Goal: Communication & Community: Share content

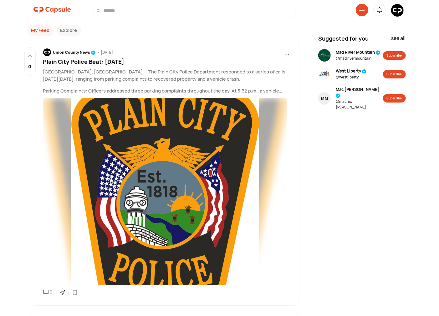
click at [399, 12] on img at bounding box center [397, 10] width 13 height 13
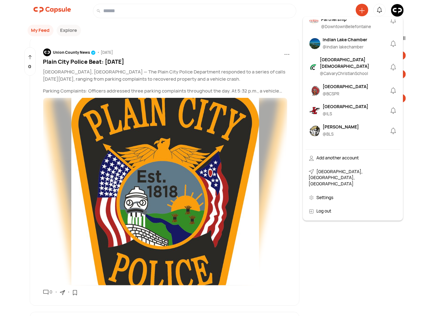
scroll to position [232, 0]
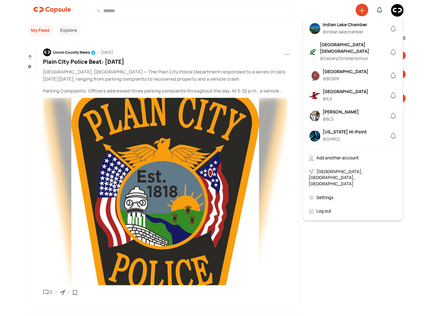
click at [335, 121] on div "Benjamin Logan @ BLS" at bounding box center [341, 116] width 36 height 15
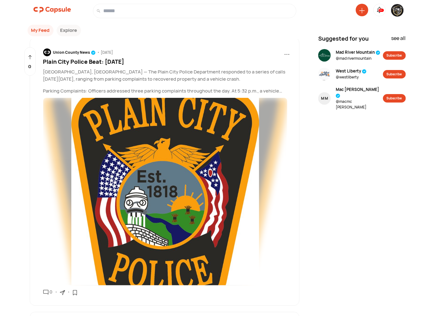
click at [363, 10] on icon at bounding box center [362, 11] width 6 height 6
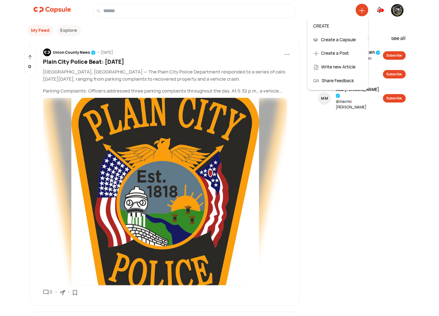
click at [343, 53] on div "Create a Post" at bounding box center [337, 53] width 55 height 14
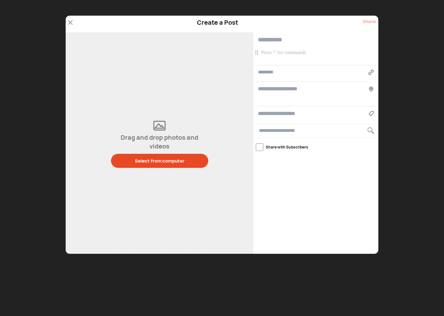
click at [280, 53] on p at bounding box center [316, 52] width 111 height 7
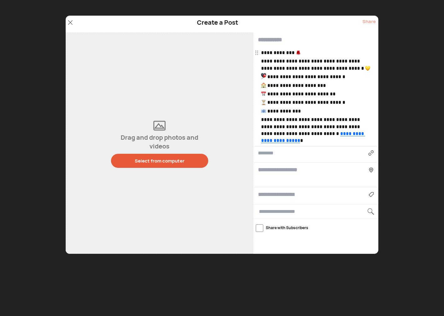
click at [143, 166] on button "Select from computer" at bounding box center [159, 161] width 97 height 14
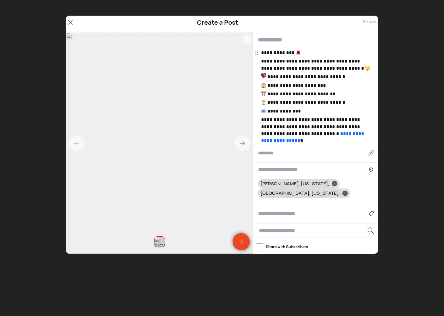
click at [303, 53] on p "**********" at bounding box center [316, 52] width 111 height 7
click at [366, 70] on p "**********" at bounding box center [316, 65] width 111 height 14
click at [267, 76] on p "**********" at bounding box center [316, 76] width 111 height 7
click at [268, 85] on p "**********" at bounding box center [316, 85] width 111 height 7
click at [268, 94] on p "**********" at bounding box center [316, 94] width 111 height 7
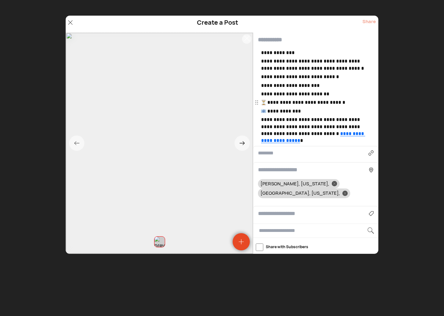
click at [267, 103] on p "**********" at bounding box center [316, 102] width 111 height 7
click at [268, 111] on p "**********" at bounding box center [316, 111] width 111 height 7
click at [284, 38] on input "text" at bounding box center [315, 40] width 125 height 15
type input "**********"
click at [273, 210] on input at bounding box center [313, 214] width 111 height 8
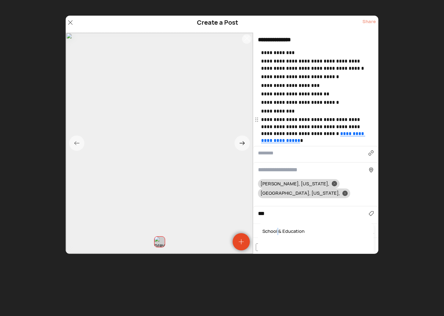
click at [278, 227] on div "School & Education" at bounding box center [315, 232] width 109 height 10
type input "**********"
click at [332, 185] on div at bounding box center [334, 183] width 5 height 5
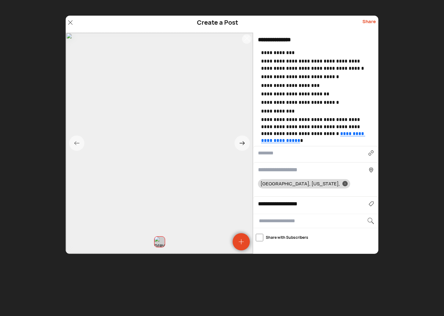
click at [370, 20] on div "Share" at bounding box center [368, 24] width 13 height 12
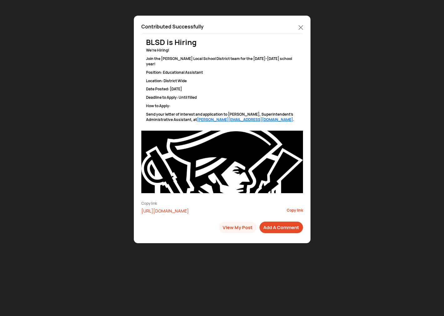
click at [302, 27] on icon at bounding box center [301, 27] width 4 height 4
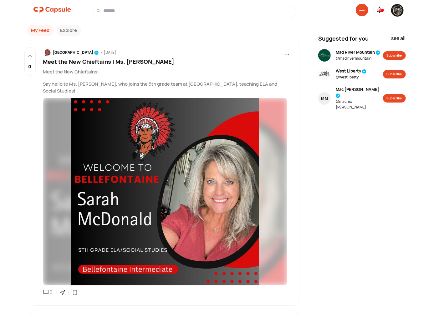
click at [397, 10] on img at bounding box center [397, 10] width 13 height 13
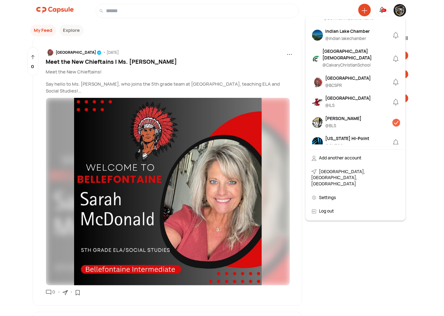
scroll to position [289, 0]
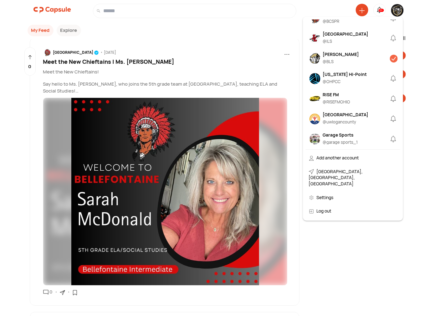
click at [340, 58] on div "[PERSON_NAME]" at bounding box center [341, 54] width 36 height 7
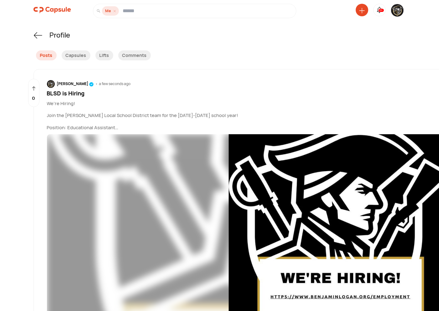
click at [361, 14] on div at bounding box center [362, 10] width 13 height 13
click at [361, 11] on icon at bounding box center [361, 10] width 5 height 5
click at [336, 50] on div "Create a Post" at bounding box center [337, 53] width 55 height 14
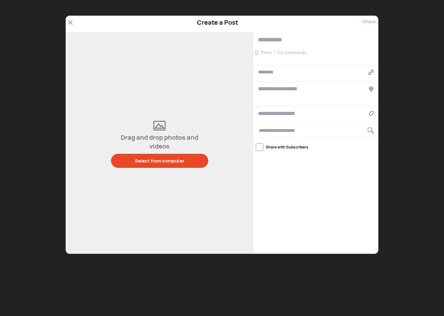
click at [289, 53] on p at bounding box center [316, 52] width 111 height 7
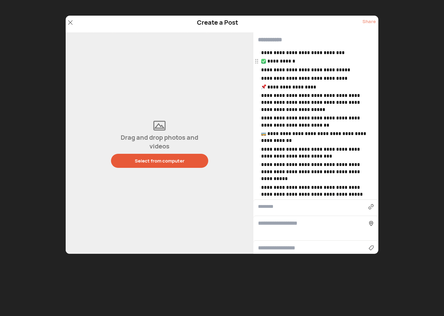
click at [160, 161] on div "Select from computer" at bounding box center [160, 161] width 50 height 7
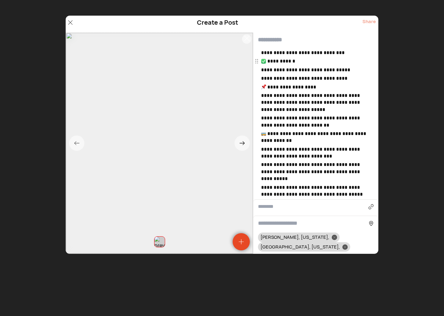
click at [267, 62] on p "**********" at bounding box center [316, 61] width 111 height 7
click at [267, 87] on p "**********" at bounding box center [316, 87] width 111 height 7
click at [266, 133] on p "**********" at bounding box center [316, 137] width 111 height 14
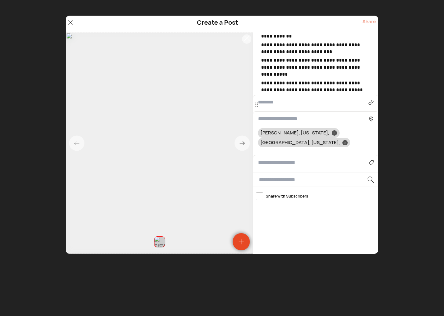
scroll to position [108, 0]
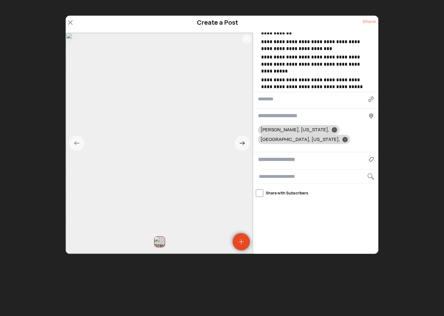
click at [280, 152] on div "Agriculture Art, Music & Events Business & Finance Cars & Motorcycles Community…" at bounding box center [315, 159] width 125 height 15
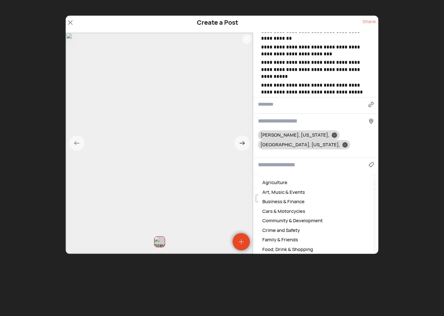
scroll to position [101, 0]
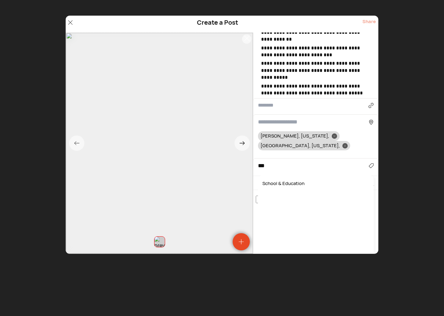
click at [288, 179] on div "School & Education" at bounding box center [315, 184] width 109 height 10
type input "**********"
click at [333, 135] on icon at bounding box center [334, 136] width 2 height 2
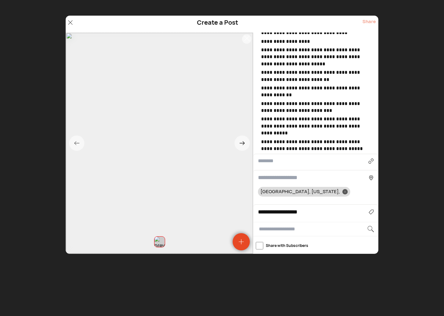
scroll to position [0, 0]
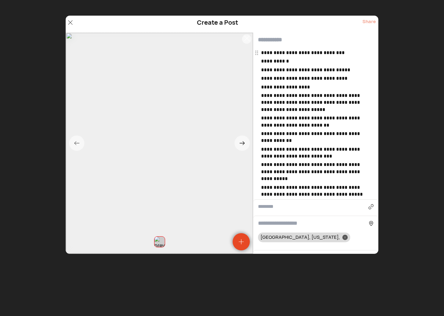
click at [284, 38] on input "text" at bounding box center [315, 40] width 125 height 15
type input "**********"
click at [327, 96] on p "**********" at bounding box center [316, 102] width 111 height 21
click at [291, 131] on p "**********" at bounding box center [316, 137] width 111 height 14
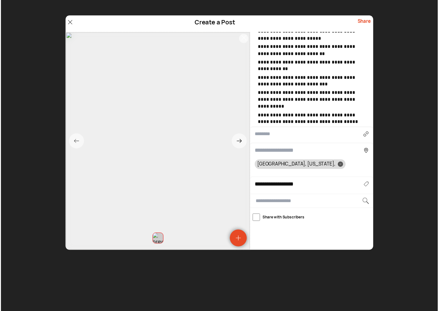
scroll to position [108, 0]
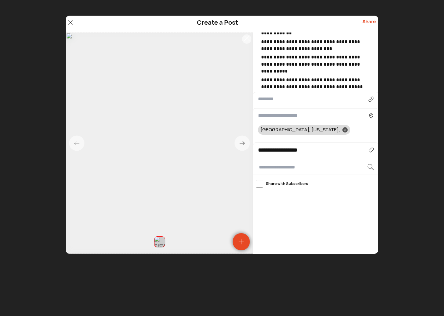
drag, startPoint x: 375, startPoint y: 23, endPoint x: 367, endPoint y: 23, distance: 7.8
click at [375, 23] on div "Share" at bounding box center [368, 24] width 13 height 12
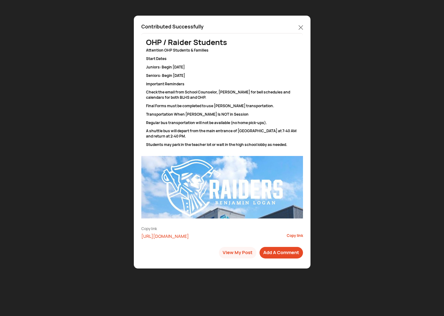
click at [300, 27] on icon at bounding box center [301, 27] width 4 height 4
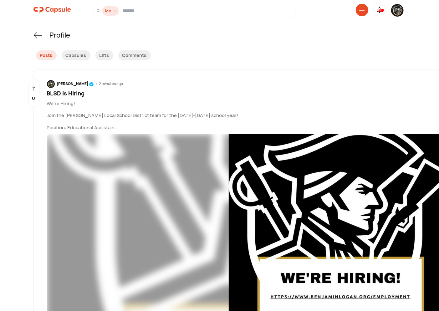
click at [399, 8] on img at bounding box center [397, 10] width 13 height 13
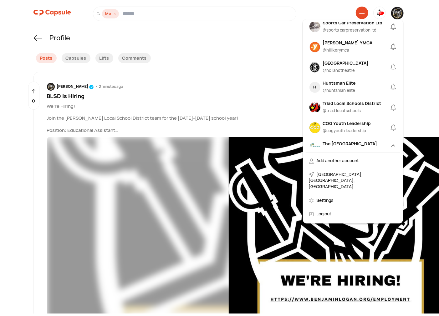
scroll to position [734, 0]
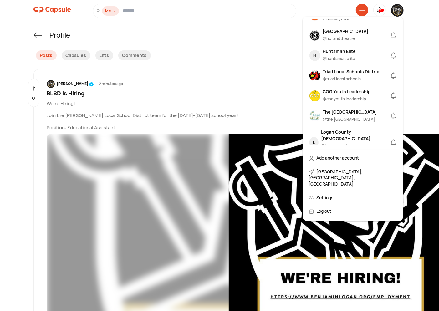
click at [346, 109] on div "The [GEOGRAPHIC_DATA]" at bounding box center [350, 112] width 54 height 7
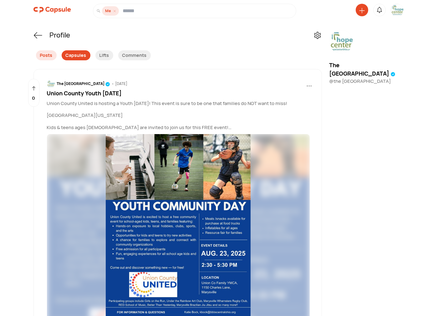
click at [83, 56] on div "Capsules" at bounding box center [76, 55] width 29 height 10
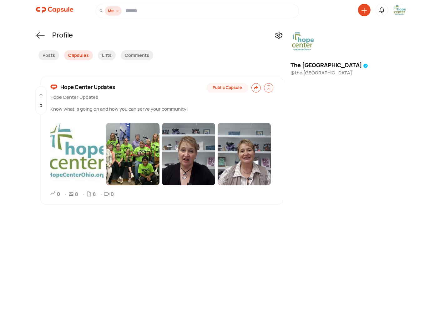
click at [81, 85] on span "Hope Center Updates" at bounding box center [87, 87] width 55 height 8
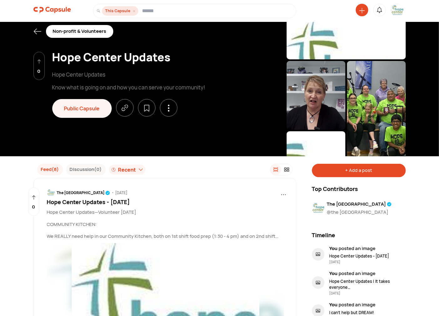
click at [392, 11] on img at bounding box center [397, 10] width 13 height 13
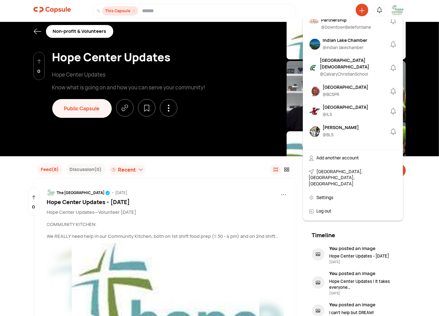
scroll to position [232, 0]
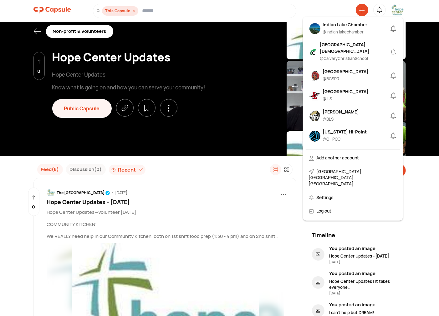
click at [343, 121] on div "Benjamin Logan @ BLS" at bounding box center [341, 116] width 36 height 15
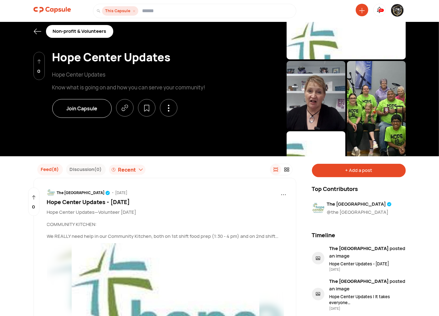
click at [36, 29] on icon at bounding box center [37, 32] width 8 height 8
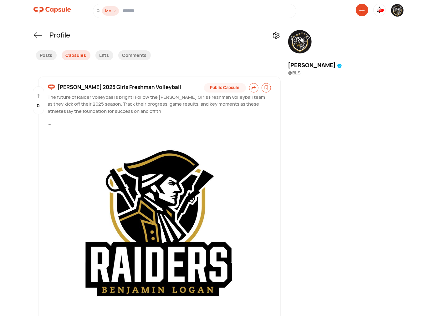
click at [396, 11] on img at bounding box center [397, 10] width 13 height 13
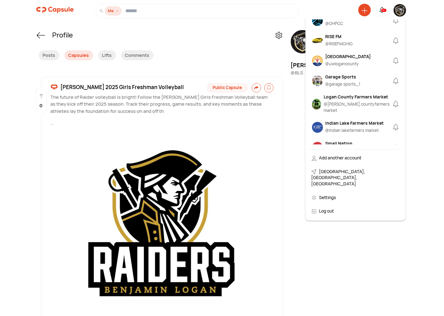
scroll to position [289, 0]
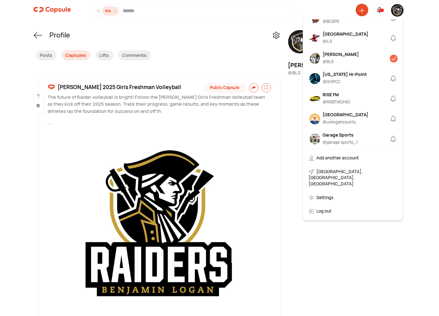
click at [333, 58] on div "[PERSON_NAME]" at bounding box center [341, 54] width 36 height 7
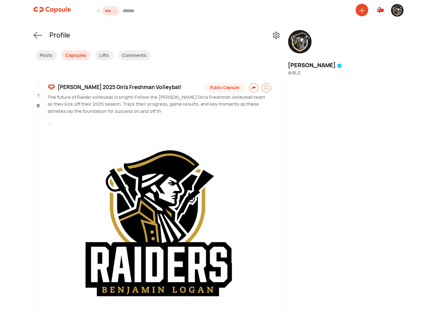
click at [363, 9] on icon at bounding box center [362, 11] width 6 height 6
click at [336, 49] on div "Create a Post" at bounding box center [337, 53] width 55 height 14
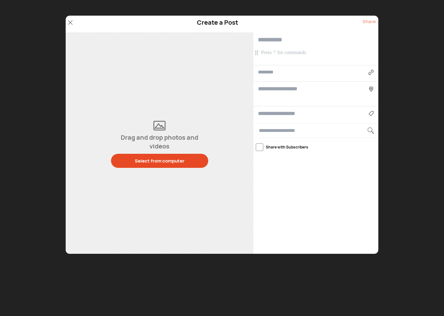
click at [270, 53] on p at bounding box center [316, 52] width 111 height 7
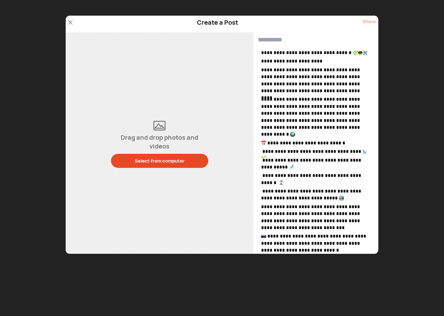
scroll to position [27, 0]
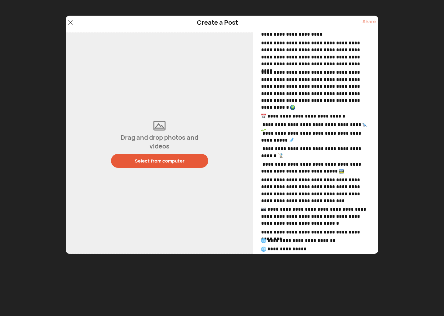
click at [167, 159] on div "Select from computer" at bounding box center [160, 161] width 50 height 7
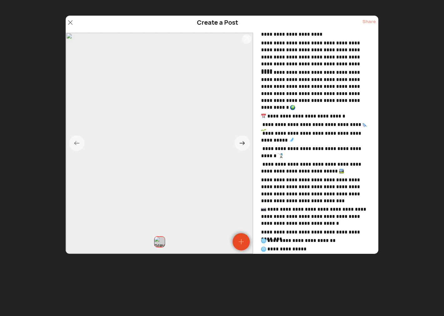
scroll to position [0, 0]
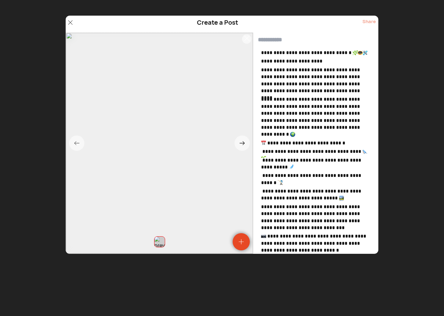
click at [369, 52] on p "**********" at bounding box center [316, 52] width 111 height 7
drag, startPoint x: 355, startPoint y: 53, endPoint x: 251, endPoint y: 46, distance: 103.7
click at [251, 46] on div "**********" at bounding box center [222, 143] width 313 height 221
copy p "**********"
click at [281, 30] on div "Create a Post Share" at bounding box center [222, 24] width 313 height 17
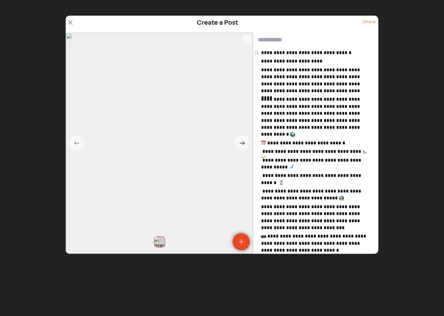
click at [276, 41] on input "text" at bounding box center [315, 40] width 125 height 15
paste input "**********"
type input "**********"
click at [270, 135] on p "**********" at bounding box center [316, 117] width 111 height 42
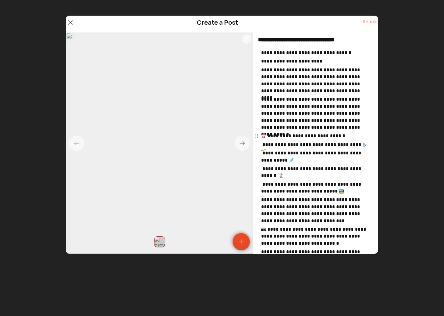
click at [268, 135] on p "**********" at bounding box center [316, 136] width 111 height 7
click at [292, 160] on p "**********" at bounding box center [316, 157] width 111 height 14
click at [338, 192] on p "**********" at bounding box center [316, 188] width 111 height 14
click at [292, 177] on p "**********" at bounding box center [316, 172] width 111 height 14
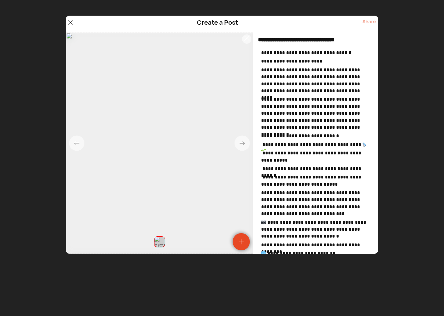
click at [371, 145] on p "**********" at bounding box center [316, 144] width 111 height 7
click at [268, 221] on p "**********" at bounding box center [316, 229] width 111 height 21
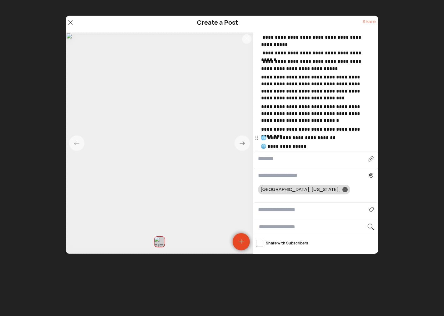
click at [267, 138] on p "**********" at bounding box center [316, 137] width 111 height 7
click at [267, 146] on p "**********" at bounding box center [316, 146] width 111 height 7
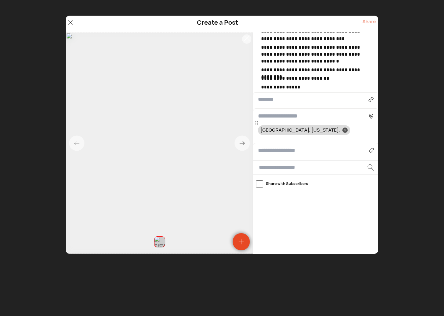
scroll to position [175, 0]
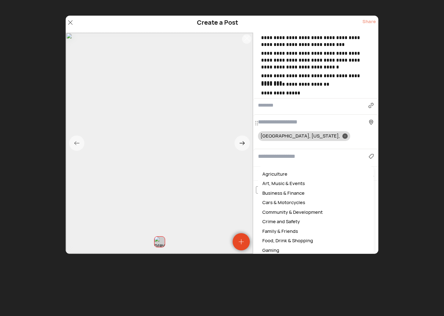
click at [269, 152] on input at bounding box center [313, 156] width 111 height 8
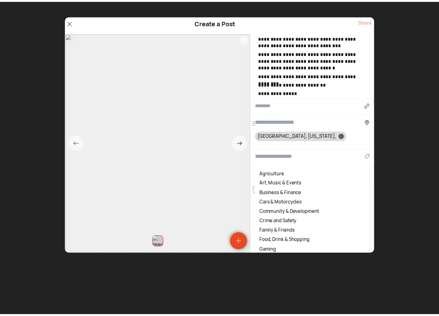
scroll to position [169, 0]
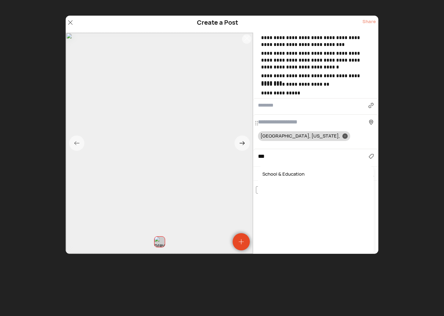
click at [285, 175] on div "School & Education" at bounding box center [315, 174] width 109 height 10
type input "**********"
click at [371, 19] on div "Share" at bounding box center [368, 24] width 13 height 12
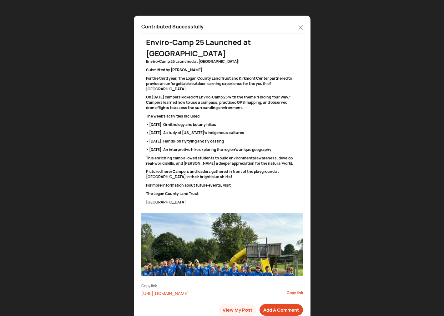
click at [300, 27] on icon at bounding box center [301, 27] width 4 height 4
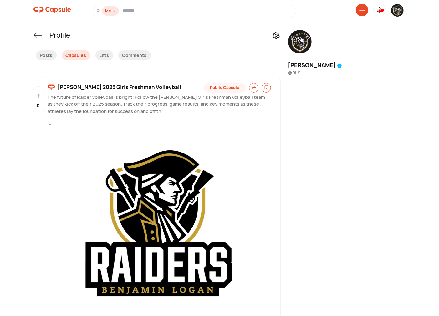
click at [394, 11] on img at bounding box center [397, 10] width 13 height 13
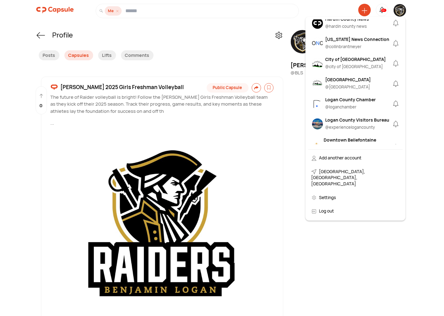
scroll to position [116, 0]
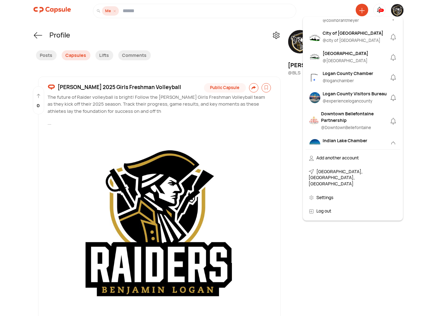
click at [396, 11] on img at bounding box center [397, 10] width 13 height 13
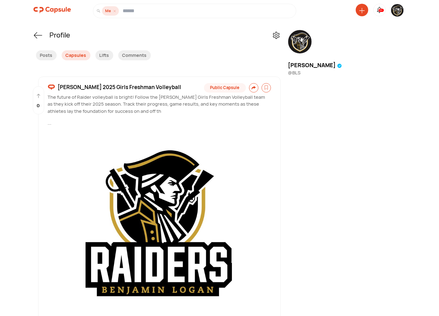
drag, startPoint x: 363, startPoint y: 8, endPoint x: 362, endPoint y: 13, distance: 5.4
click at [362, 8] on icon at bounding box center [362, 11] width 6 height 6
click at [337, 55] on div "Create a Post" at bounding box center [337, 53] width 55 height 14
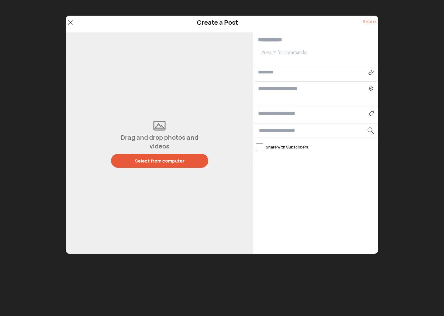
click at [167, 158] on div "Select from computer" at bounding box center [160, 161] width 50 height 7
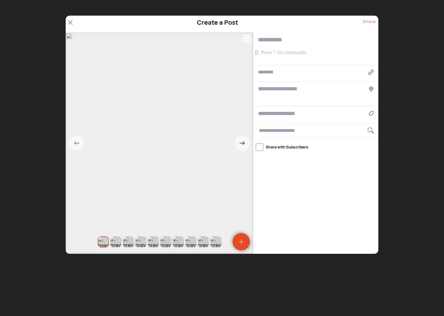
click at [292, 54] on p at bounding box center [316, 52] width 111 height 7
paste div
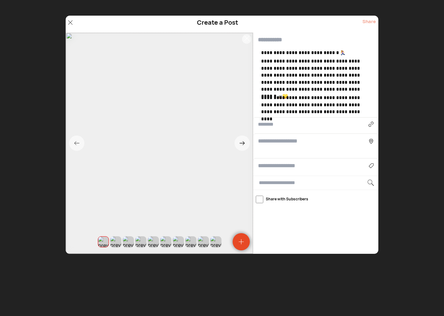
click at [354, 54] on p "**********" at bounding box center [316, 52] width 111 height 7
click at [368, 92] on p "**********" at bounding box center [316, 75] width 111 height 35
drag, startPoint x: 261, startPoint y: 60, endPoint x: 261, endPoint y: 53, distance: 6.9
click at [261, 53] on div "**********" at bounding box center [316, 82] width 111 height 66
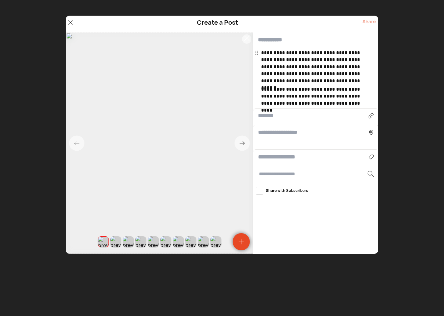
click at [273, 39] on input "text" at bounding box center [315, 40] width 125 height 15
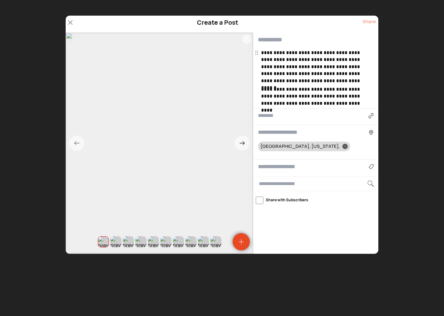
paste input "**********"
type input "**********"
drag, startPoint x: 268, startPoint y: 170, endPoint x: 267, endPoint y: 167, distance: 3.4
click at [268, 169] on input at bounding box center [313, 167] width 111 height 8
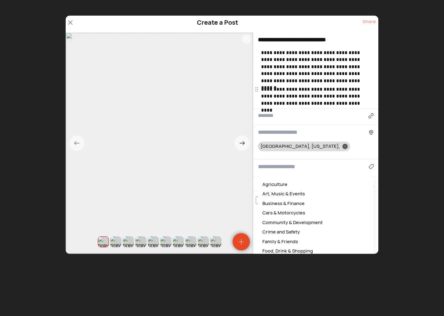
type input "*"
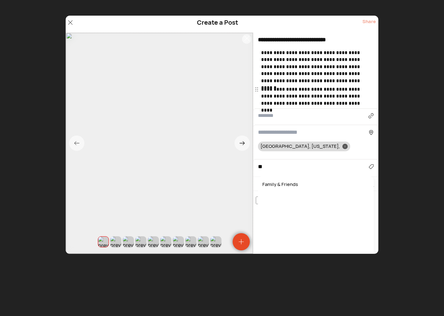
click at [287, 184] on div "Family & Friends" at bounding box center [315, 185] width 109 height 10
type input "**********"
drag, startPoint x: 371, startPoint y: 20, endPoint x: 368, endPoint y: 21, distance: 3.1
click at [371, 20] on div "Share" at bounding box center [368, 24] width 13 height 12
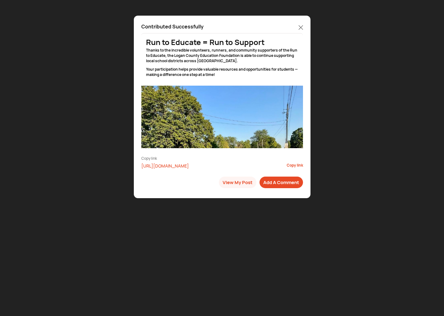
click at [302, 23] on div at bounding box center [301, 28] width 4 height 10
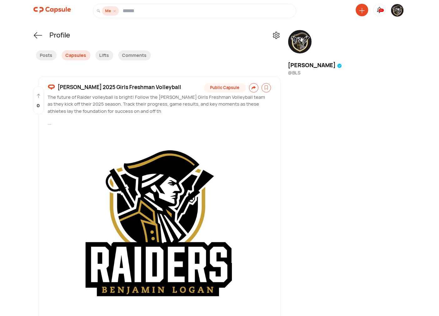
click at [363, 9] on icon at bounding box center [362, 11] width 6 height 6
click at [332, 50] on div "Create a Post" at bounding box center [337, 53] width 55 height 14
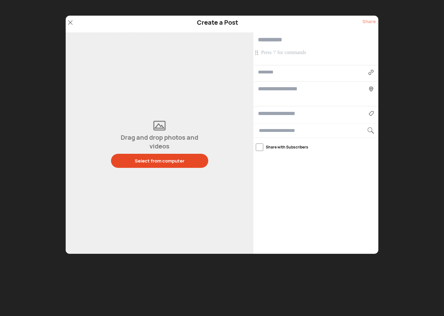
click at [276, 52] on p at bounding box center [316, 52] width 111 height 7
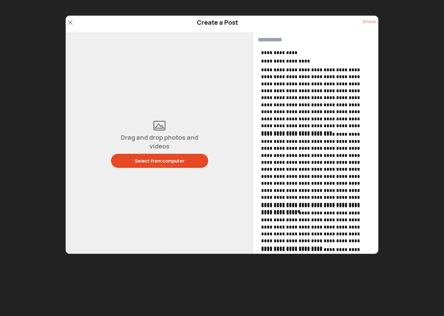
scroll to position [604, 0]
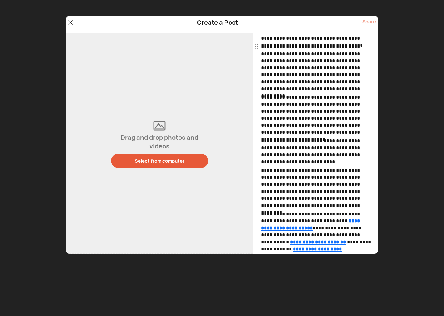
click at [173, 162] on div "Select from computer" at bounding box center [160, 161] width 50 height 7
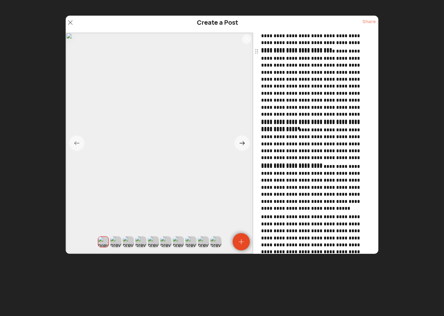
scroll to position [0, 0]
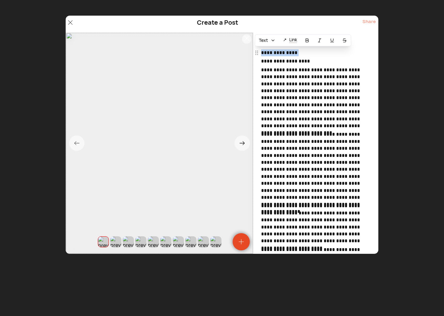
drag, startPoint x: 262, startPoint y: 63, endPoint x: 262, endPoint y: 54, distance: 8.8
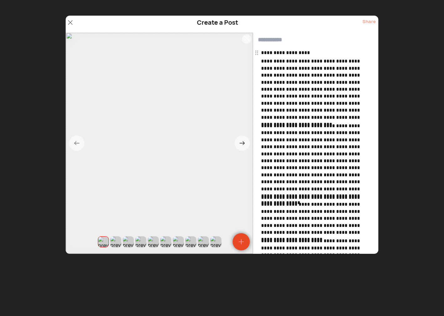
click at [274, 41] on input "text" at bounding box center [315, 40] width 125 height 15
paste input "**********"
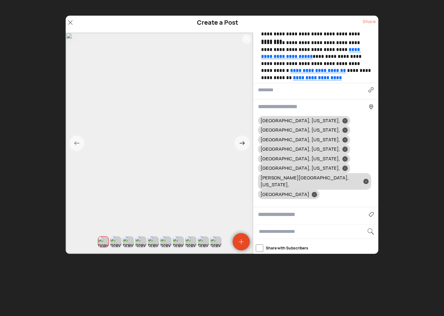
scroll to position [786, 0]
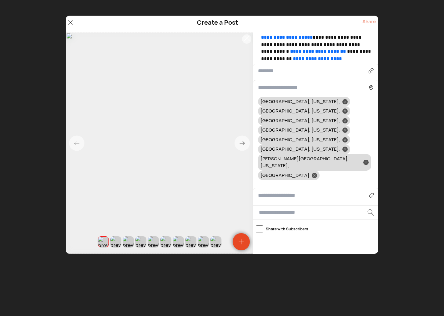
type input "**********"
click at [277, 188] on div "Agriculture Art, Music & Events Business & Finance Cars & Motorcycles Community…" at bounding box center [315, 195] width 125 height 15
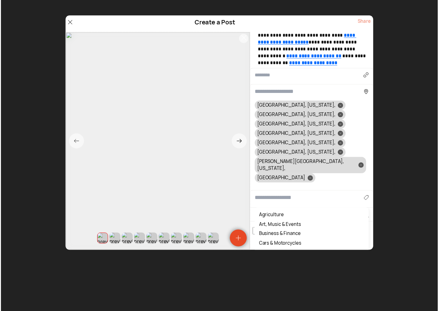
scroll to position [780, 0]
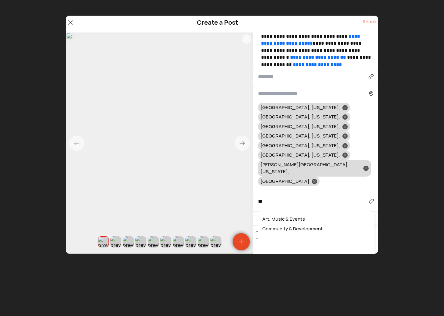
type input "*"
click at [280, 215] on div "Community & Development" at bounding box center [315, 220] width 109 height 10
type input "**********"
click at [371, 21] on div "Share" at bounding box center [368, 24] width 13 height 12
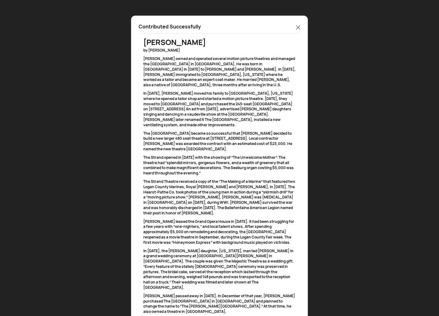
click at [298, 26] on icon at bounding box center [298, 27] width 4 height 4
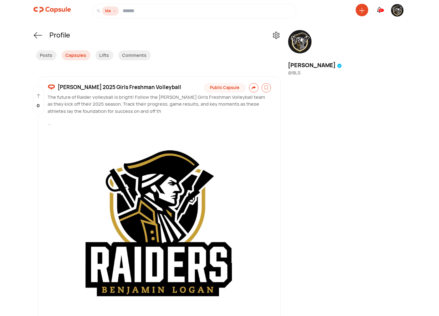
click at [397, 10] on img at bounding box center [397, 10] width 13 height 13
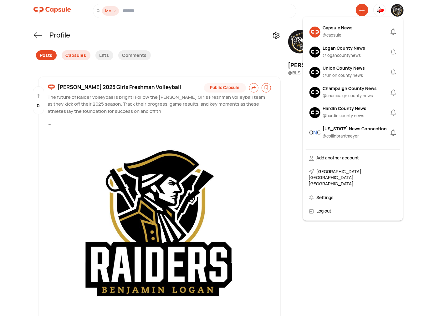
click at [46, 58] on div "Posts" at bounding box center [46, 55] width 21 height 10
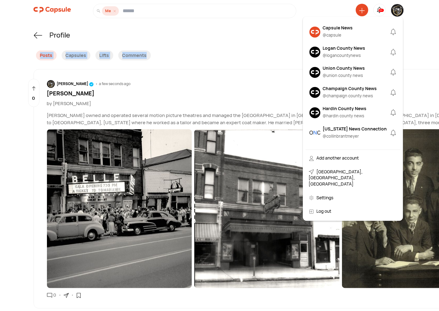
click at [404, 7] on div "Me 10+ Capsule News @ capsule Logan County News @ logancountynews Union County …" at bounding box center [219, 11] width 372 height 14
click at [396, 10] on img at bounding box center [397, 10] width 13 height 13
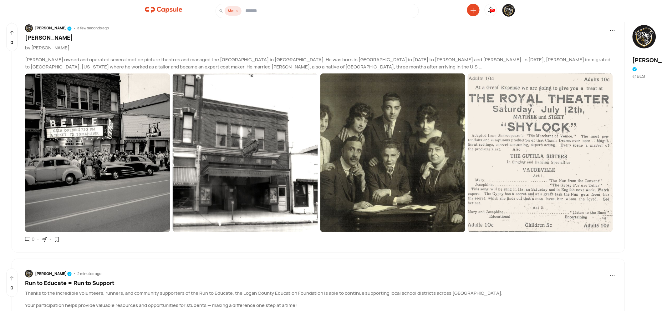
scroll to position [0, 133]
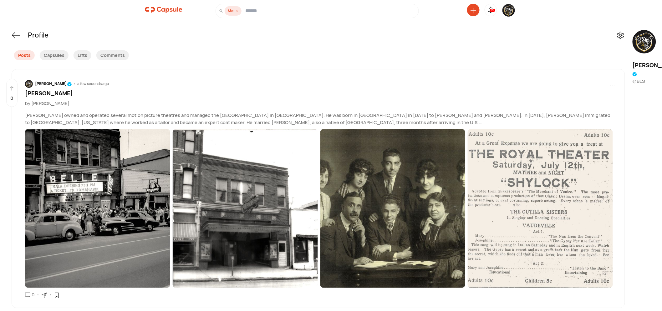
click at [609, 86] on span "..." at bounding box center [612, 83] width 6 height 9
click at [560, 114] on div "Delete" at bounding box center [584, 112] width 53 height 14
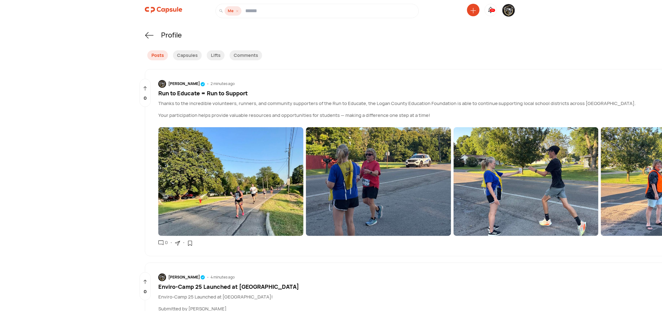
click at [504, 11] on img at bounding box center [508, 10] width 13 height 13
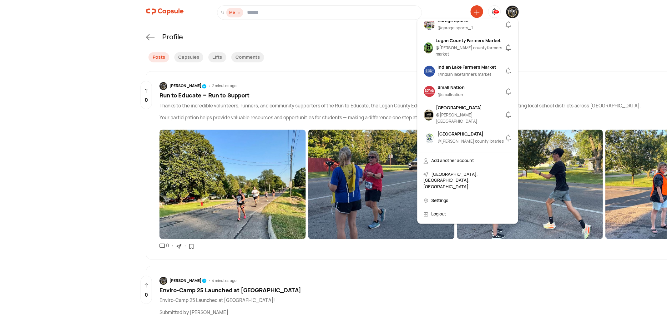
scroll to position [405, 0]
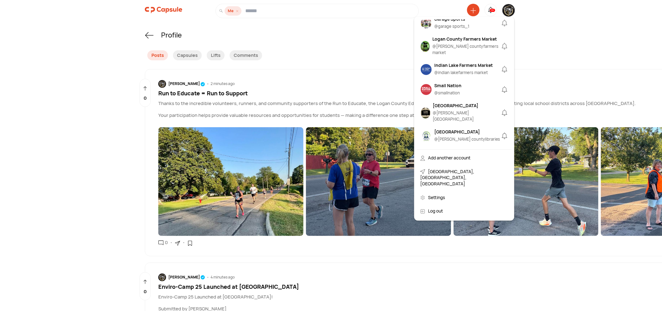
click at [452, 105] on div "[GEOGRAPHIC_DATA]" at bounding box center [466, 105] width 67 height 7
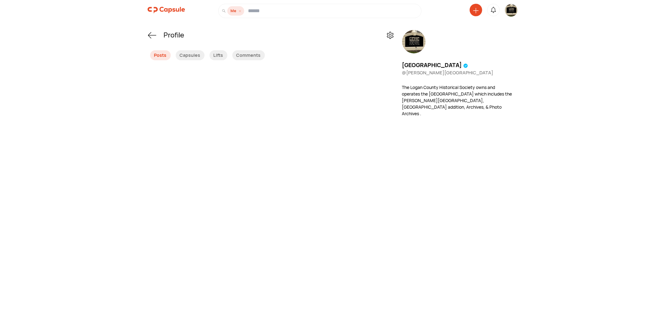
click at [476, 11] on icon at bounding box center [476, 11] width 6 height 6
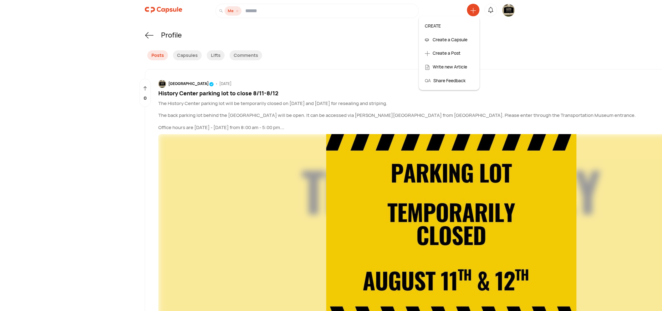
drag, startPoint x: 475, startPoint y: 9, endPoint x: 474, endPoint y: 14, distance: 5.5
click at [475, 9] on icon at bounding box center [473, 11] width 6 height 6
click at [472, 9] on icon at bounding box center [473, 11] width 6 height 6
click at [442, 54] on div "Create a Post" at bounding box center [449, 53] width 55 height 14
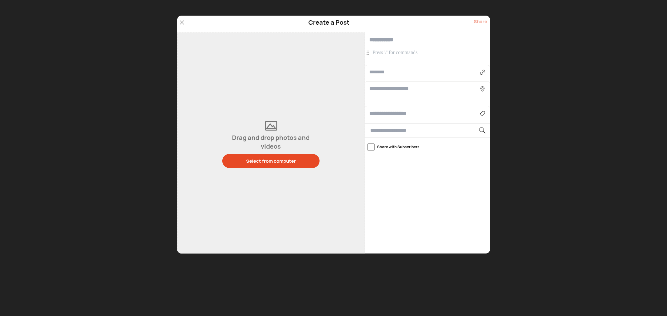
click at [380, 56] on p at bounding box center [428, 52] width 111 height 7
drag, startPoint x: 382, startPoint y: 41, endPoint x: 384, endPoint y: 38, distance: 3.3
click at [382, 41] on input "text" at bounding box center [427, 40] width 125 height 15
paste input "**********"
type input "**********"
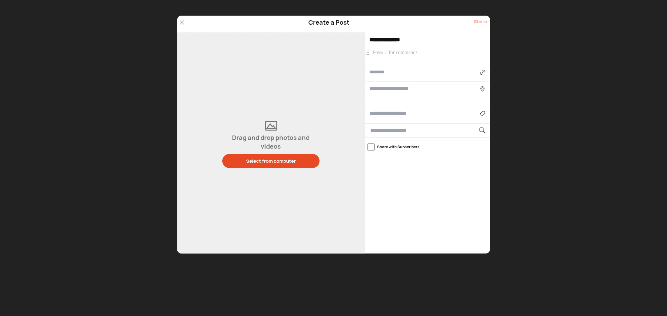
click at [402, 54] on p at bounding box center [428, 52] width 111 height 7
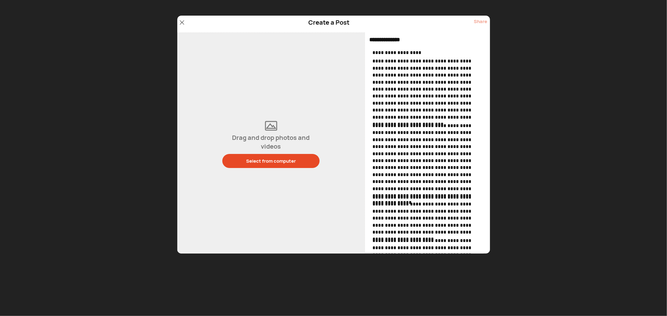
scroll to position [596, 0]
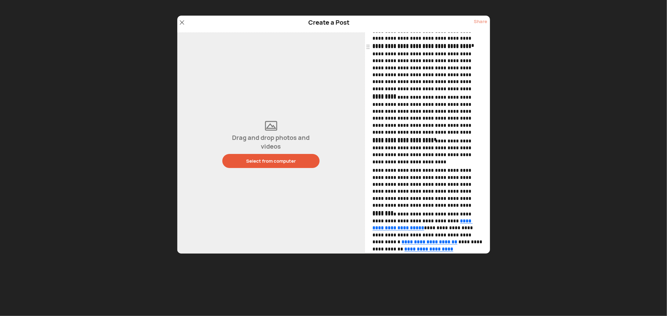
click at [261, 161] on div "Select from computer" at bounding box center [271, 161] width 50 height 7
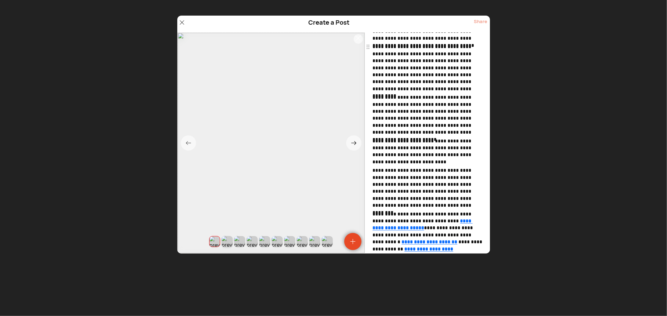
click at [230, 242] on div at bounding box center [227, 241] width 11 height 11
click at [244, 243] on div at bounding box center [239, 241] width 11 height 11
click at [251, 243] on div at bounding box center [252, 241] width 11 height 11
drag, startPoint x: 229, startPoint y: 242, endPoint x: 218, endPoint y: 242, distance: 10.6
click at [218, 242] on div at bounding box center [217, 242] width 12 height 12
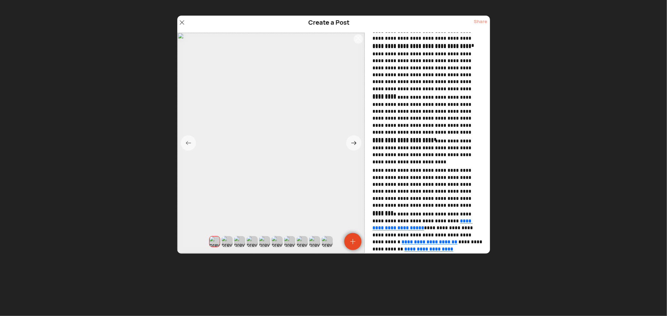
scroll to position [786, 0]
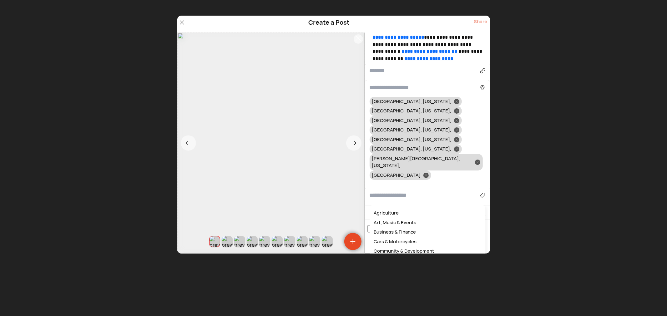
click at [392, 191] on input at bounding box center [425, 195] width 111 height 8
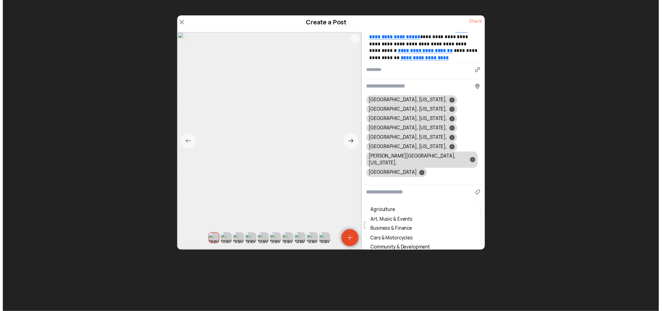
scroll to position [780, 0]
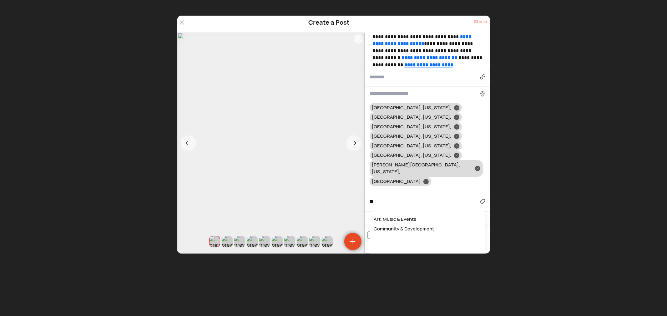
type input "*"
click at [408, 215] on div "Community & Development" at bounding box center [427, 220] width 109 height 10
type input "**********"
click at [483, 18] on div "Share" at bounding box center [480, 24] width 13 height 12
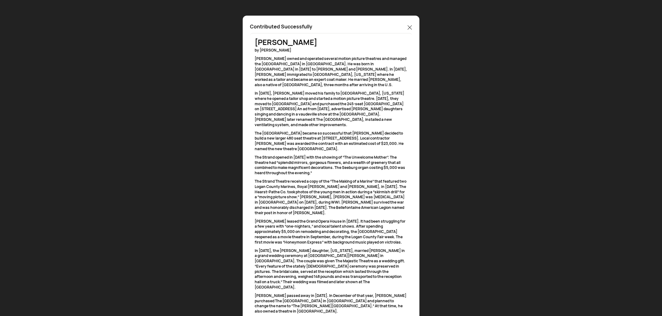
click at [412, 28] on icon at bounding box center [409, 27] width 4 height 4
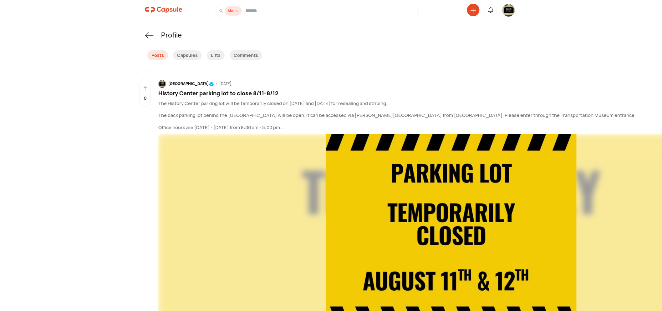
click at [511, 13] on img at bounding box center [508, 10] width 13 height 13
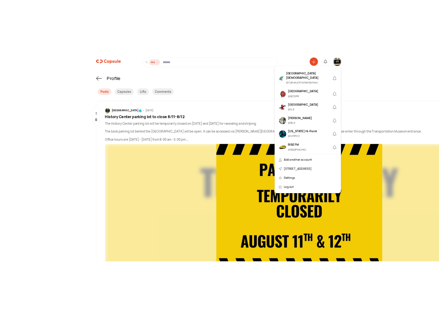
scroll to position [289, 0]
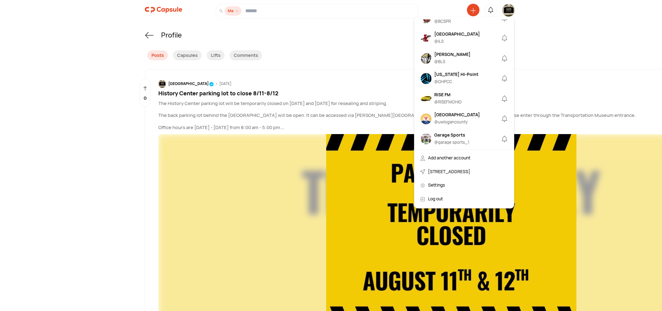
click at [455, 58] on div "[PERSON_NAME]" at bounding box center [452, 54] width 36 height 7
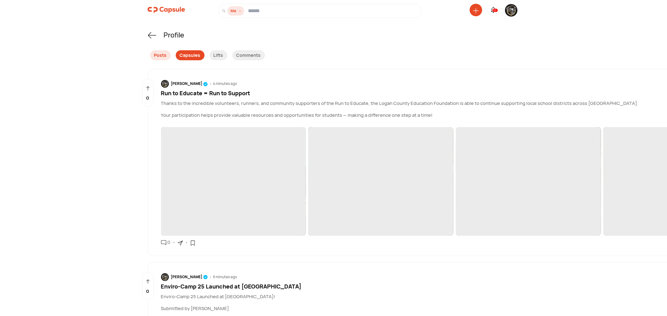
click at [189, 53] on div "Capsules" at bounding box center [190, 55] width 29 height 10
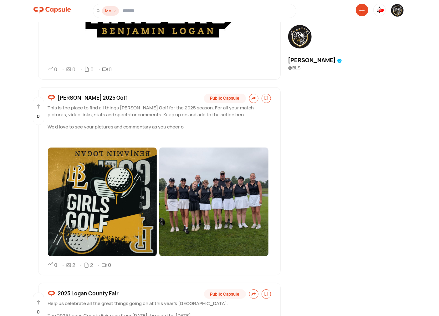
scroll to position [2721, 0]
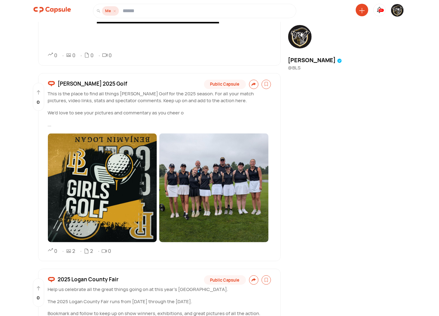
click at [77, 80] on span "Benjamin Logan 2025 Golf" at bounding box center [92, 84] width 69 height 8
click at [74, 80] on span "Benjamin Logan 2025 Golf" at bounding box center [92, 84] width 69 height 8
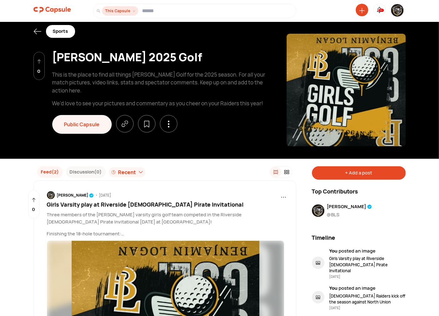
click at [366, 177] on div "+ Add a post" at bounding box center [359, 172] width 94 height 13
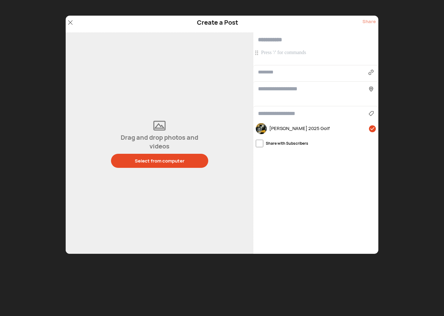
click at [293, 54] on p at bounding box center [316, 52] width 111 height 7
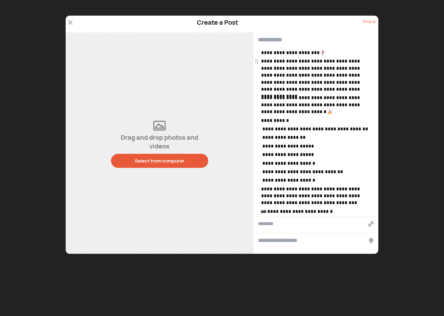
click at [170, 154] on button "Select from computer" at bounding box center [159, 161] width 97 height 14
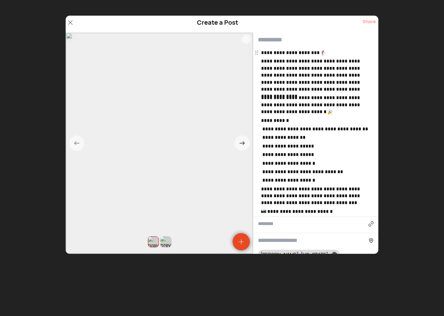
click at [330, 52] on p "**********" at bounding box center [316, 52] width 111 height 7
click at [320, 112] on p "**********" at bounding box center [316, 104] width 111 height 21
click at [268, 212] on p "**********" at bounding box center [316, 211] width 111 height 7
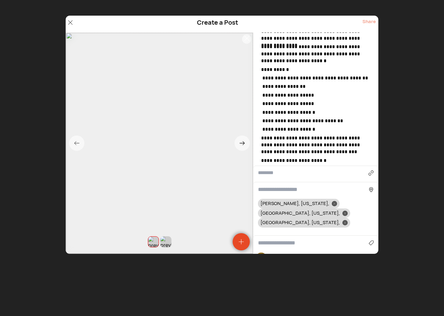
scroll to position [116, 0]
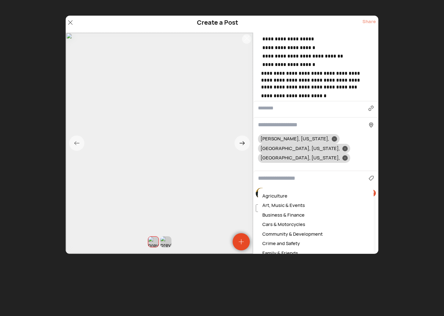
click at [276, 174] on input at bounding box center [313, 178] width 111 height 8
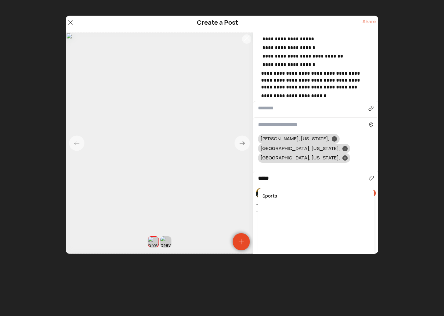
click at [269, 191] on div "Sports" at bounding box center [315, 196] width 109 height 10
type input "******"
click at [342, 155] on div at bounding box center [344, 157] width 5 height 5
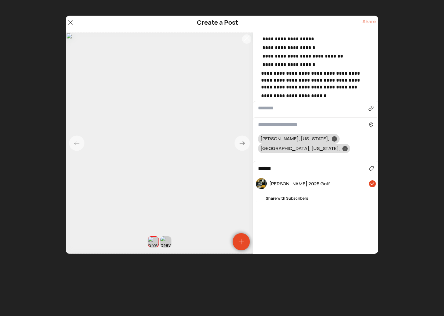
click at [333, 138] on icon at bounding box center [334, 139] width 2 height 2
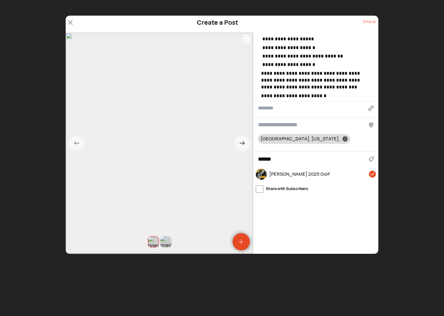
scroll to position [0, 0]
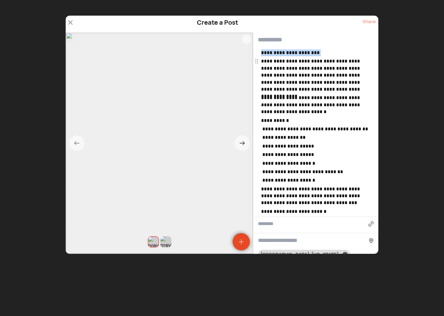
drag, startPoint x: 261, startPoint y: 60, endPoint x: 259, endPoint y: 54, distance: 6.9
click at [259, 54] on div "**********" at bounding box center [315, 132] width 125 height 166
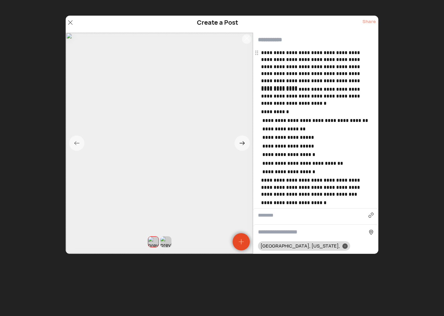
click at [263, 36] on input "text" at bounding box center [315, 40] width 125 height 15
paste input "**********"
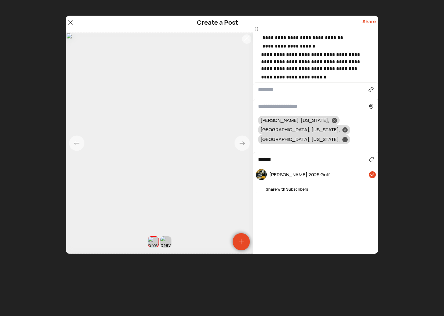
type input "**********"
click at [370, 20] on div "Share" at bounding box center [368, 24] width 13 height 12
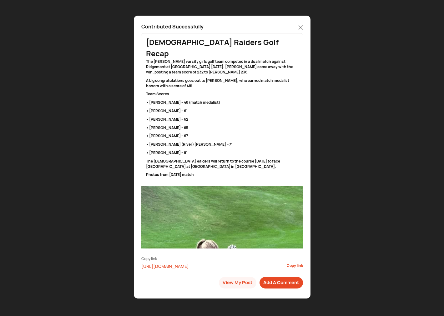
click at [299, 27] on icon at bounding box center [301, 27] width 4 height 4
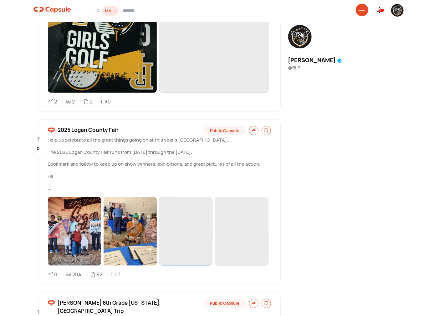
scroll to position [3121, 0]
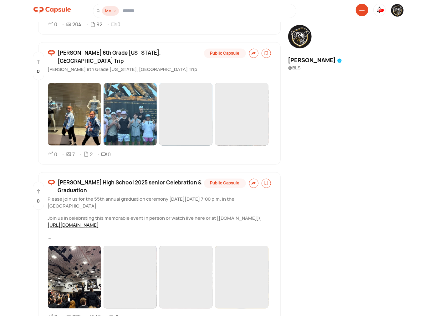
click at [397, 11] on img at bounding box center [397, 10] width 13 height 13
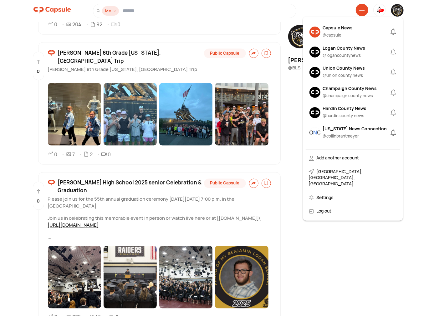
scroll to position [232, 0]
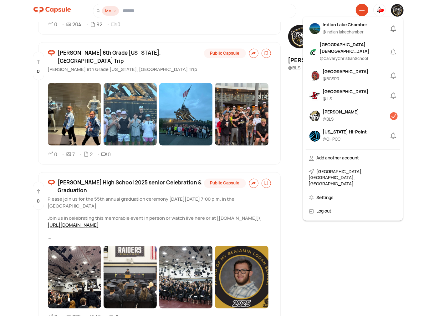
click at [338, 95] on div "[GEOGRAPHIC_DATA]" at bounding box center [346, 91] width 46 height 7
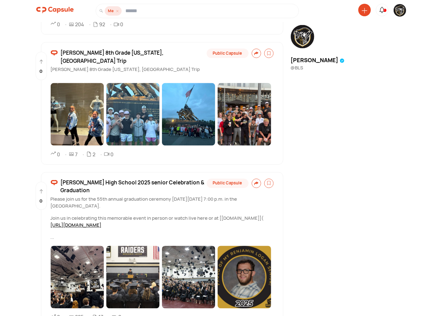
scroll to position [0, 0]
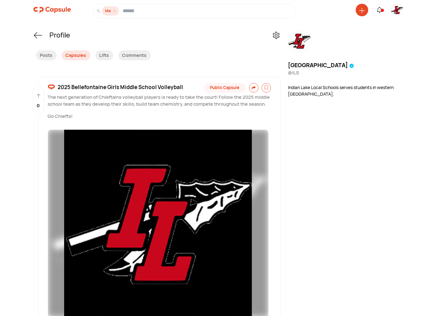
click at [361, 10] on icon at bounding box center [362, 11] width 6 height 6
click at [331, 54] on div "Create a Post" at bounding box center [337, 53] width 55 height 14
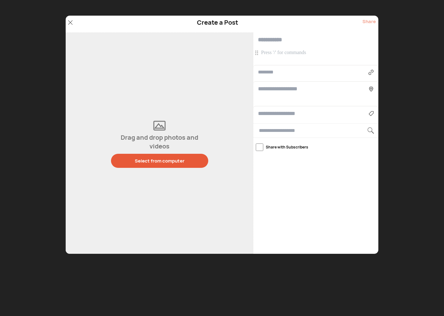
click at [165, 160] on div "Select from computer" at bounding box center [160, 161] width 50 height 7
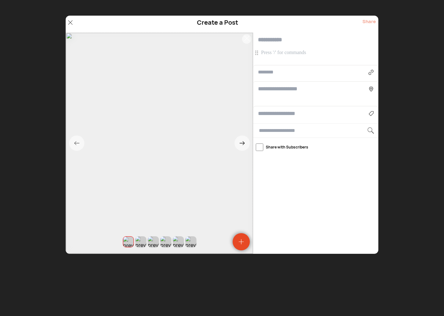
click at [277, 52] on p at bounding box center [316, 52] width 111 height 7
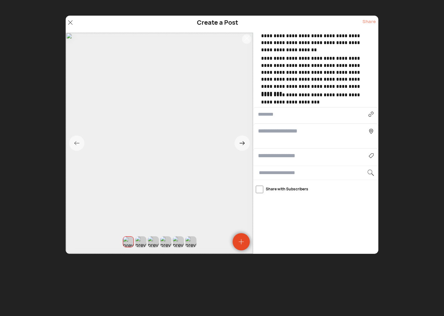
scroll to position [95, 0]
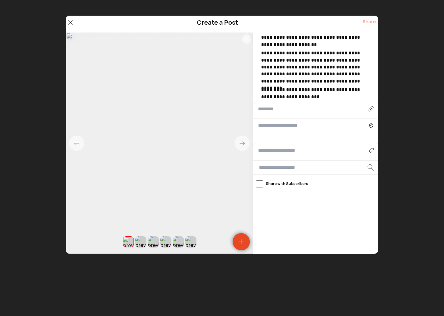
click at [280, 149] on div "Agriculture Art, Music & Events Business & Finance Cars & Motorcycles Community…" at bounding box center [315, 150] width 125 height 15
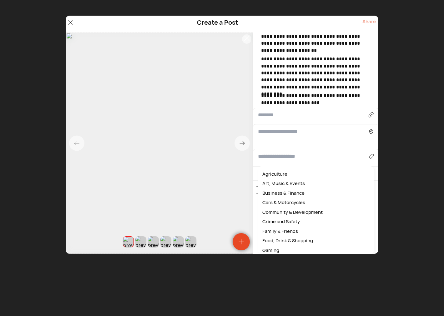
scroll to position [89, 0]
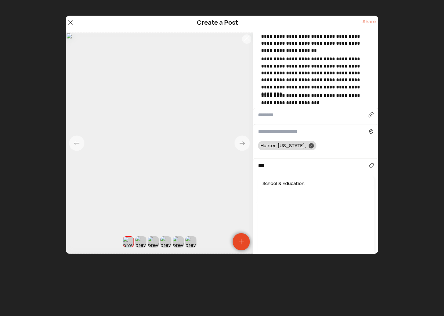
drag, startPoint x: 282, startPoint y: 185, endPoint x: 288, endPoint y: 155, distance: 30.6
click at [282, 184] on div "School & Education" at bounding box center [315, 184] width 109 height 10
type input "**********"
click at [310, 145] on icon at bounding box center [311, 146] width 2 height 2
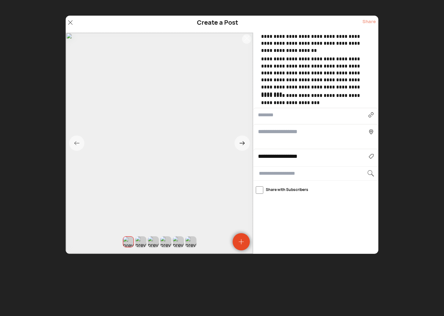
click at [280, 133] on input at bounding box center [313, 132] width 111 height 8
type input "*"
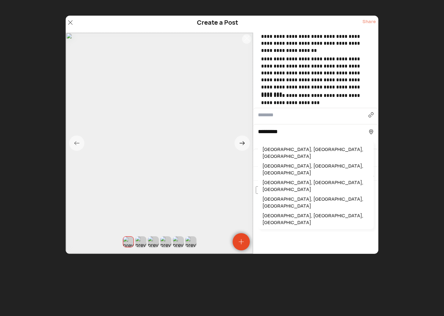
click at [282, 211] on div "Lewistown, OH, USA" at bounding box center [315, 219] width 109 height 17
type input "**********"
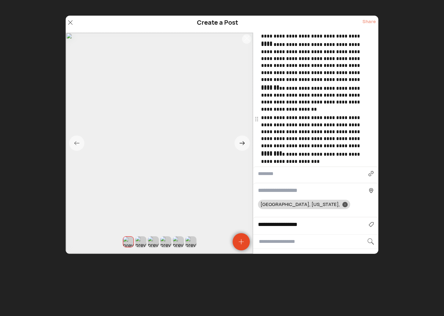
scroll to position [0, 0]
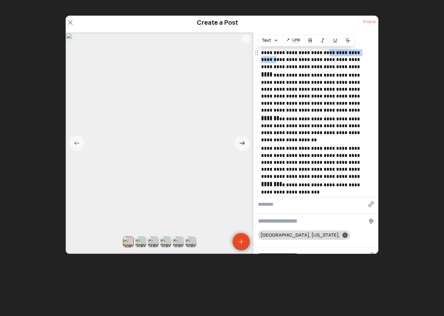
drag, startPoint x: 282, startPoint y: 58, endPoint x: 330, endPoint y: 54, distance: 48.3
click at [330, 54] on p "**********" at bounding box center [316, 59] width 111 height 21
copy p "**********"
drag, startPoint x: 289, startPoint y: 25, endPoint x: 278, endPoint y: 32, distance: 13.0
click at [289, 25] on div "Create a Post Share" at bounding box center [222, 24] width 313 height 17
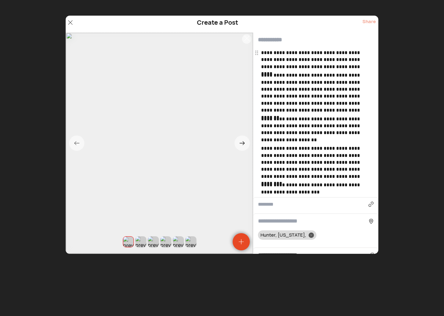
click at [275, 41] on input "text" at bounding box center [315, 40] width 125 height 15
paste input "**********"
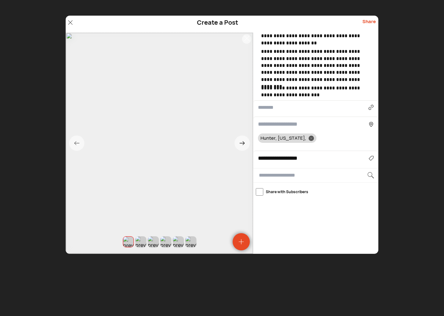
scroll to position [105, 0]
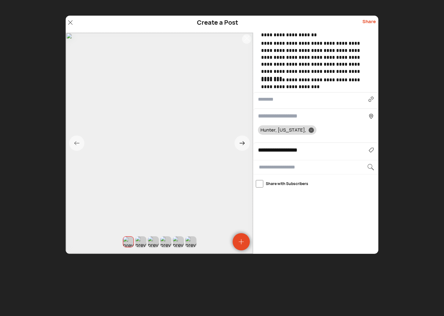
type input "**********"
click at [309, 129] on div at bounding box center [311, 130] width 5 height 5
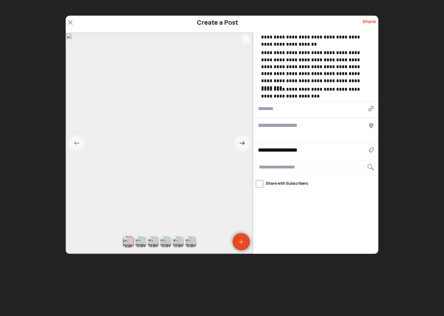
scroll to position [96, 0]
click at [291, 127] on input at bounding box center [313, 125] width 111 height 8
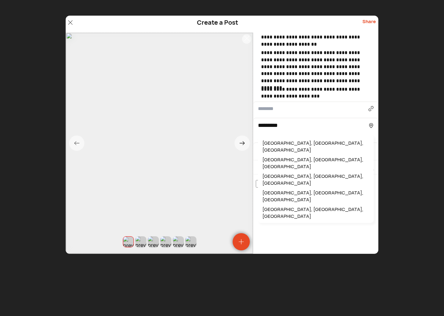
click at [290, 205] on div "Lewistown, OH, USA" at bounding box center [315, 213] width 109 height 17
type input "**********"
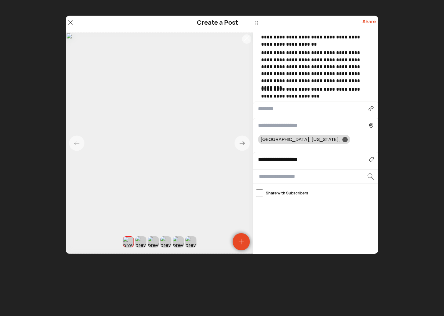
click at [0, 0] on span "*" at bounding box center [0, 0] width 0 height 0
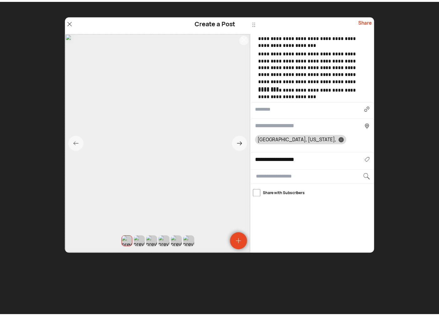
scroll to position [0, 0]
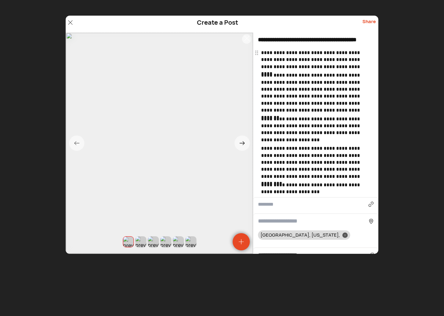
click at [372, 18] on div "Share" at bounding box center [368, 24] width 13 height 12
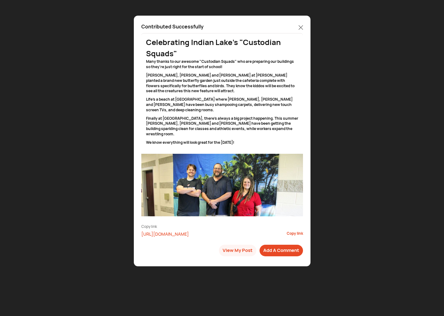
click at [302, 27] on icon at bounding box center [301, 27] width 4 height 4
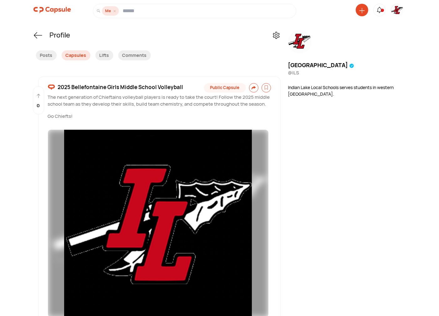
click at [398, 7] on img at bounding box center [397, 10] width 13 height 13
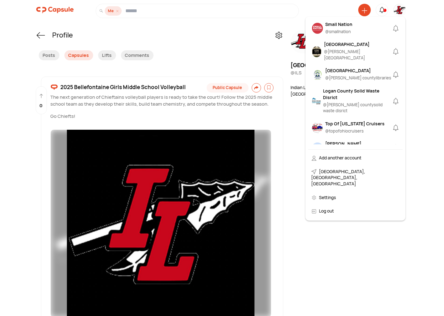
scroll to position [521, 0]
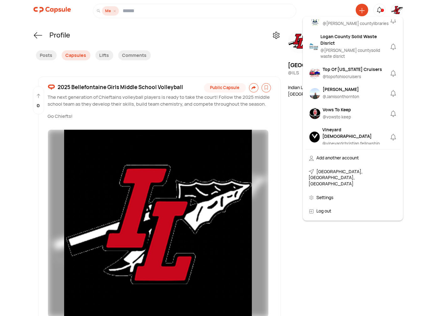
click at [334, 66] on div "Top Of Ohio Cruisers @ topofohiocruisers" at bounding box center [352, 73] width 59 height 15
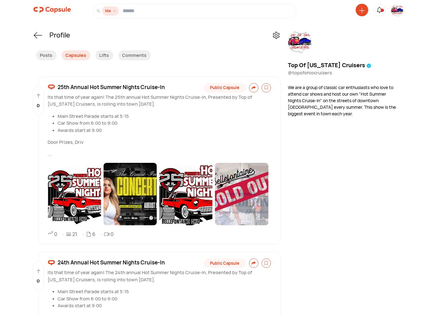
click at [379, 10] on icon at bounding box center [379, 10] width 8 height 8
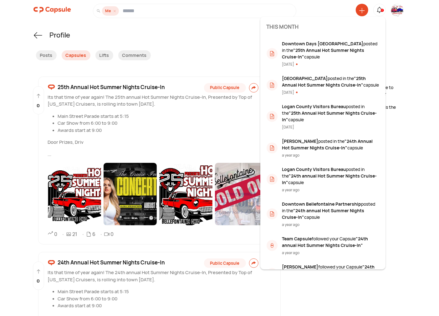
click at [381, 11] on div "2" at bounding box center [382, 10] width 3 height 3
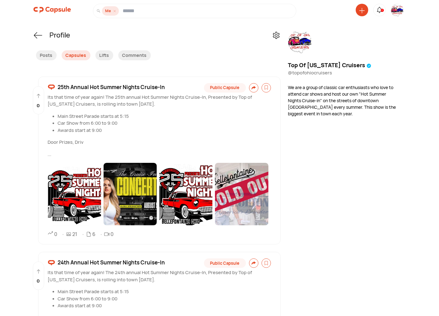
click at [110, 84] on span "25th Annual Hot Summer Nights Cruise-In" at bounding box center [111, 87] width 107 height 8
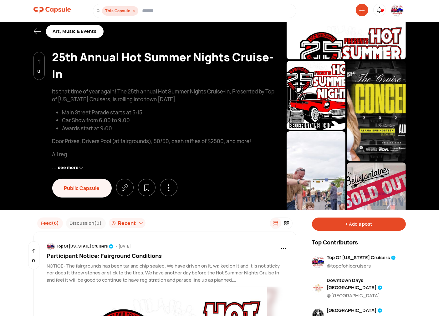
click at [357, 224] on div "+ Add a post" at bounding box center [359, 224] width 94 height 13
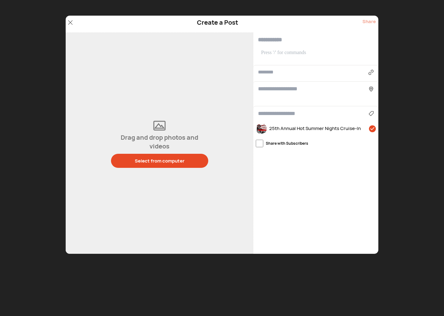
click at [277, 73] on input "text" at bounding box center [313, 72] width 110 height 8
paste input "**********"
type input "**********"
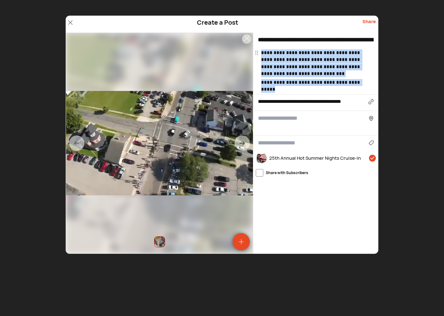
drag, startPoint x: 282, startPoint y: 88, endPoint x: 258, endPoint y: 52, distance: 43.6
click at [261, 52] on div "**********" at bounding box center [316, 70] width 111 height 43
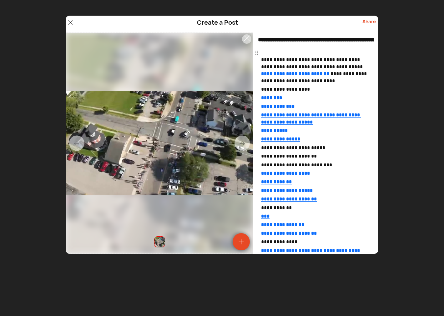
drag, startPoint x: 326, startPoint y: 39, endPoint x: 229, endPoint y: 30, distance: 97.0
click at [230, 30] on div "**********" at bounding box center [222, 135] width 313 height 238
drag, startPoint x: 307, startPoint y: 41, endPoint x: 377, endPoint y: 49, distance: 69.9
click at [377, 49] on div at bounding box center [315, 41] width 125 height 17
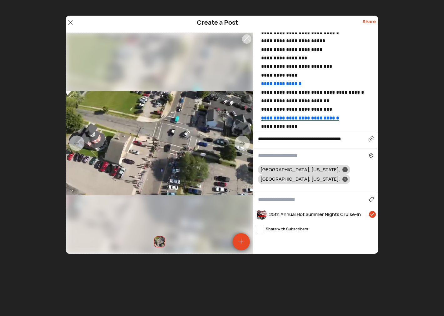
scroll to position [566, 0]
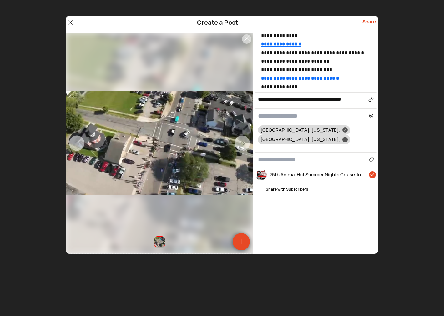
type input "**********"
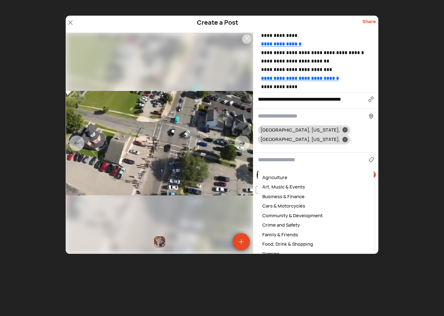
click at [277, 156] on input at bounding box center [313, 160] width 111 height 8
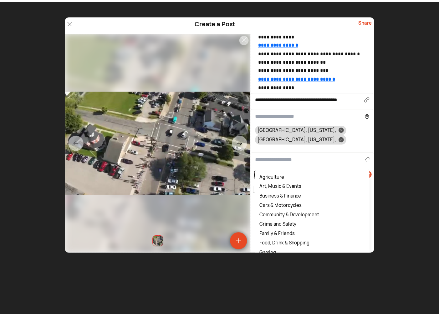
scroll to position [560, 0]
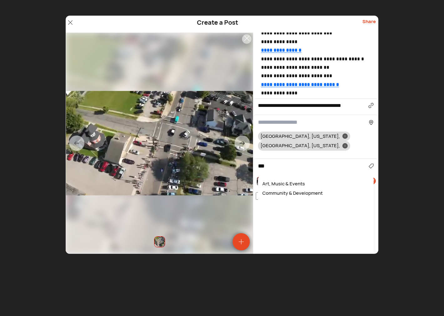
click at [274, 179] on div "Art, Music & Events" at bounding box center [315, 184] width 109 height 10
type input "**********"
click at [346, 145] on icon at bounding box center [345, 146] width 2 height 2
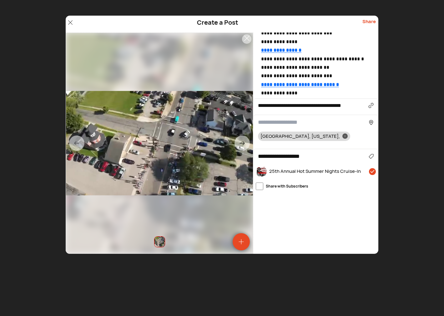
drag, startPoint x: 372, startPoint y: 22, endPoint x: 367, endPoint y: 23, distance: 5.2
click at [372, 23] on div "Share" at bounding box center [368, 24] width 13 height 12
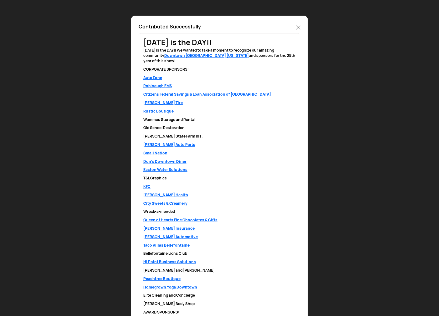
click at [298, 26] on icon at bounding box center [298, 27] width 4 height 4
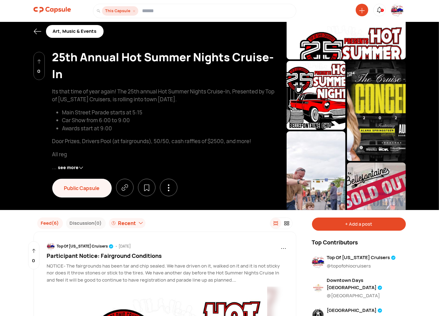
click at [395, 11] on img at bounding box center [397, 10] width 13 height 13
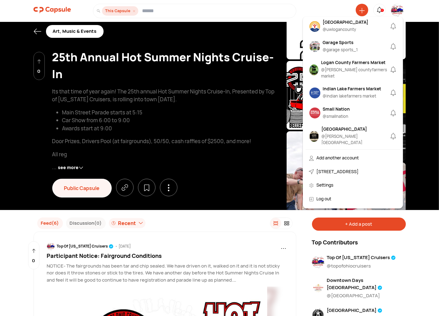
scroll to position [347, 0]
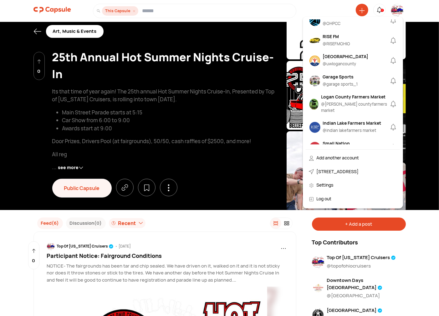
click at [339, 80] on div "Garage Sports" at bounding box center [340, 76] width 35 height 7
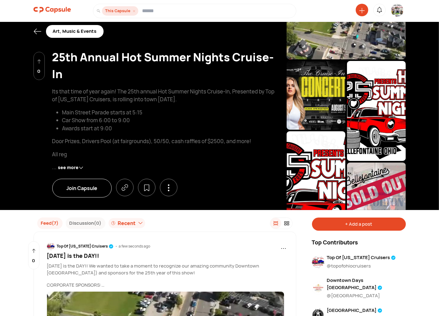
click at [395, 11] on img at bounding box center [397, 12] width 13 height 16
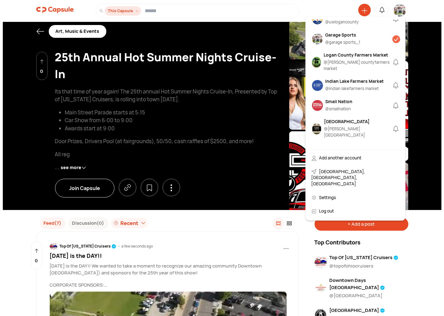
scroll to position [405, 0]
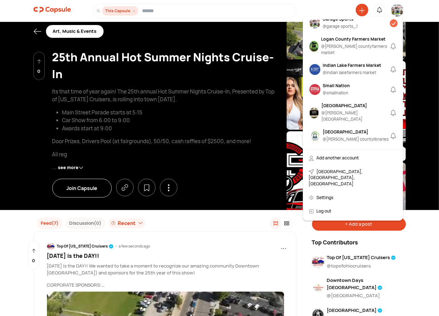
click at [330, 22] on div "Garage Sports" at bounding box center [340, 19] width 35 height 7
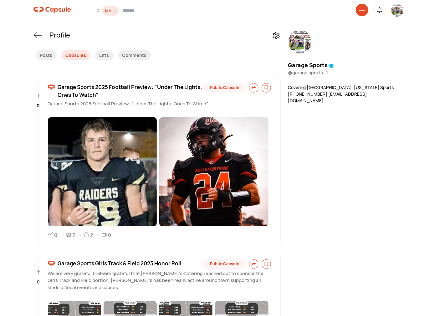
click at [90, 85] on span "Garage Sports 2025 Football Preview: "Under The Lights: Ones To Watch"" at bounding box center [130, 91] width 144 height 16
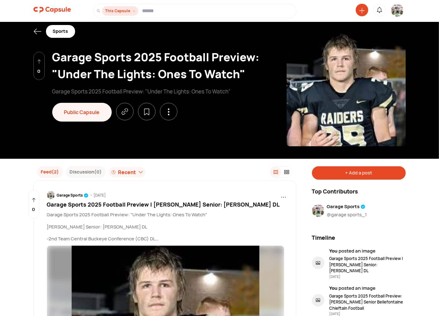
click at [355, 173] on div "+ Add a post" at bounding box center [359, 172] width 94 height 13
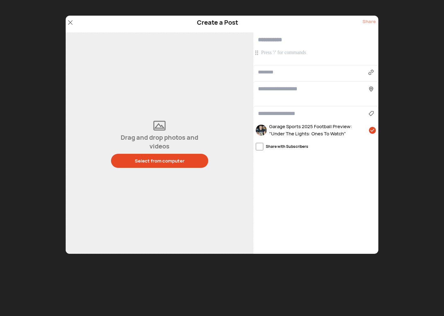
drag, startPoint x: 297, startPoint y: 51, endPoint x: 302, endPoint y: 50, distance: 5.1
click at [297, 51] on p at bounding box center [316, 52] width 111 height 7
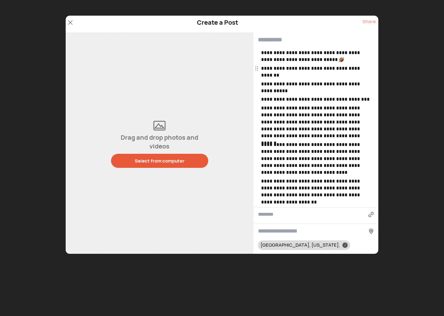
click at [184, 160] on div "Select from computer" at bounding box center [160, 161] width 50 height 7
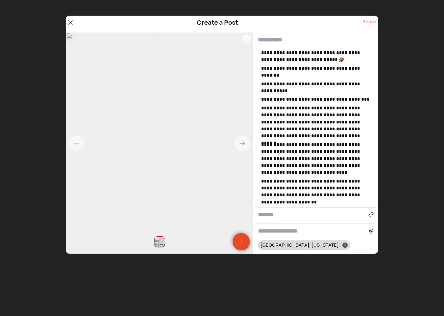
click at [349, 57] on p "**********" at bounding box center [316, 56] width 111 height 14
drag, startPoint x: 262, startPoint y: 53, endPoint x: 346, endPoint y: 55, distance: 84.8
click at [346, 55] on p "**********" at bounding box center [316, 56] width 111 height 14
copy p "**********"
click at [298, 27] on div "Create a Post Share" at bounding box center [222, 24] width 313 height 17
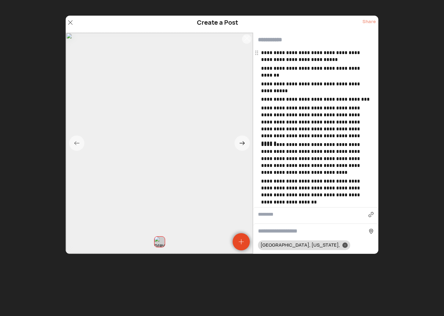
click at [290, 38] on input "text" at bounding box center [315, 40] width 125 height 15
paste input "**********"
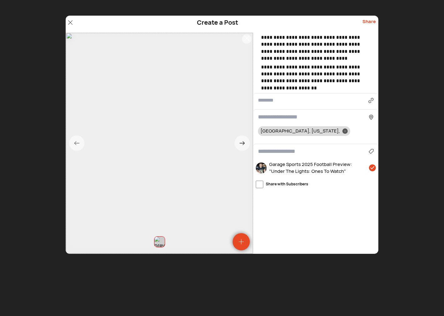
scroll to position [115, 0]
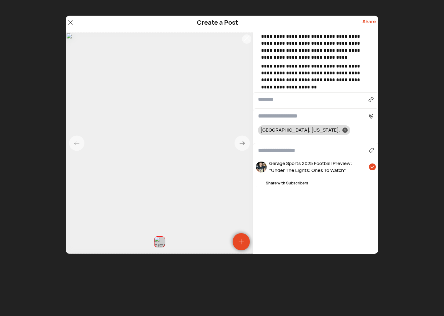
type input "**********"
click at [288, 116] on input at bounding box center [313, 116] width 111 height 8
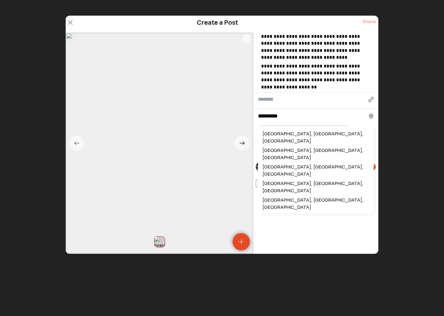
click at [281, 195] on div "Lewistown, OH, USA" at bounding box center [315, 203] width 109 height 17
type input "**********"
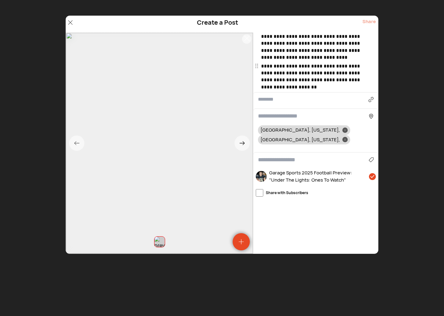
click at [292, 156] on input at bounding box center [313, 160] width 111 height 8
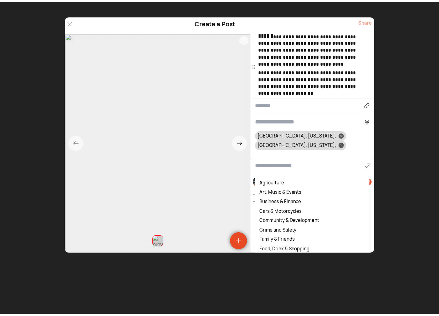
scroll to position [109, 0]
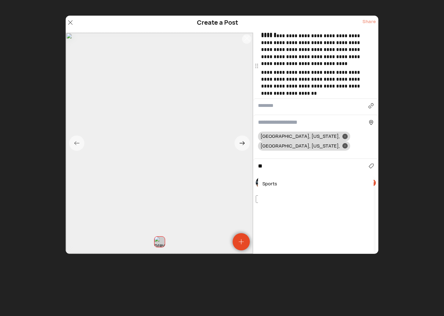
click at [261, 179] on div "Sports" at bounding box center [315, 184] width 109 height 10
type input "******"
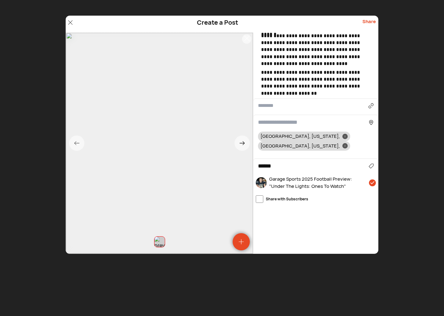
click at [367, 23] on div "Share" at bounding box center [368, 24] width 13 height 12
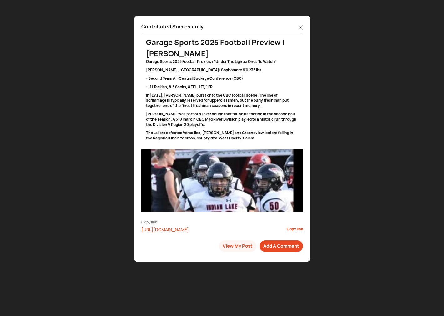
click at [301, 25] on icon at bounding box center [301, 27] width 4 height 4
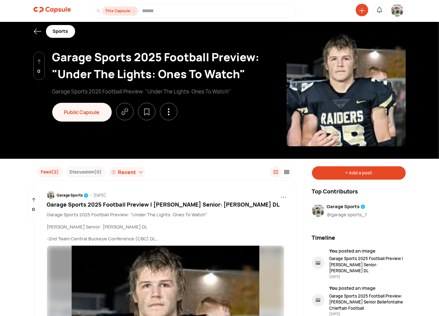
click at [35, 30] on icon at bounding box center [37, 32] width 8 height 8
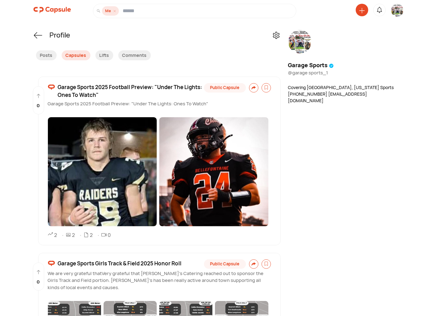
click at [395, 9] on img at bounding box center [397, 12] width 13 height 16
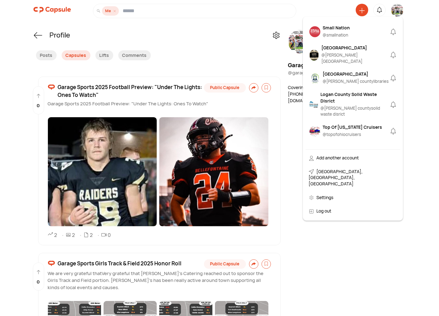
scroll to position [521, 0]
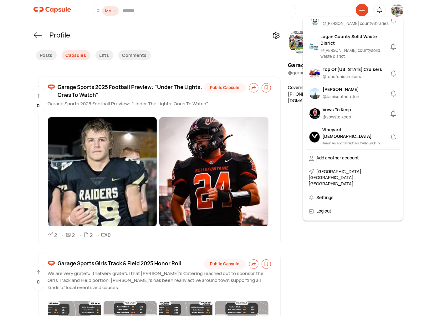
click at [346, 66] on div "Top Of Ohio Cruisers" at bounding box center [352, 69] width 59 height 7
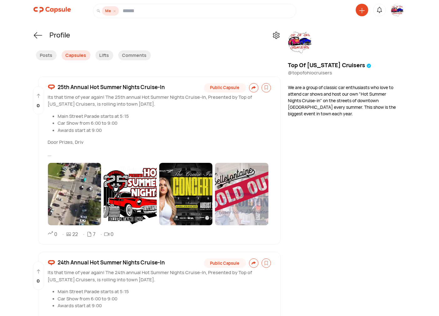
click at [124, 86] on span "25th Annual Hot Summer Nights Cruise-In" at bounding box center [111, 87] width 107 height 8
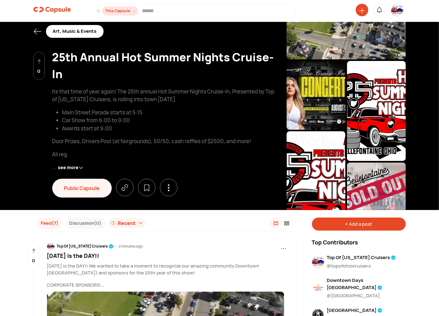
click at [355, 227] on div "+ Add a post" at bounding box center [359, 224] width 94 height 13
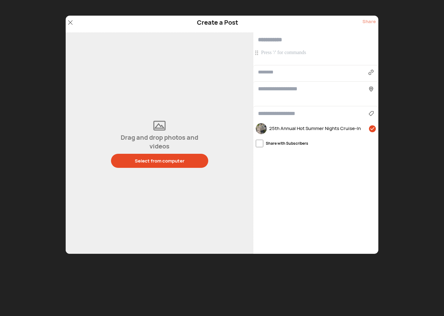
click at [281, 51] on p at bounding box center [316, 52] width 111 height 7
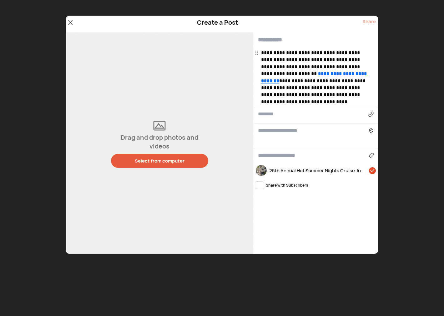
click at [163, 159] on div "Select from computer" at bounding box center [160, 161] width 50 height 7
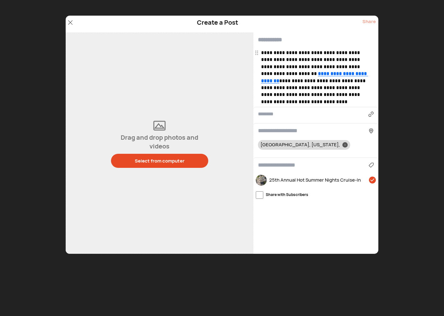
click at [69, 22] on icon at bounding box center [70, 22] width 4 height 4
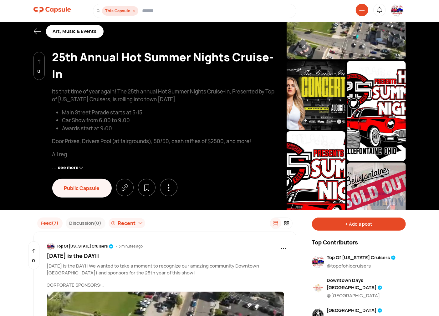
click at [398, 8] on img at bounding box center [397, 10] width 13 height 13
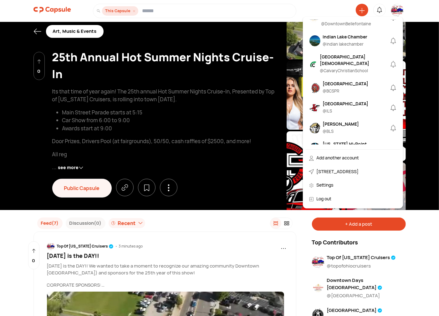
scroll to position [232, 0]
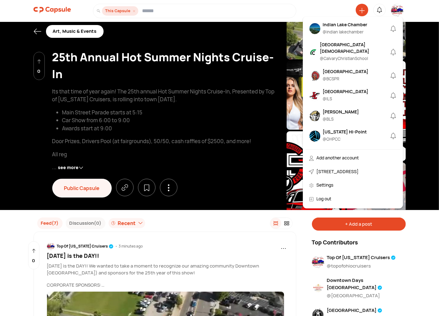
click at [336, 75] on div "Bellefontaine City Schools" at bounding box center [346, 71] width 46 height 7
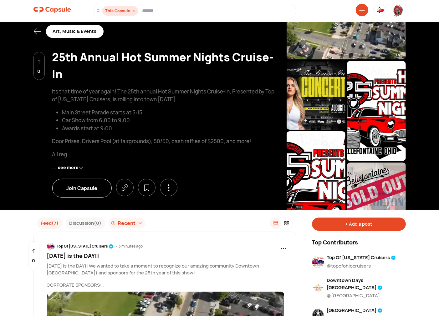
click at [396, 10] on img at bounding box center [397, 10] width 13 height 13
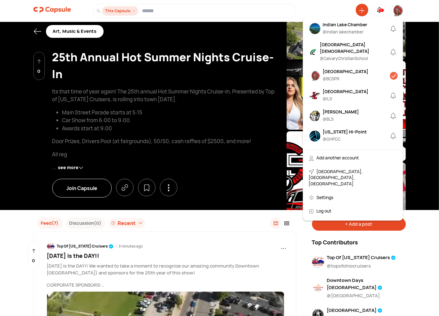
click at [332, 75] on div "Bellefontaine City Schools" at bounding box center [346, 71] width 46 height 7
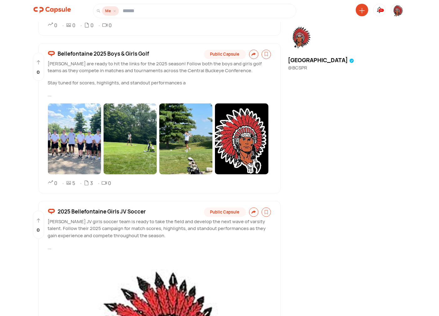
scroll to position [1546, 0]
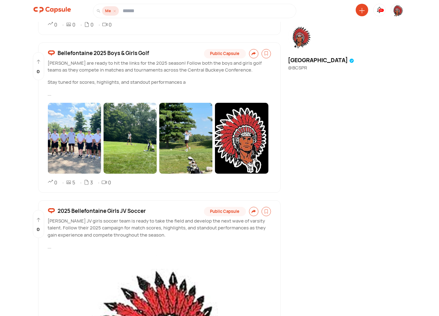
click at [113, 53] on span "Bellefontaine 2025 Boys & Girls Golf" at bounding box center [103, 53] width 91 height 8
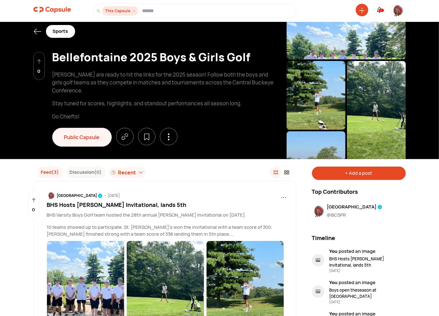
click at [340, 173] on div "+ Add a post" at bounding box center [359, 173] width 94 height 13
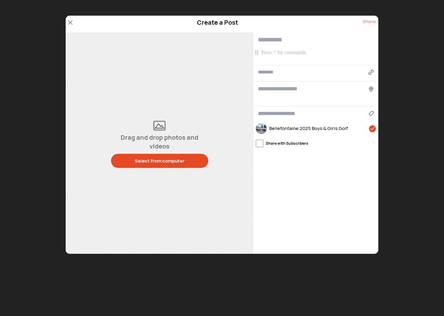
click at [286, 56] on p at bounding box center [316, 52] width 111 height 7
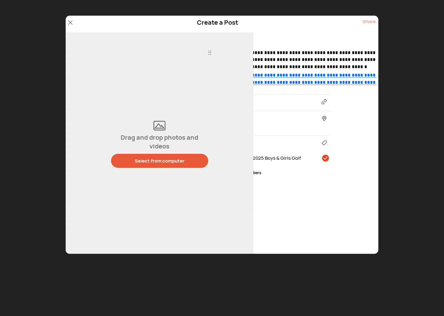
click at [148, 167] on button "Select from computer" at bounding box center [159, 161] width 97 height 14
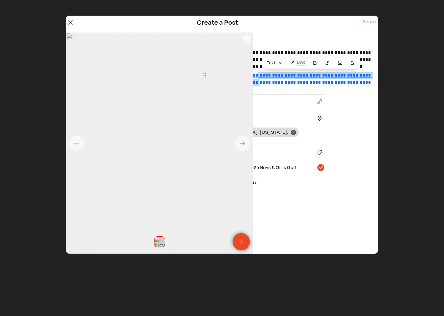
scroll to position [0, 0]
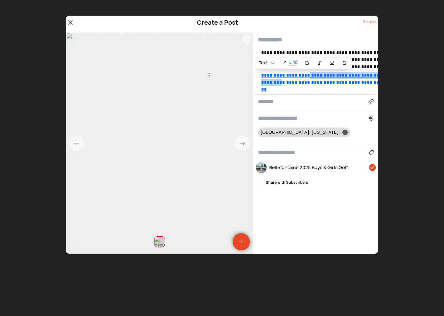
drag, startPoint x: 254, startPoint y: 77, endPoint x: 246, endPoint y: 88, distance: 14.1
click at [246, 88] on div "**********" at bounding box center [222, 143] width 313 height 221
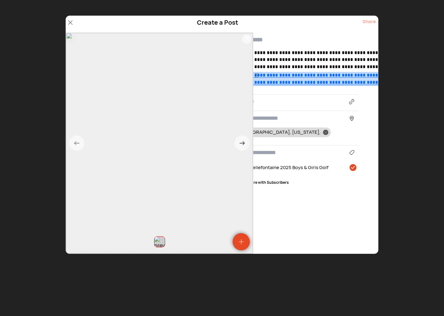
scroll to position [0, 52]
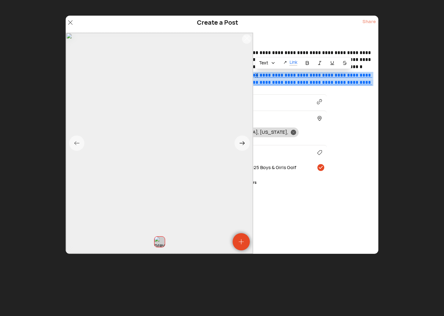
drag, startPoint x: 261, startPoint y: 75, endPoint x: 386, endPoint y: 102, distance: 127.0
click at [386, 102] on div "**********" at bounding box center [222, 158] width 444 height 316
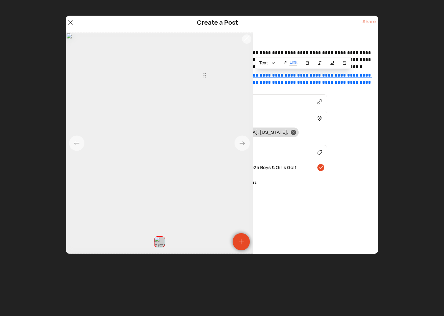
scroll to position [0, 0]
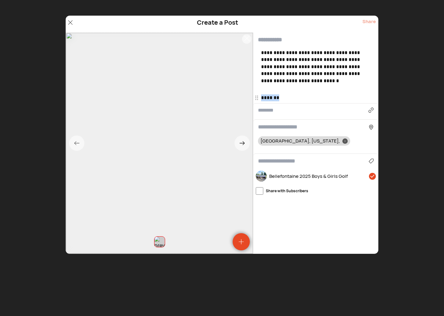
drag, startPoint x: 286, startPoint y: 98, endPoint x: 245, endPoint y: 94, distance: 41.2
click at [245, 94] on div "**********" at bounding box center [222, 143] width 313 height 221
click at [295, 84] on p "Link" at bounding box center [293, 85] width 8 height 6
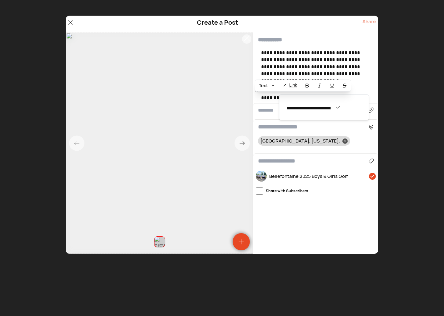
scroll to position [0, 257]
click at [347, 108] on icon at bounding box center [347, 107] width 4 height 4
click at [303, 109] on input "**********" at bounding box center [312, 108] width 55 height 9
click at [290, 107] on input "**********" at bounding box center [312, 108] width 55 height 9
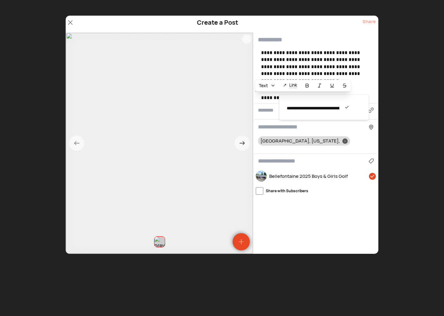
type input "**********"
click at [348, 105] on icon at bounding box center [347, 107] width 4 height 4
click at [344, 0] on html "**********" at bounding box center [222, 0] width 444 height 0
click at [268, 37] on input "text" at bounding box center [315, 40] width 125 height 15
type input "*"
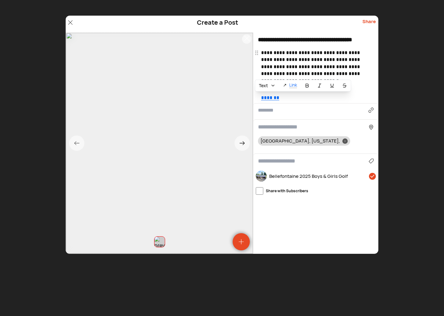
scroll to position [0, 4]
type input "**********"
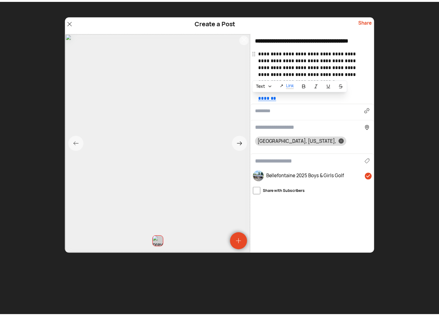
scroll to position [0, 0]
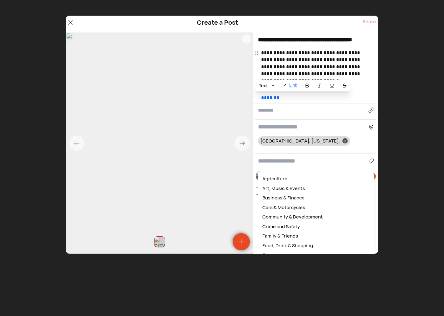
click at [276, 164] on input at bounding box center [313, 161] width 111 height 8
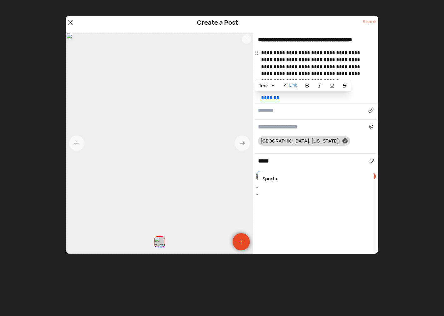
click at [268, 181] on div "Sports" at bounding box center [315, 179] width 109 height 10
type input "******"
click at [371, 20] on div "Share" at bounding box center [368, 24] width 13 height 12
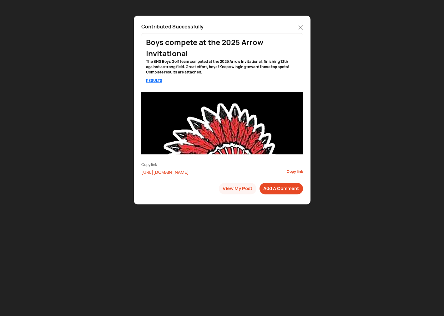
click at [301, 27] on icon at bounding box center [301, 27] width 4 height 4
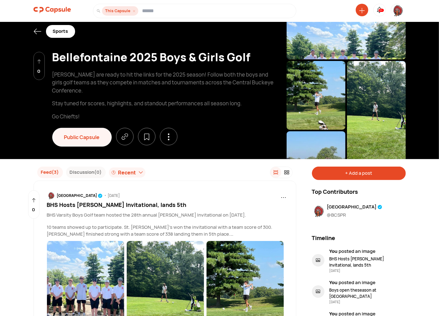
click at [36, 30] on icon at bounding box center [37, 32] width 8 height 8
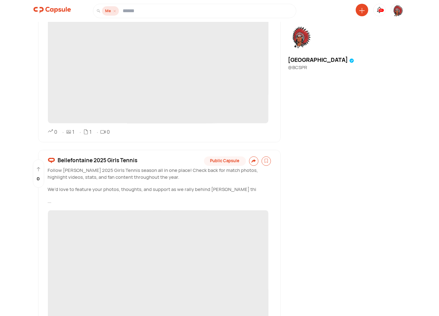
scroll to position [2422, 0]
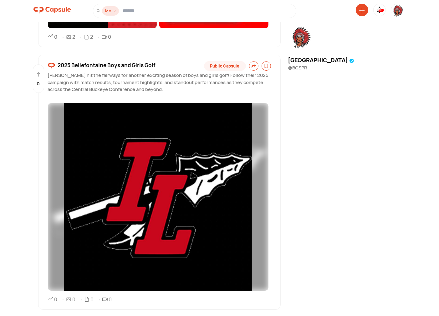
click at [397, 11] on img at bounding box center [397, 10] width 13 height 13
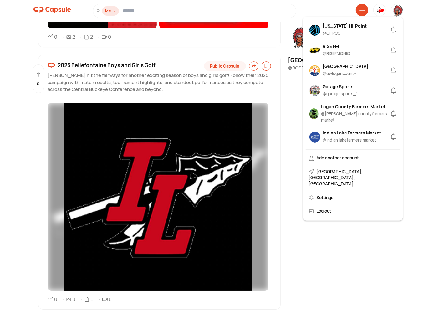
scroll to position [347, 0]
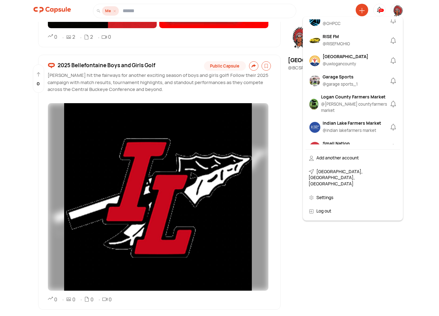
click at [335, 88] on div "@ garage sports_1" at bounding box center [340, 84] width 35 height 6
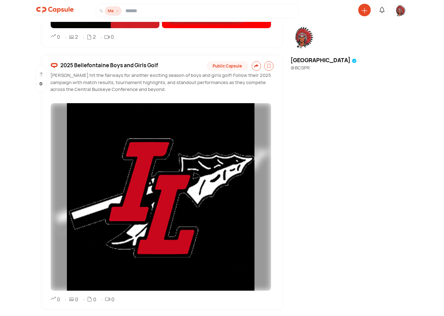
scroll to position [0, 0]
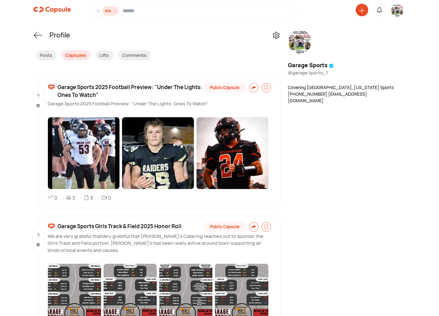
click at [83, 88] on span "Garage Sports 2025 Football Preview: "Under The Lights: Ones To Watch"" at bounding box center [130, 91] width 144 height 16
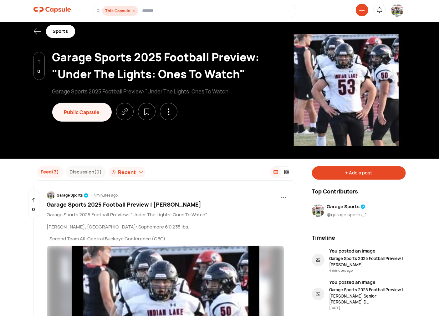
click at [386, 172] on div "+ Add a post" at bounding box center [359, 172] width 94 height 13
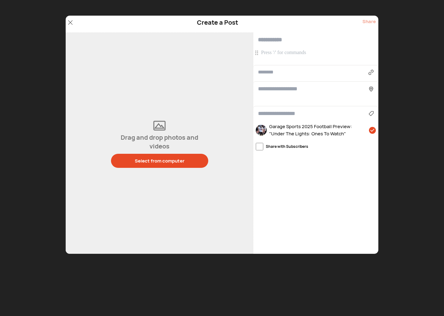
click at [275, 52] on p at bounding box center [316, 52] width 111 height 7
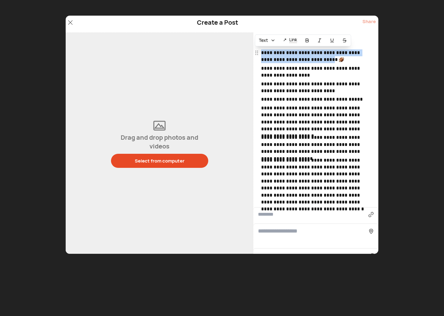
drag, startPoint x: 261, startPoint y: 52, endPoint x: 322, endPoint y: 58, distance: 61.0
click at [322, 58] on p "**********" at bounding box center [316, 56] width 111 height 14
drag, startPoint x: 308, startPoint y: 59, endPoint x: 277, endPoint y: 55, distance: 31.3
click at [277, 55] on p "**********" at bounding box center [316, 56] width 111 height 14
drag, startPoint x: 261, startPoint y: 53, endPoint x: 346, endPoint y: 47, distance: 85.6
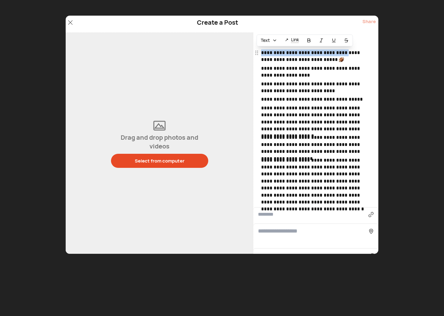
click at [346, 47] on div "**********" at bounding box center [315, 120] width 125 height 175
copy p "**********"
click at [314, 32] on div "Create a Post Share" at bounding box center [222, 24] width 313 height 17
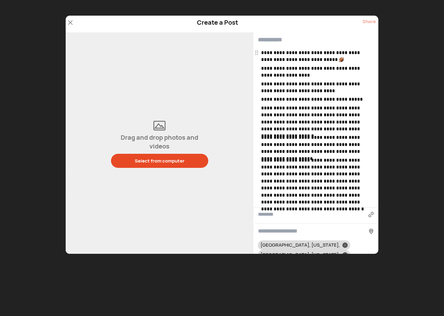
click at [291, 44] on input "text" at bounding box center [315, 40] width 125 height 15
paste input "**********"
type input "**********"
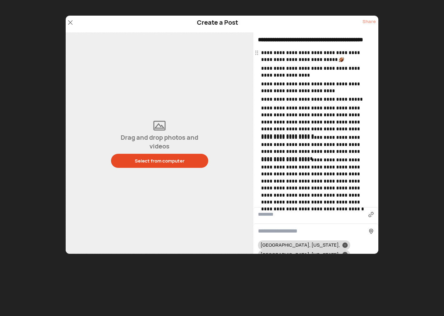
click at [344, 57] on p "**********" at bounding box center [316, 56] width 111 height 14
click at [154, 158] on div "Select from computer" at bounding box center [160, 161] width 50 height 7
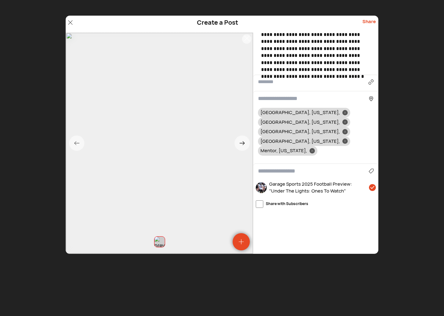
scroll to position [134, 0]
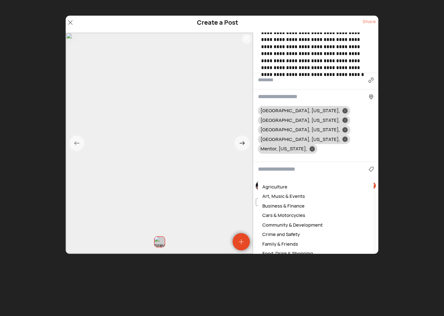
click at [285, 162] on div "Agriculture Art, Music & Events Business & Finance Cars & Motorcycles Community…" at bounding box center [315, 169] width 125 height 15
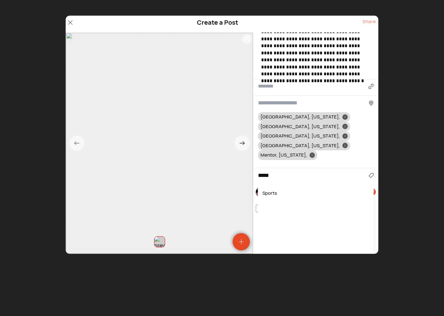
click at [263, 189] on div "Sports" at bounding box center [315, 194] width 109 height 10
type input "******"
click at [344, 116] on icon at bounding box center [345, 117] width 2 height 2
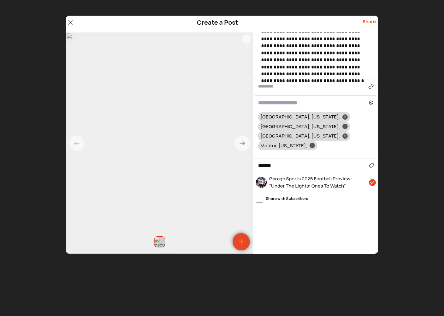
scroll to position [125, 0]
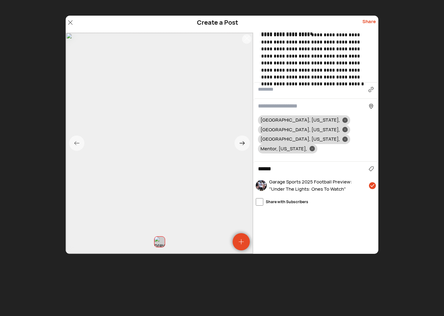
click at [291, 120] on div "Troy, Ohio," at bounding box center [304, 120] width 92 height 10
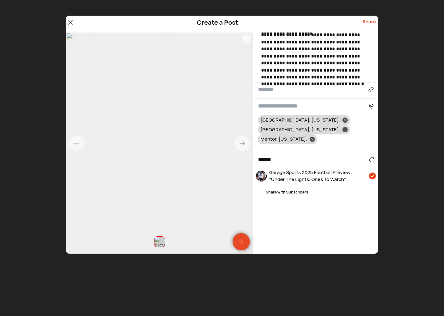
click at [344, 119] on icon at bounding box center [345, 120] width 2 height 2
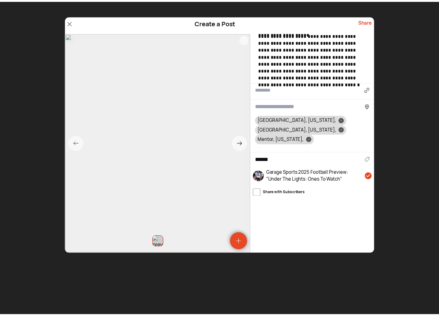
scroll to position [115, 0]
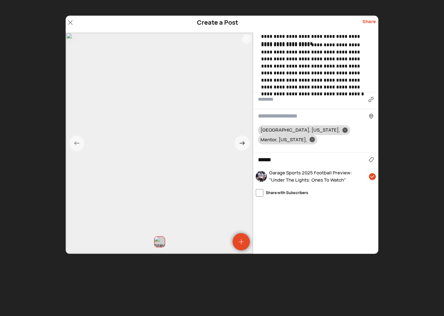
drag, startPoint x: 339, startPoint y: 130, endPoint x: 326, endPoint y: 130, distance: 12.8
click at [315, 137] on div at bounding box center [312, 139] width 5 height 5
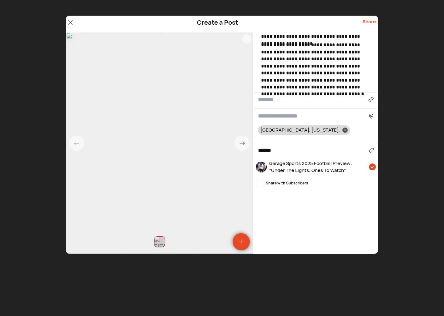
click at [263, 117] on input at bounding box center [313, 116] width 111 height 8
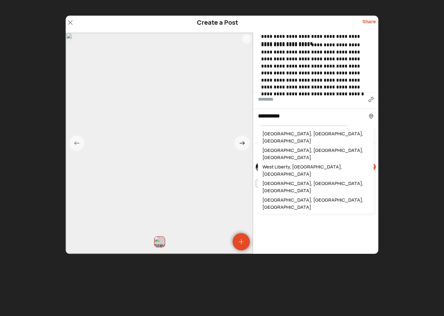
click at [283, 146] on div "West Liberty, OH, USA" at bounding box center [315, 154] width 109 height 17
type input "**********"
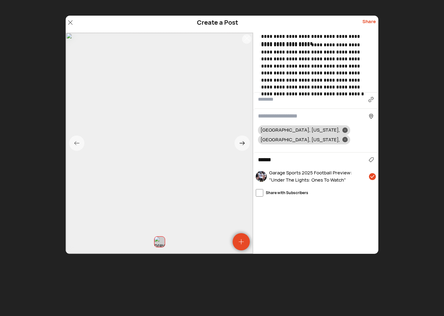
click at [371, 21] on div "Share" at bounding box center [368, 24] width 13 height 12
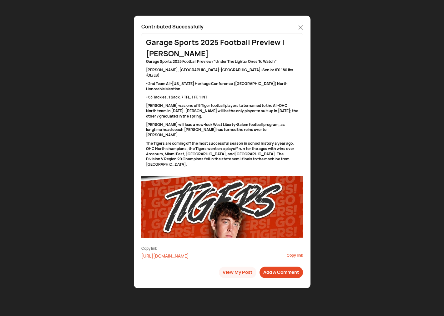
click at [299, 26] on icon at bounding box center [301, 27] width 4 height 4
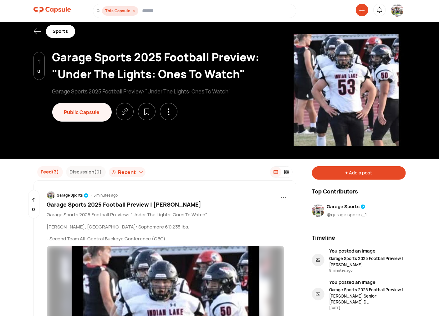
click at [394, 12] on img at bounding box center [397, 12] width 13 height 16
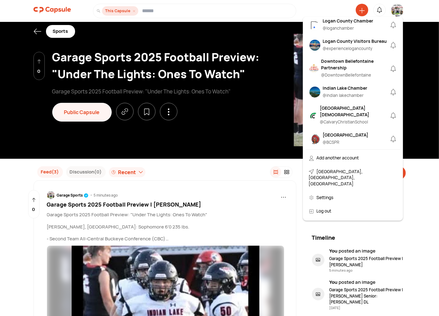
scroll to position [232, 0]
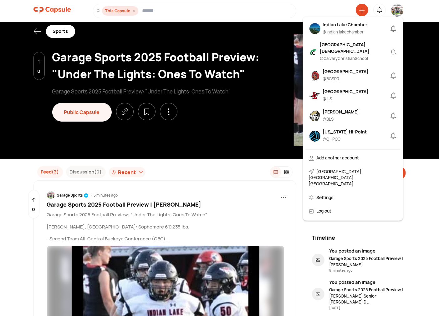
click at [333, 95] on div "Indian Lake" at bounding box center [346, 91] width 46 height 7
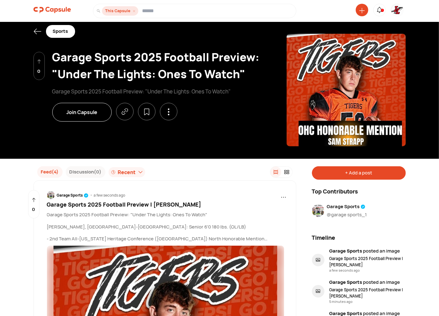
click at [397, 11] on img at bounding box center [397, 10] width 13 height 13
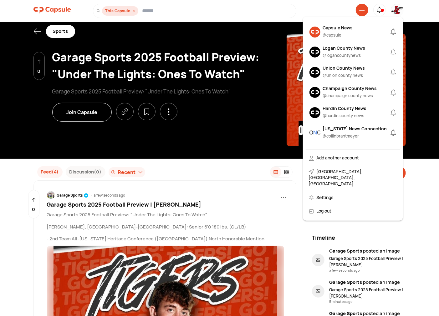
click at [380, 10] on icon at bounding box center [379, 10] width 8 height 8
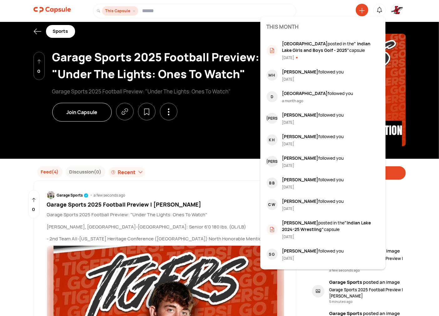
click at [37, 30] on icon at bounding box center [37, 32] width 8 height 8
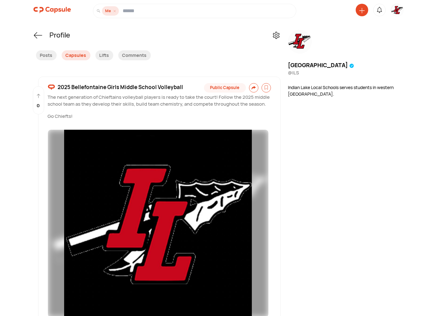
click at [379, 11] on icon at bounding box center [379, 10] width 8 height 8
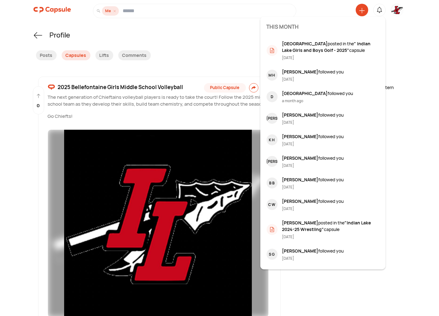
click at [306, 44] on strong "United Way Logan County" at bounding box center [305, 44] width 46 height 6
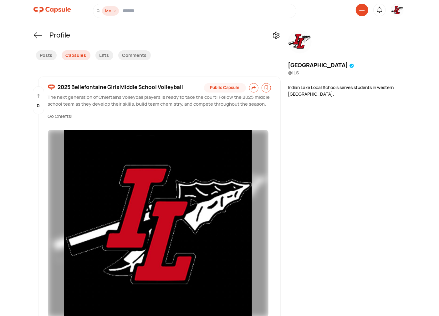
click at [383, 11] on icon at bounding box center [379, 10] width 8 height 8
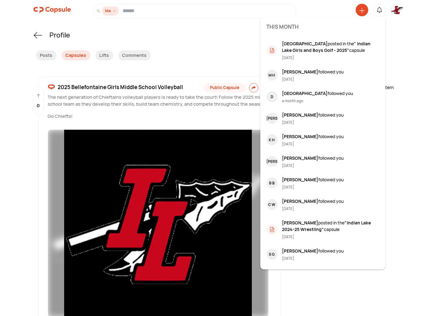
click at [336, 50] on strong "" Indian Lake Girls and Boys Golf - 2025"" at bounding box center [326, 47] width 88 height 13
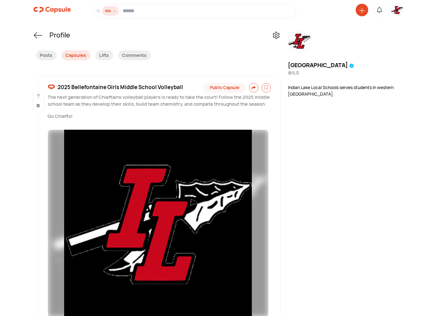
click at [381, 8] on icon at bounding box center [379, 10] width 8 height 8
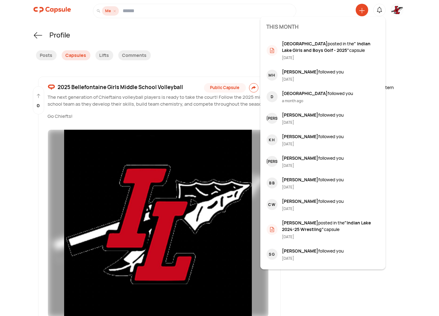
click at [214, 63] on div "Posts Capsules Lifts Comments" at bounding box center [156, 58] width 247 height 21
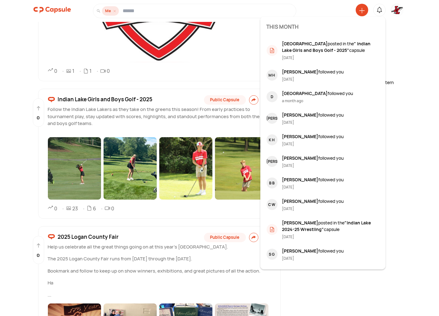
scroll to position [2850, 0]
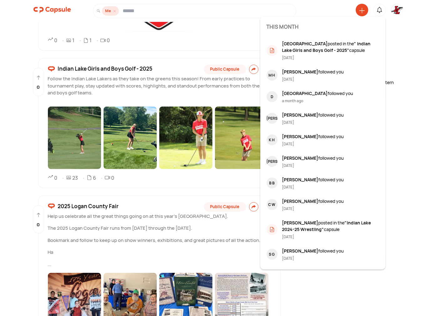
click at [112, 68] on span "Indian Lake Girls and Boys Golf - 2025" at bounding box center [105, 69] width 95 height 8
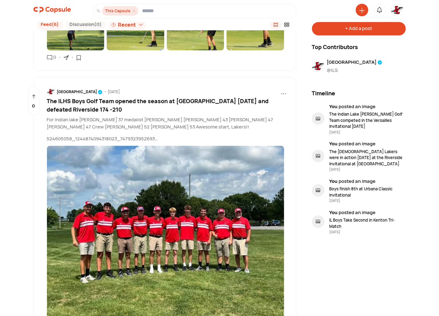
scroll to position [927, 0]
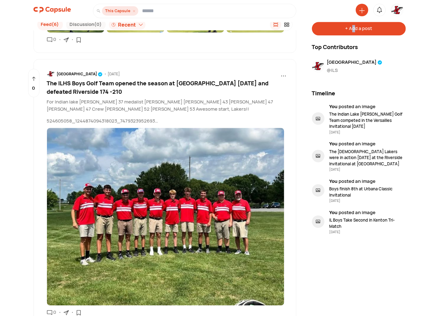
click at [353, 29] on div "+ Add a post" at bounding box center [359, 28] width 94 height 13
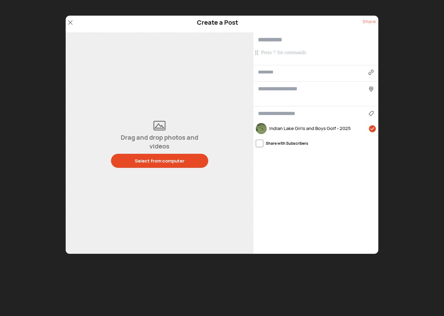
click at [278, 53] on p at bounding box center [316, 52] width 111 height 7
paste div
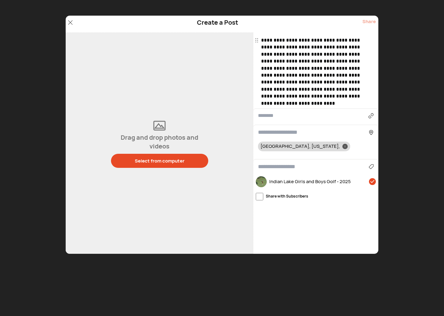
scroll to position [22, 0]
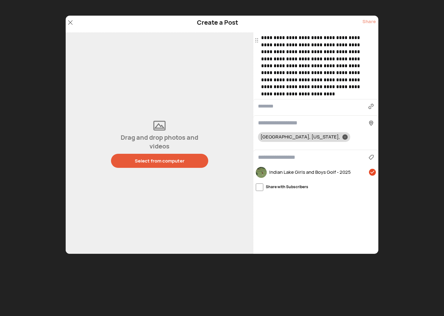
click at [174, 154] on button "Select from computer" at bounding box center [159, 161] width 97 height 14
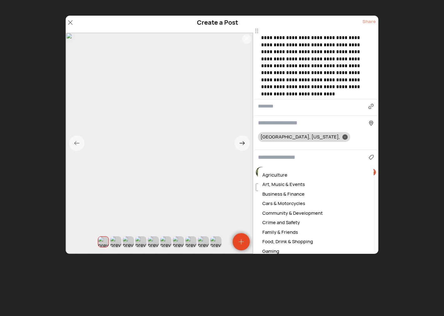
click at [286, 153] on input at bounding box center [313, 157] width 111 height 8
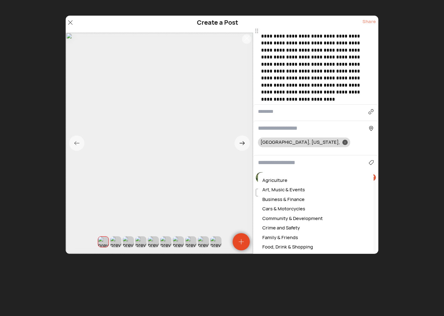
scroll to position [16, 0]
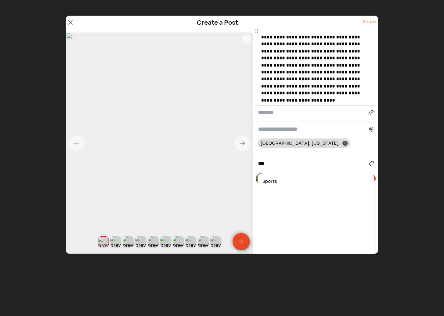
click at [270, 177] on div "Sports" at bounding box center [315, 182] width 109 height 10
type input "******"
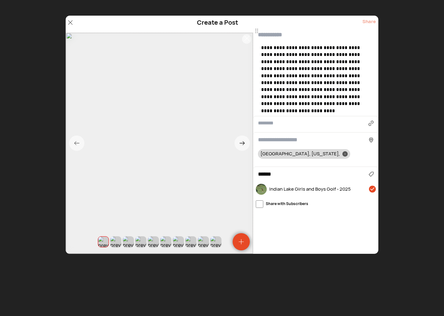
scroll to position [0, 0]
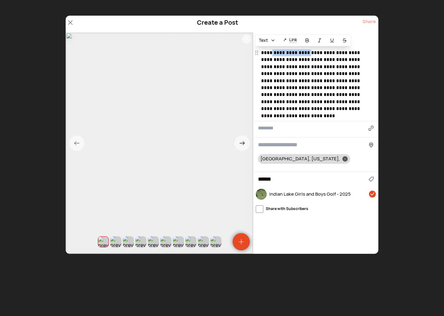
drag, startPoint x: 270, startPoint y: 54, endPoint x: 310, endPoint y: 53, distance: 39.1
click at [310, 53] on span "**********" at bounding box center [311, 84] width 100 height 68
copy span "**********"
click at [280, 27] on div "Create a Post Share" at bounding box center [222, 24] width 313 height 17
click at [276, 37] on input "text" at bounding box center [315, 40] width 125 height 15
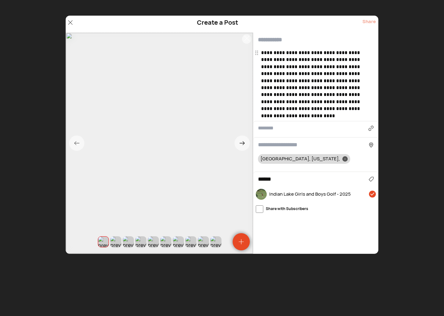
paste input "**********"
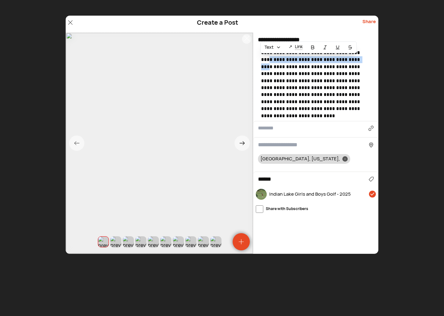
drag, startPoint x: 261, startPoint y: 61, endPoint x: 356, endPoint y: 61, distance: 95.4
click at [357, 61] on p "**********" at bounding box center [316, 84] width 111 height 70
copy span "**********"
click at [319, 33] on input "**********" at bounding box center [315, 40] width 125 height 15
paste input "**********"
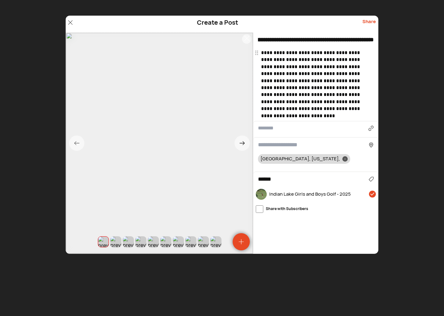
scroll to position [0, 45]
type input "**********"
click at [370, 20] on div "Share" at bounding box center [368, 24] width 13 height 12
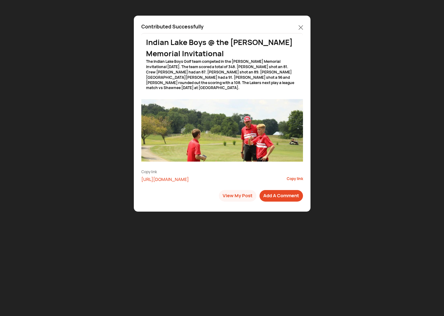
click at [301, 27] on icon at bounding box center [301, 27] width 4 height 4
click at [300, 27] on icon at bounding box center [301, 27] width 4 height 4
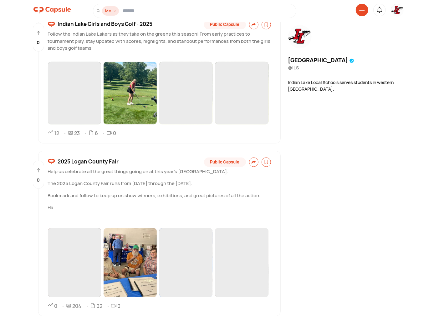
scroll to position [3020, 0]
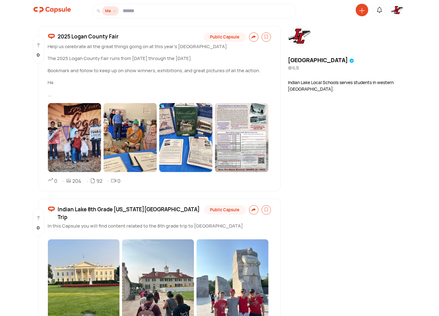
click at [396, 8] on img at bounding box center [397, 10] width 13 height 13
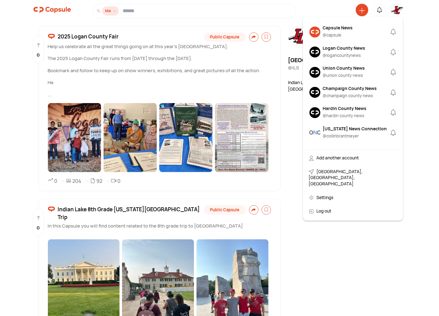
click at [348, 46] on div "Logan County News" at bounding box center [344, 48] width 43 height 7
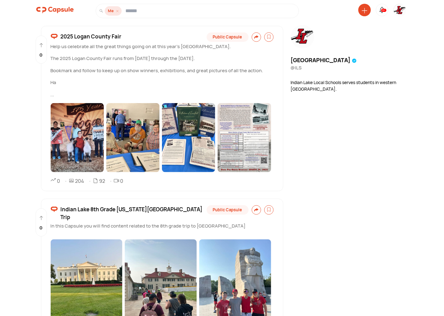
scroll to position [0, 0]
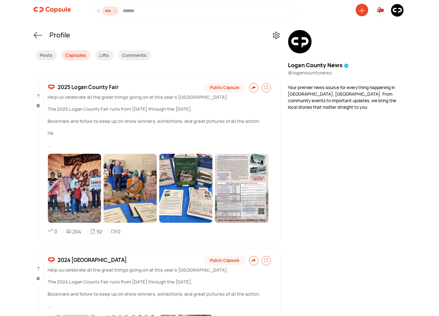
click at [378, 10] on icon at bounding box center [379, 10] width 8 height 8
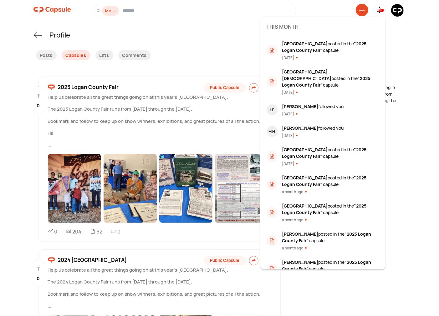
click at [378, 10] on icon at bounding box center [379, 10] width 8 height 8
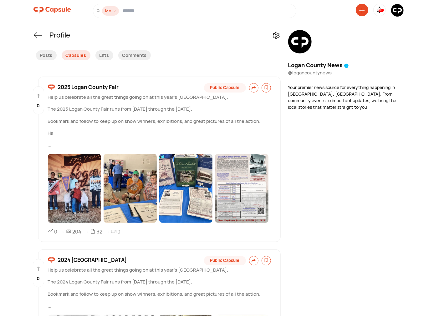
drag, startPoint x: 361, startPoint y: 10, endPoint x: 358, endPoint y: 14, distance: 4.7
click at [361, 10] on icon at bounding box center [362, 11] width 6 height 6
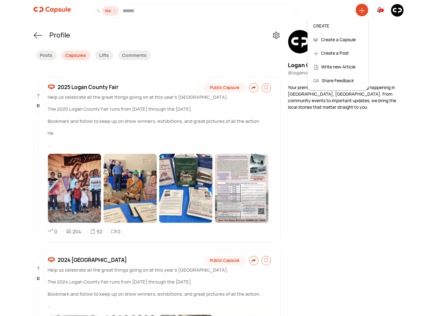
click at [323, 51] on div "Create a Post" at bounding box center [337, 53] width 55 height 14
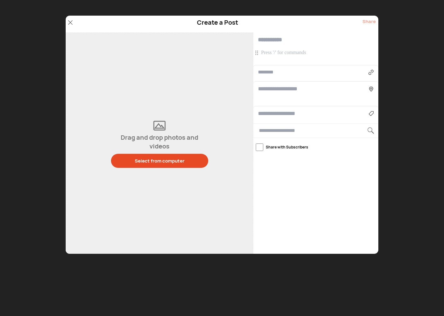
click at [304, 51] on p at bounding box center [316, 52] width 111 height 7
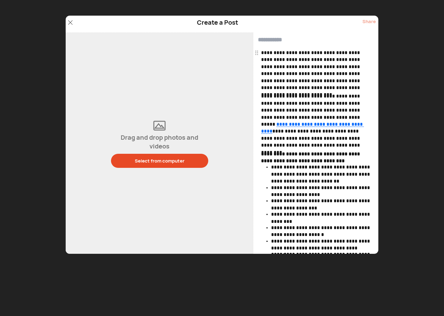
click at [285, 42] on input "text" at bounding box center [315, 40] width 125 height 15
paste input "**********"
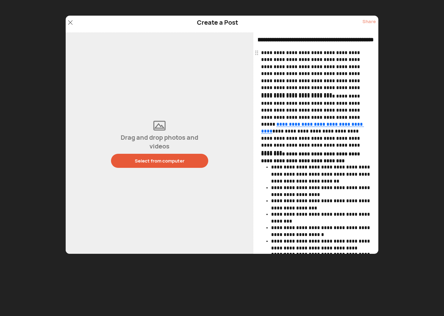
type input "**********"
click at [149, 160] on div "Select from computer" at bounding box center [160, 161] width 50 height 7
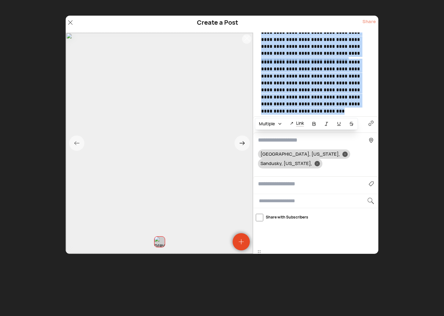
scroll to position [298, 0]
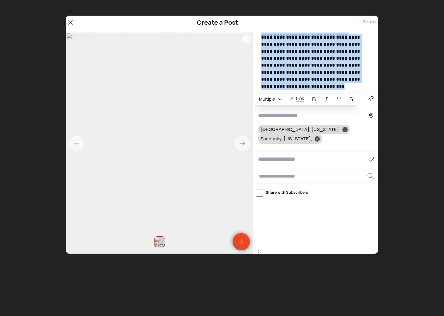
drag, startPoint x: 261, startPoint y: 53, endPoint x: 321, endPoint y: 91, distance: 70.3
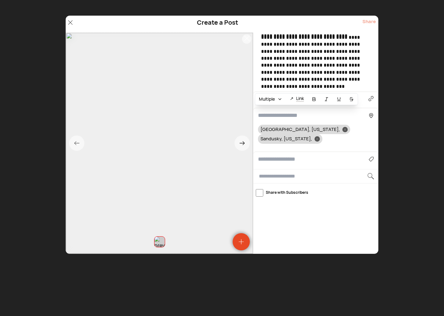
click at [283, 155] on input at bounding box center [313, 159] width 111 height 8
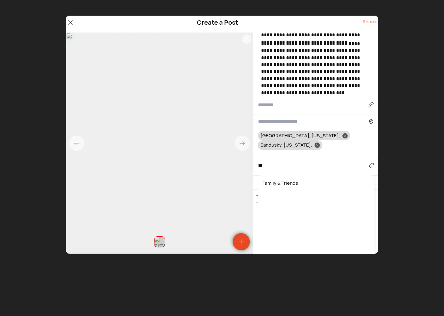
type input "*"
click at [300, 179] on div "Community & Development" at bounding box center [315, 184] width 109 height 10
type input "**********"
click at [320, 143] on div at bounding box center [317, 145] width 5 height 5
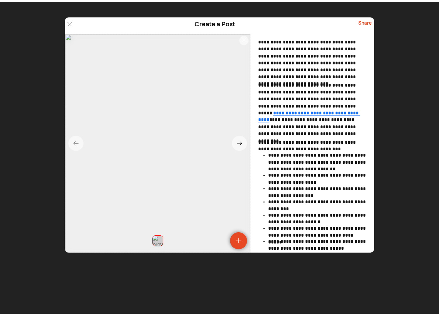
scroll to position [0, 0]
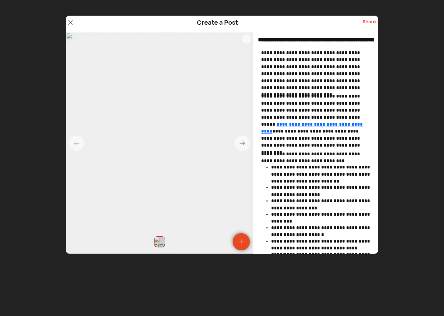
click at [370, 23] on div "Share" at bounding box center [368, 24] width 13 height 12
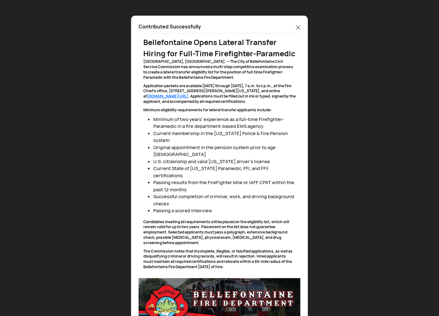
click at [296, 25] on icon at bounding box center [298, 27] width 4 height 4
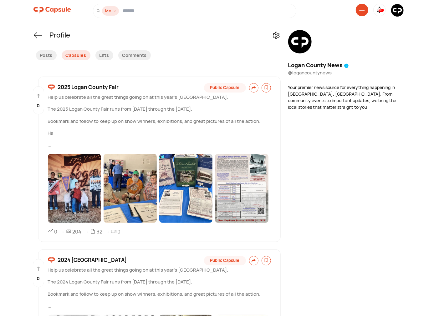
click at [396, 11] on img at bounding box center [397, 10] width 13 height 13
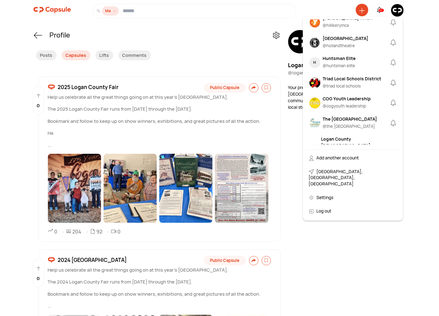
scroll to position [734, 0]
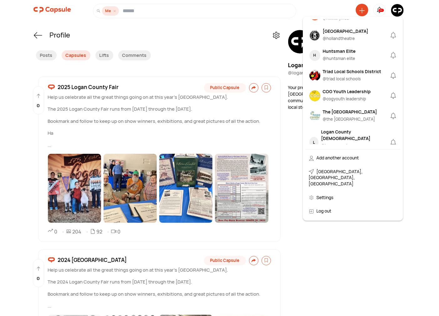
click at [351, 68] on div "Triad Local Schools District" at bounding box center [352, 71] width 58 height 7
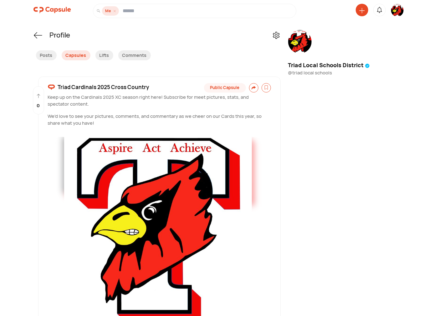
click at [399, 13] on img at bounding box center [397, 11] width 13 height 14
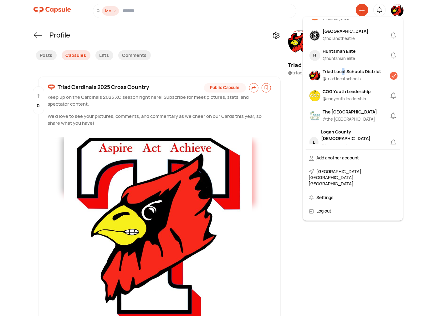
click at [343, 68] on div "Triad Local Schools District" at bounding box center [352, 71] width 58 height 7
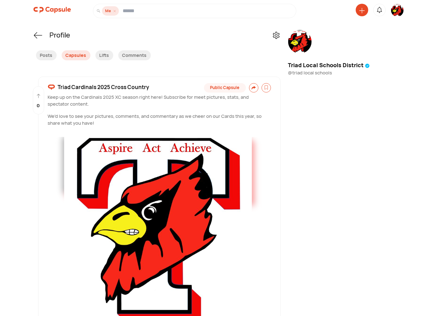
click at [360, 9] on icon at bounding box center [362, 11] width 6 height 6
click at [336, 52] on div "Create a Post" at bounding box center [337, 53] width 55 height 14
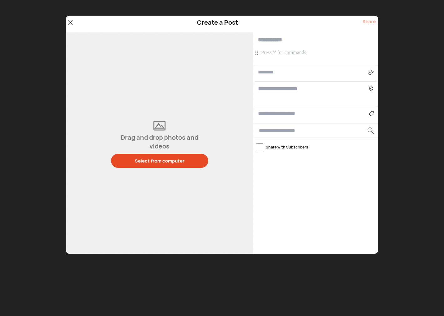
click at [287, 46] on input "text" at bounding box center [315, 40] width 125 height 15
click at [283, 55] on p at bounding box center [316, 52] width 111 height 7
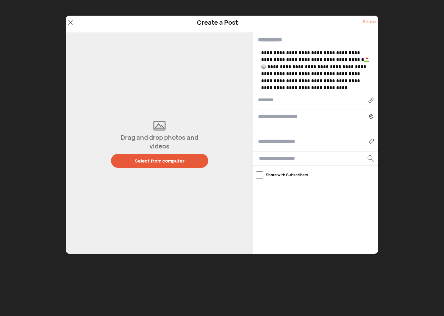
click at [144, 164] on div "Select from computer" at bounding box center [160, 161] width 50 height 7
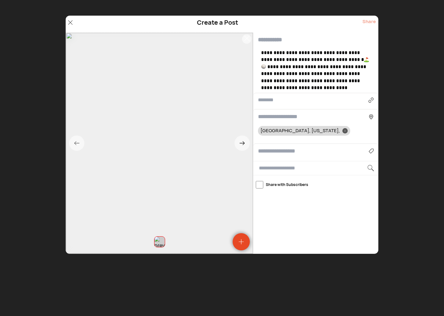
click at [357, 58] on span "**********" at bounding box center [315, 70] width 108 height 40
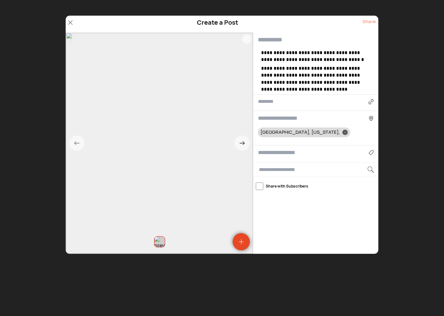
click at [277, 154] on input at bounding box center [313, 153] width 111 height 8
drag, startPoint x: 265, startPoint y: 172, endPoint x: 269, endPoint y: 168, distance: 5.7
click at [266, 170] on div "Sports" at bounding box center [315, 171] width 109 height 10
type input "******"
click at [342, 132] on div at bounding box center [344, 132] width 5 height 5
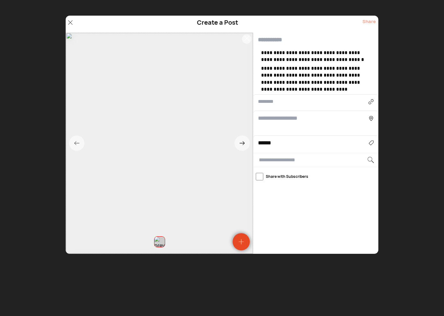
click at [267, 113] on div at bounding box center [315, 122] width 125 height 23
click at [267, 118] on input at bounding box center [313, 118] width 111 height 8
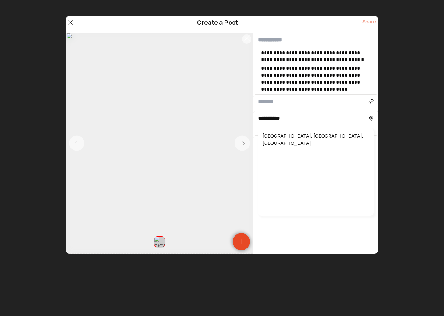
click at [273, 137] on div "North Lewisburg, OH, USA" at bounding box center [315, 139] width 109 height 17
type input "**********"
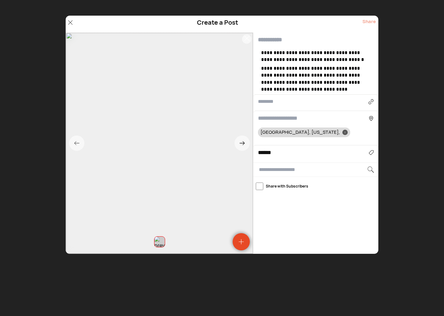
click at [286, 118] on input at bounding box center [313, 118] width 111 height 8
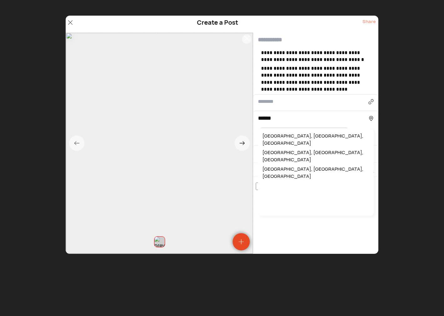
click at [281, 148] on div "Urbana, OH, USA" at bounding box center [315, 156] width 109 height 17
type input "**********"
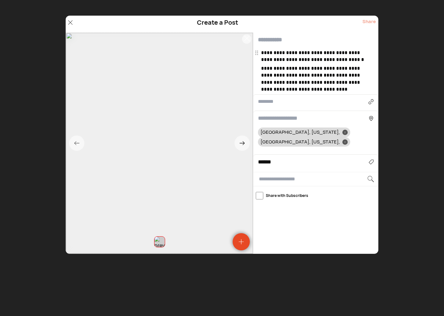
click at [273, 40] on input "text" at bounding box center [315, 40] width 125 height 15
type input "**********"
click at [287, 158] on input "******" at bounding box center [313, 162] width 111 height 8
click at [274, 175] on div "Sports" at bounding box center [315, 180] width 109 height 10
click at [372, 19] on div "Share" at bounding box center [368, 24] width 13 height 12
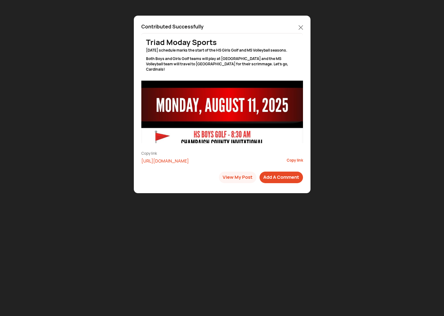
click at [301, 28] on icon at bounding box center [301, 27] width 4 height 4
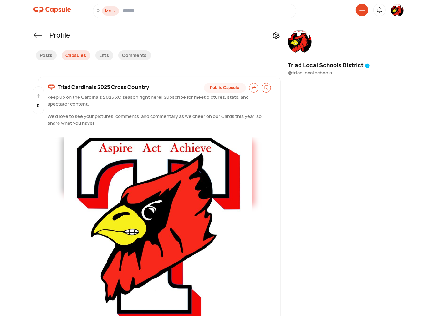
click at [396, 13] on img at bounding box center [397, 11] width 13 height 14
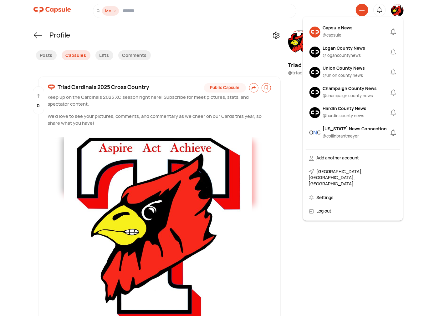
click at [333, 131] on div "[US_STATE] News Connection" at bounding box center [355, 128] width 64 height 7
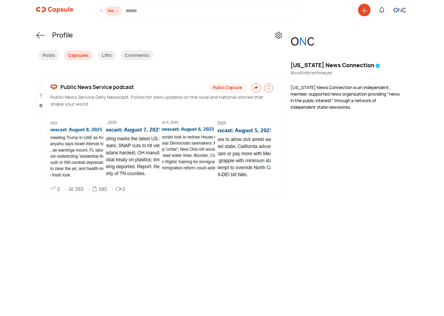
click at [76, 85] on span "Public News Service podcast" at bounding box center [96, 87] width 73 height 8
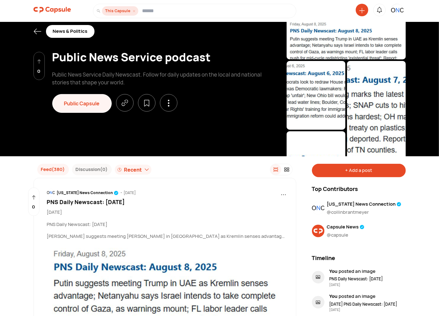
click at [368, 168] on div "+ Add a post" at bounding box center [359, 170] width 94 height 13
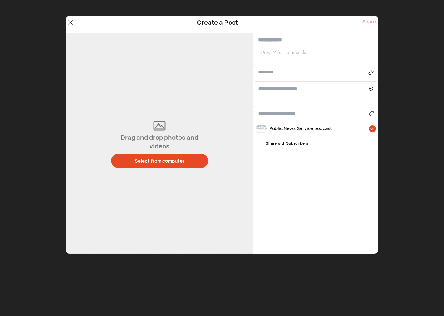
click at [272, 72] on input "text" at bounding box center [313, 72] width 110 height 8
paste input "**********"
type input "**********"
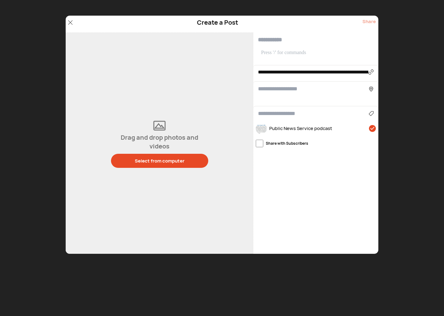
click at [268, 38] on input "text" at bounding box center [315, 40] width 125 height 15
paste input "**********"
type input "**********"
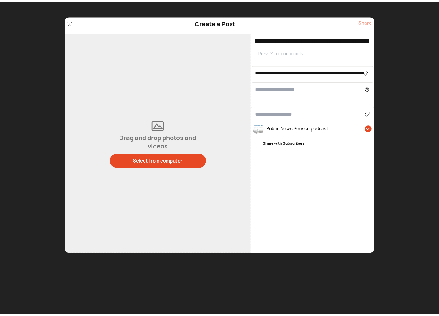
scroll to position [0, 0]
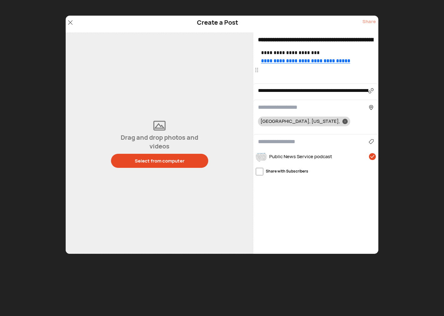
click at [277, 73] on p at bounding box center [316, 70] width 111 height 7
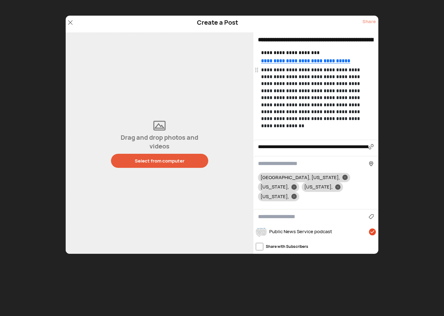
click at [159, 160] on div "Select from computer" at bounding box center [160, 161] width 50 height 7
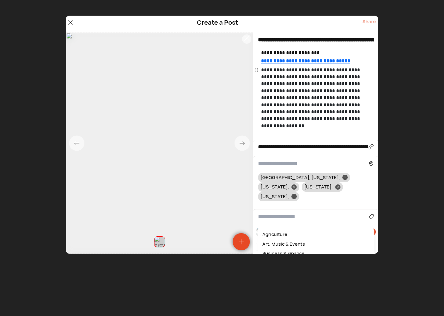
click at [276, 213] on input at bounding box center [313, 217] width 111 height 8
click at [283, 230] on div "News & Politics" at bounding box center [315, 235] width 109 height 10
type input "**********"
drag, startPoint x: 327, startPoint y: 39, endPoint x: 255, endPoint y: 24, distance: 73.5
click at [255, 29] on div "**********" at bounding box center [222, 135] width 313 height 238
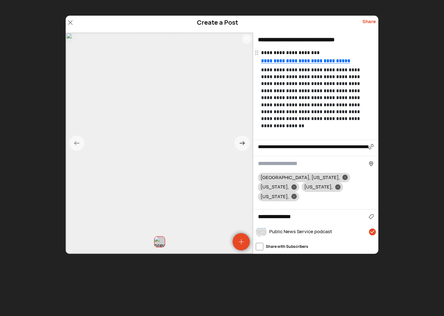
type input "**********"
click at [370, 22] on div "Share" at bounding box center [368, 24] width 13 height 12
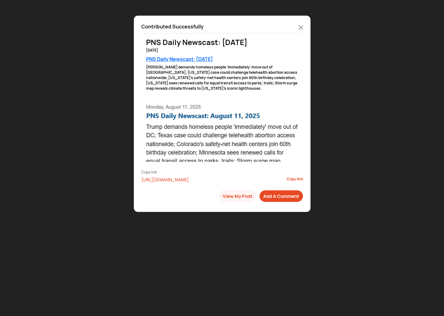
click at [300, 26] on icon at bounding box center [301, 27] width 4 height 4
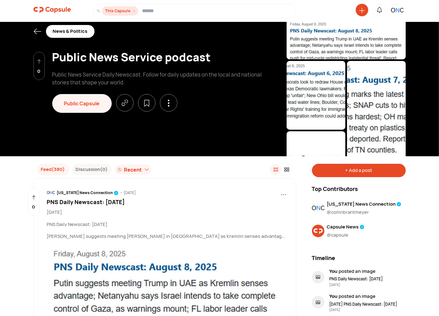
click at [396, 11] on img at bounding box center [397, 10] width 13 height 13
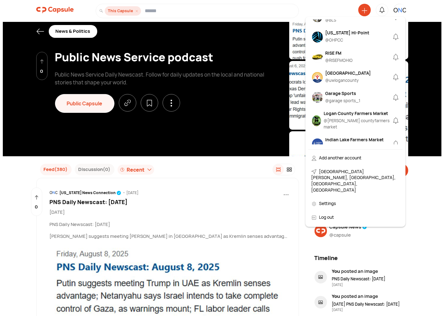
scroll to position [347, 0]
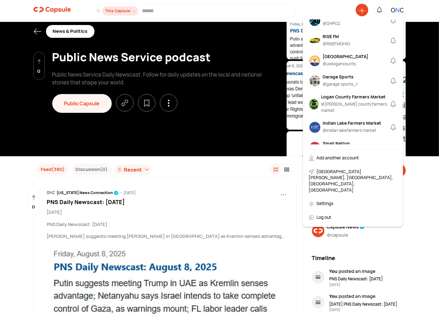
click at [336, 80] on div "Garage Sports" at bounding box center [340, 76] width 35 height 7
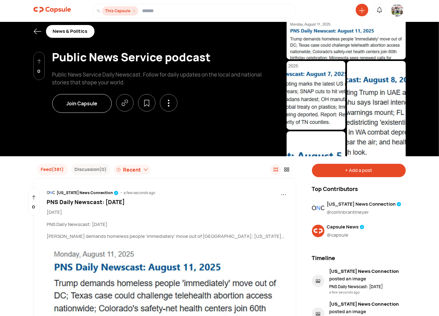
click at [35, 28] on icon at bounding box center [37, 32] width 8 height 8
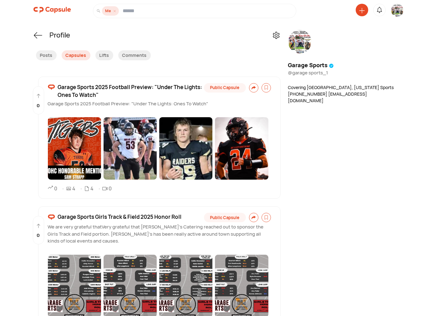
click at [127, 84] on span "Garage Sports 2025 Football Preview: "Under The Lights: Ones To Watch"" at bounding box center [130, 91] width 144 height 16
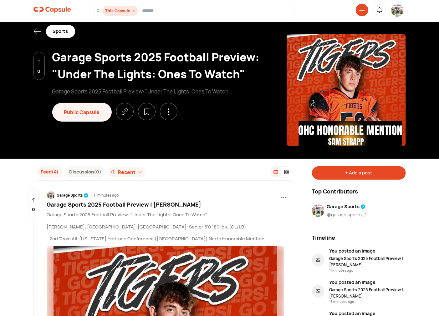
click at [341, 178] on div "+ Add a post" at bounding box center [359, 172] width 94 height 13
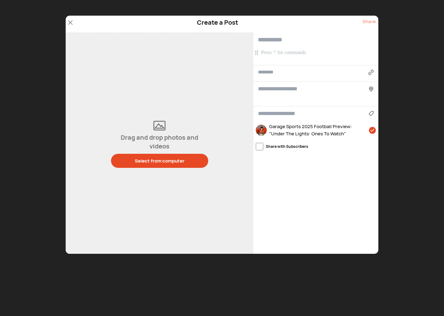
click at [287, 51] on p at bounding box center [316, 52] width 111 height 7
paste div
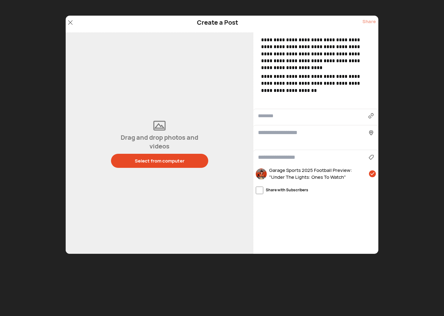
scroll to position [109, 0]
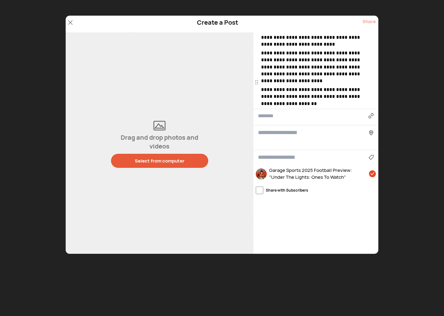
click at [141, 163] on div "Select from computer" at bounding box center [160, 161] width 50 height 7
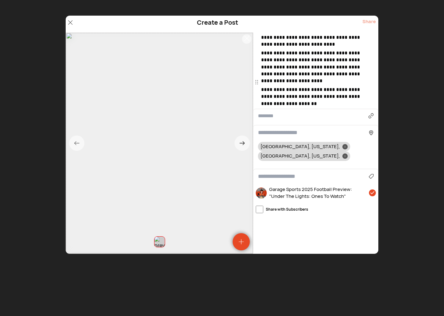
click at [260, 197] on div "**********" at bounding box center [315, 143] width 125 height 221
click at [274, 169] on div "Agriculture Art, Music & Events Business & Finance Cars & Motorcycles Community…" at bounding box center [315, 176] width 125 height 15
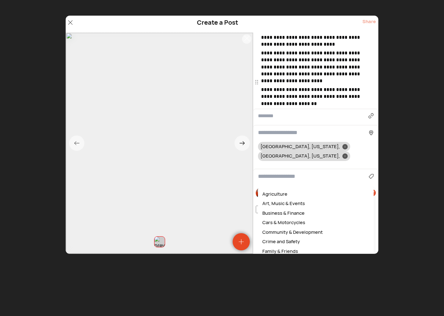
click at [276, 172] on input at bounding box center [313, 176] width 111 height 8
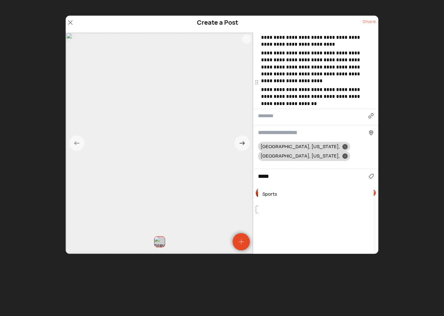
click at [269, 189] on div "Sports" at bounding box center [315, 194] width 109 height 10
type input "******"
click at [344, 146] on icon at bounding box center [345, 147] width 2 height 2
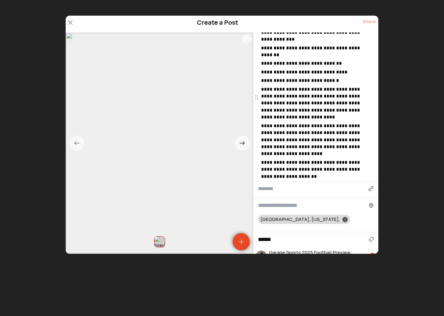
scroll to position [0, 0]
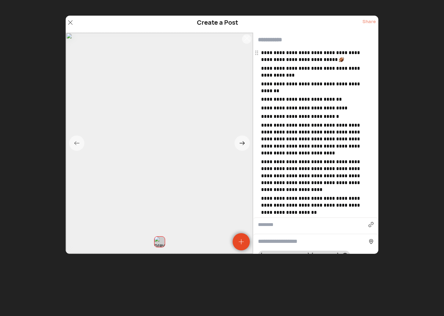
click at [340, 57] on p "**********" at bounding box center [316, 56] width 111 height 14
drag, startPoint x: 262, startPoint y: 52, endPoint x: 346, endPoint y: 52, distance: 84.1
click at [346, 52] on span "**********" at bounding box center [311, 56] width 100 height 12
copy span "**********"
drag, startPoint x: 316, startPoint y: 24, endPoint x: 310, endPoint y: 34, distance: 12.1
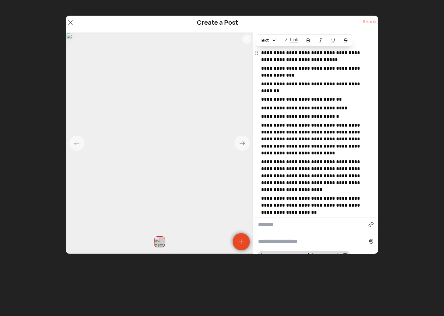
click at [316, 24] on div "Create a Post Share" at bounding box center [222, 24] width 313 height 17
click at [305, 43] on input "text" at bounding box center [315, 40] width 125 height 15
paste input "**********"
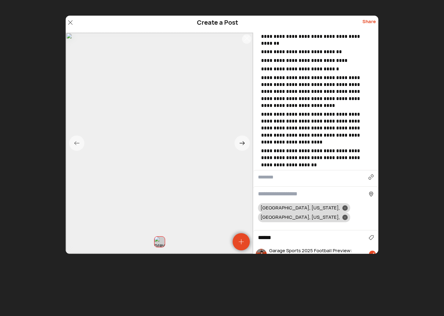
scroll to position [116, 0]
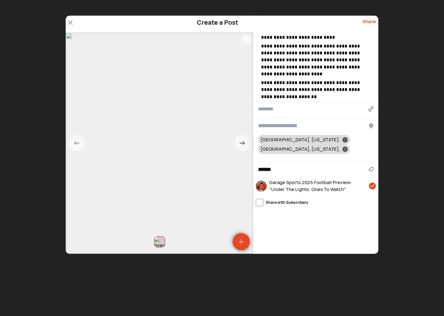
type input "**********"
click at [371, 21] on div "Share" at bounding box center [368, 24] width 13 height 12
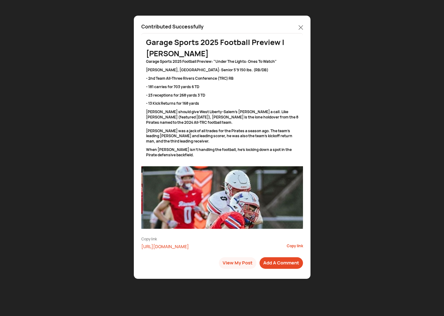
click at [302, 25] on icon at bounding box center [301, 27] width 4 height 4
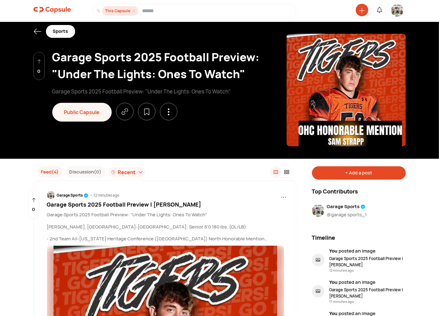
click at [38, 29] on icon at bounding box center [37, 32] width 8 height 8
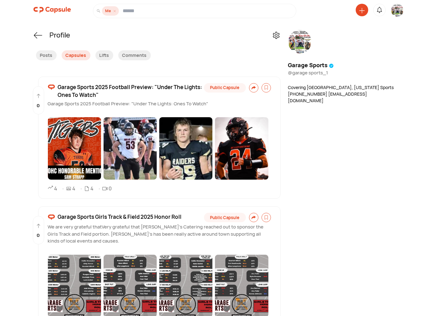
click at [394, 13] on img at bounding box center [397, 12] width 13 height 16
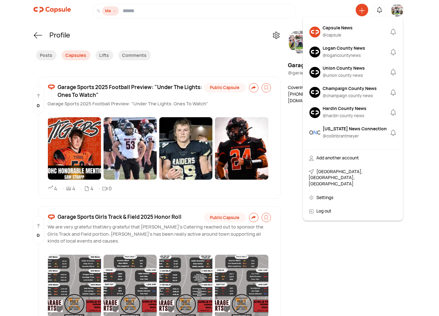
click at [333, 28] on div "Capsule News" at bounding box center [338, 27] width 30 height 7
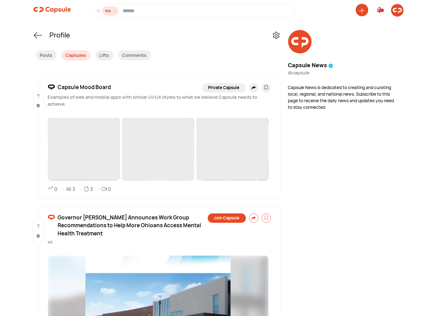
click at [361, 9] on icon at bounding box center [361, 10] width 5 height 5
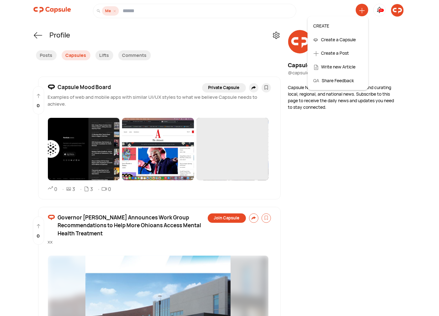
click at [328, 50] on div "Create a Post" at bounding box center [337, 53] width 55 height 14
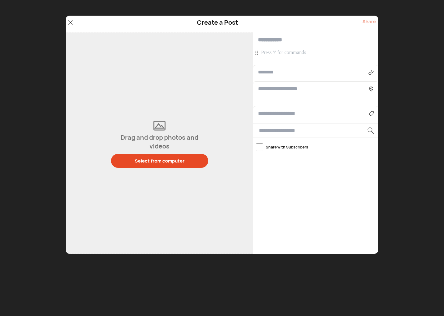
click at [283, 76] on input "text" at bounding box center [313, 72] width 110 height 8
paste input "**********"
type input "**********"
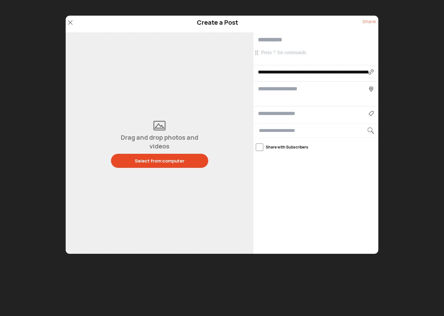
click at [275, 54] on p at bounding box center [316, 52] width 111 height 7
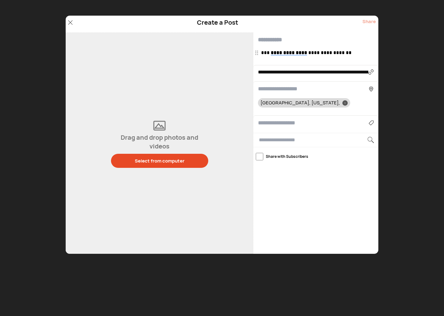
click at [276, 40] on input "text" at bounding box center [315, 40] width 125 height 15
paste input "**********"
type input "**********"
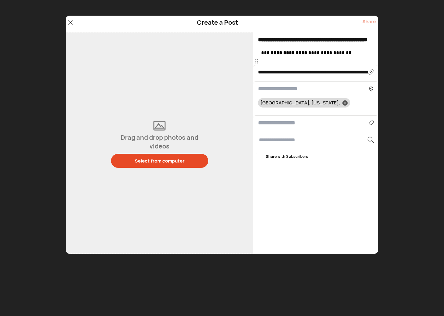
click at [279, 60] on p at bounding box center [316, 61] width 111 height 7
click at [295, 63] on p at bounding box center [316, 61] width 111 height 7
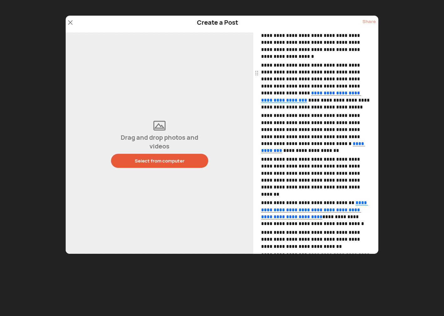
click at [166, 165] on button "Select from computer" at bounding box center [159, 161] width 97 height 14
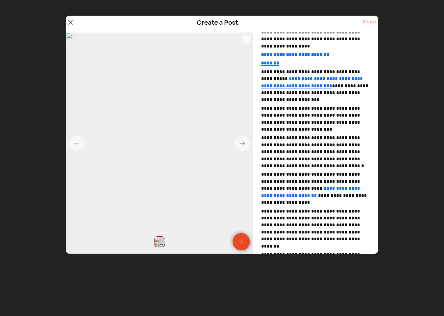
scroll to position [174, 0]
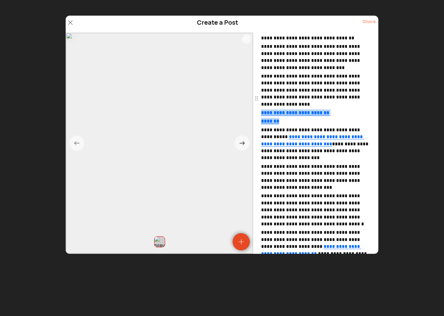
drag, startPoint x: 285, startPoint y: 105, endPoint x: 259, endPoint y: 101, distance: 26.9
click at [261, 101] on div "**********" at bounding box center [316, 306] width 111 height 861
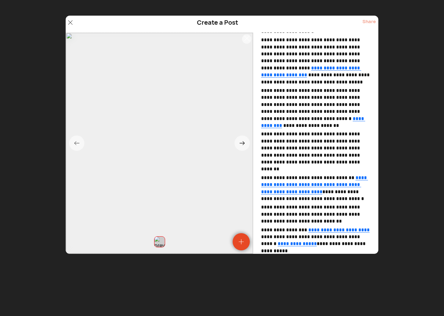
scroll to position [637, 0]
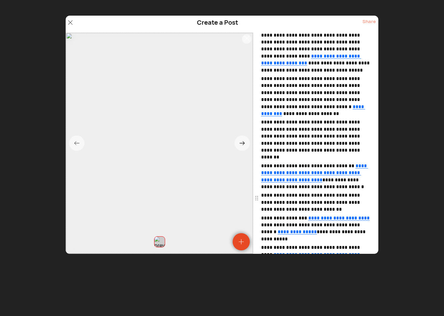
click at [285, 244] on p "**********" at bounding box center [316, 254] width 111 height 21
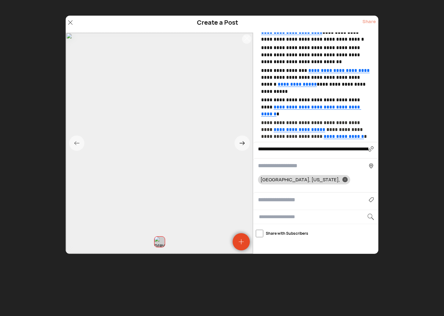
click at [276, 196] on input at bounding box center [313, 200] width 111 height 8
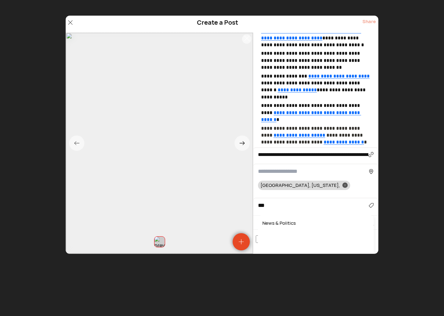
click at [278, 219] on div "News & Politics" at bounding box center [315, 224] width 109 height 10
type input "**********"
click at [373, 19] on div "Share" at bounding box center [368, 24] width 13 height 12
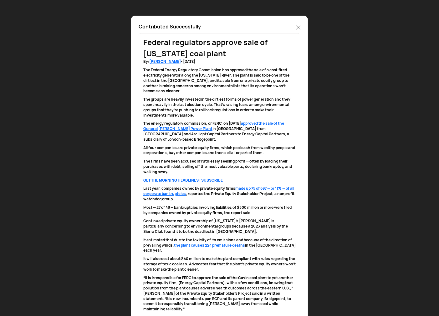
click at [298, 28] on icon at bounding box center [298, 27] width 4 height 4
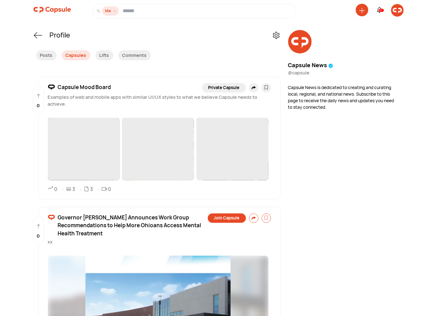
click at [359, 10] on icon at bounding box center [362, 11] width 6 height 6
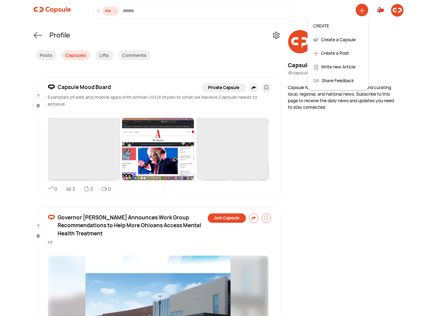
click at [330, 52] on div "Create a Post" at bounding box center [337, 53] width 55 height 14
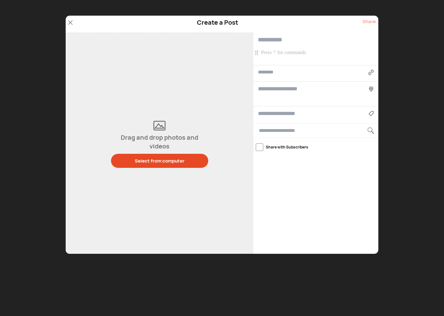
click at [279, 73] on input "text" at bounding box center [313, 72] width 110 height 8
paste input "**********"
type input "**********"
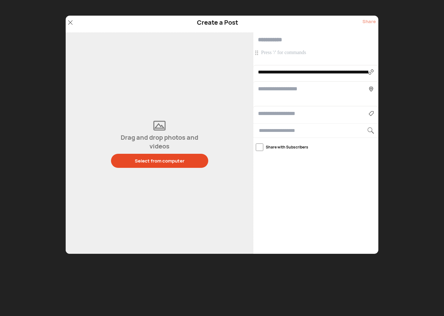
type input "**********"
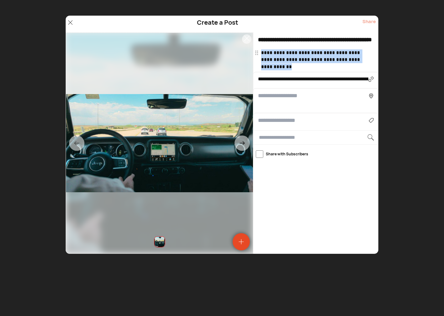
drag, startPoint x: 280, startPoint y: 67, endPoint x: 251, endPoint y: 48, distance: 33.7
click at [251, 48] on div "**********" at bounding box center [222, 143] width 313 height 221
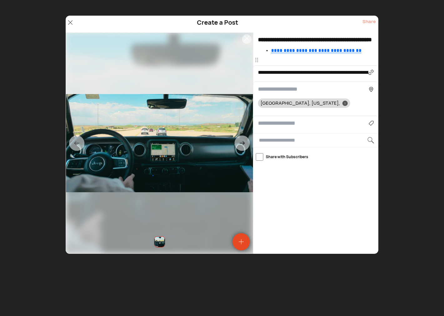
click at [270, 58] on p at bounding box center [316, 60] width 111 height 7
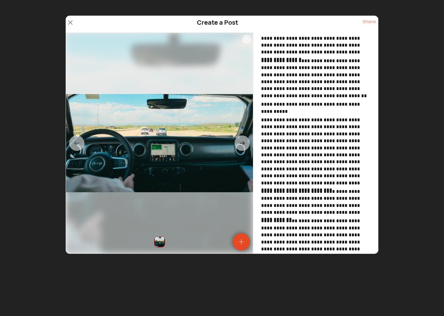
scroll to position [278, 0]
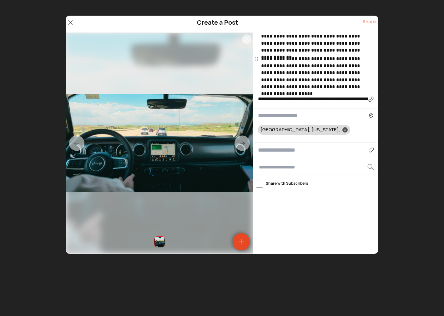
click at [260, 179] on div "**********" at bounding box center [315, 143] width 125 height 221
click at [271, 151] on input at bounding box center [313, 150] width 111 height 8
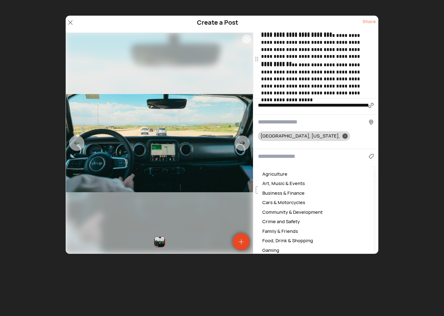
scroll to position [272, 0]
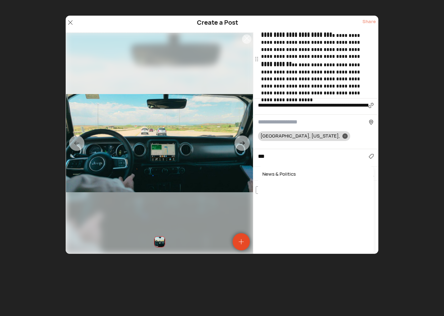
click at [276, 175] on div "News & Politics" at bounding box center [315, 174] width 109 height 10
type input "**********"
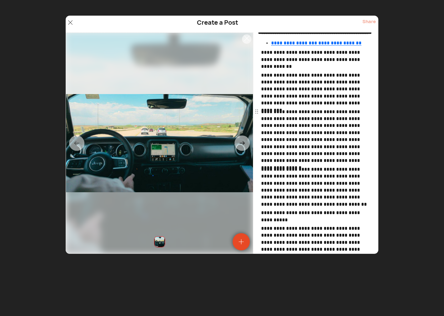
scroll to position [0, 0]
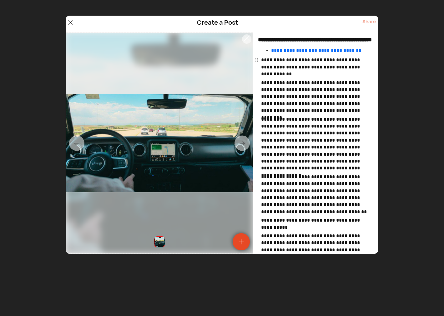
click at [270, 60] on p "**********" at bounding box center [316, 67] width 111 height 21
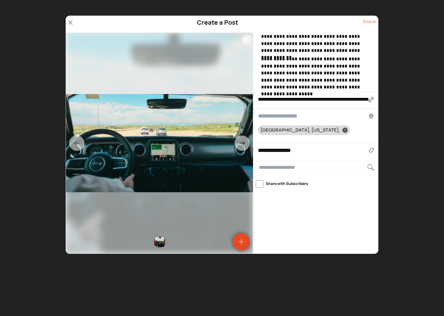
scroll to position [280, 0]
click at [361, 87] on p "**********" at bounding box center [316, 72] width 111 height 35
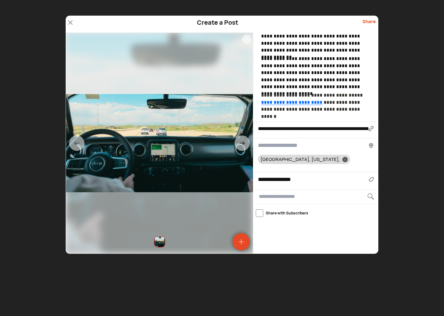
click at [372, 20] on div "Share" at bounding box center [368, 24] width 13 height 12
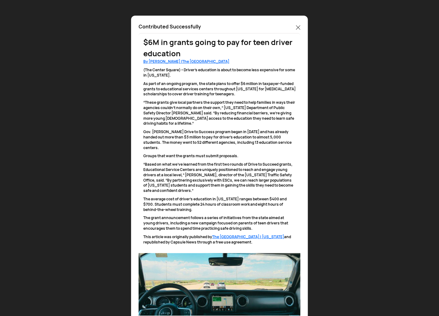
click at [300, 26] on icon at bounding box center [298, 27] width 4 height 4
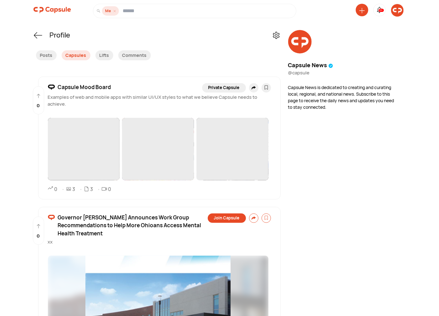
click at [398, 8] on img at bounding box center [397, 10] width 13 height 13
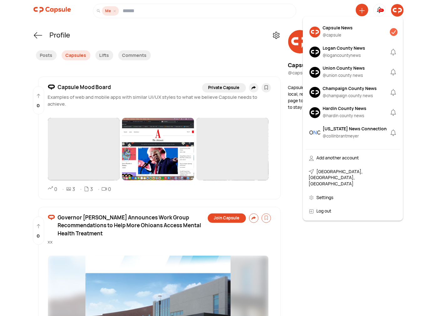
click at [336, 129] on div "Ohio News Connection" at bounding box center [355, 128] width 64 height 7
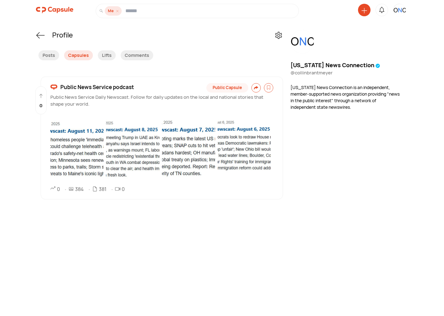
click at [367, 11] on icon at bounding box center [364, 11] width 6 height 6
click at [330, 54] on div "Create a Post" at bounding box center [340, 53] width 55 height 14
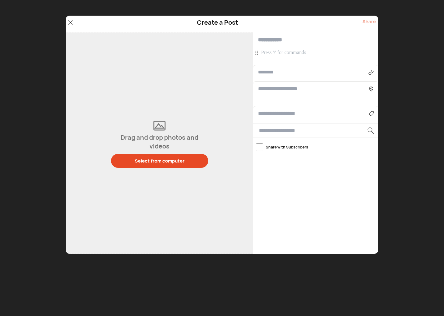
click at [274, 72] on input "text" at bounding box center [313, 72] width 110 height 8
paste input "**********"
type input "**********"
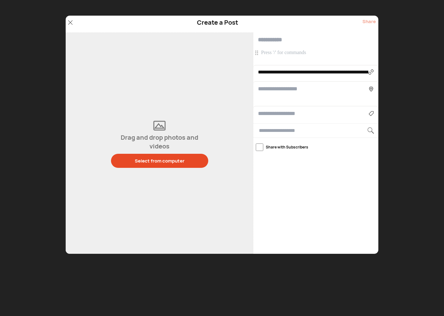
click at [306, 52] on p at bounding box center [316, 52] width 111 height 7
click at [284, 36] on input "text" at bounding box center [315, 40] width 125 height 15
paste input "**********"
type input "**********"
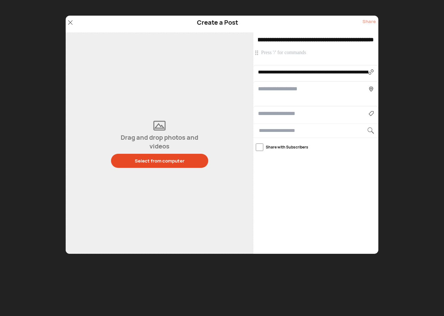
scroll to position [0, 0]
click at [281, 53] on p at bounding box center [316, 52] width 111 height 7
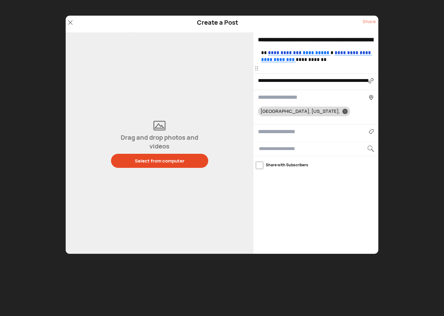
click at [347, 65] on p at bounding box center [316, 68] width 111 height 7
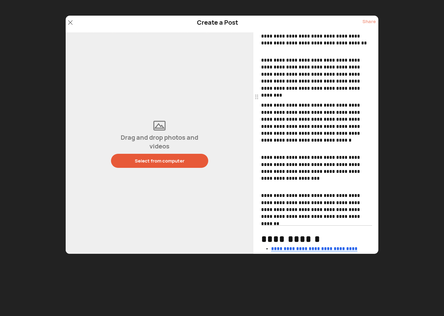
click at [148, 158] on div "Select from computer" at bounding box center [160, 161] width 50 height 7
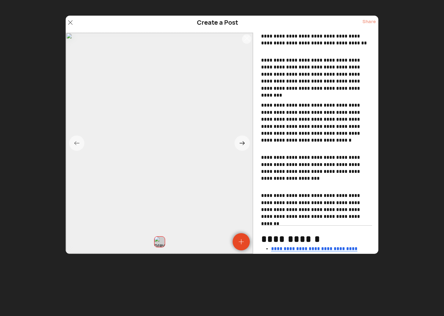
scroll to position [404, 0]
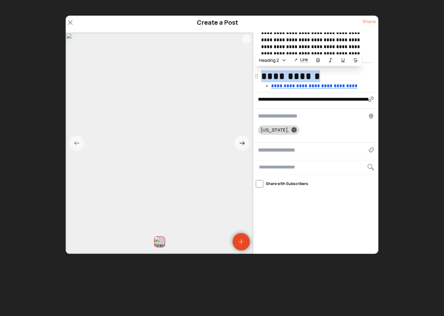
drag, startPoint x: 322, startPoint y: 74, endPoint x: 254, endPoint y: 74, distance: 68.5
click at [273, 61] on span "Heading 2" at bounding box center [269, 60] width 20 height 6
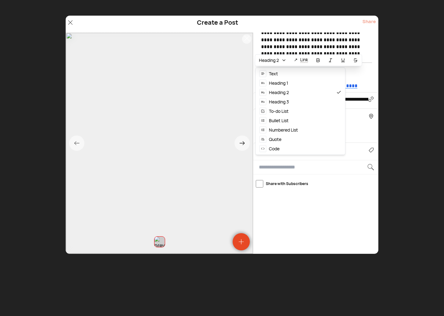
click at [278, 72] on div "Text" at bounding box center [300, 73] width 87 height 9
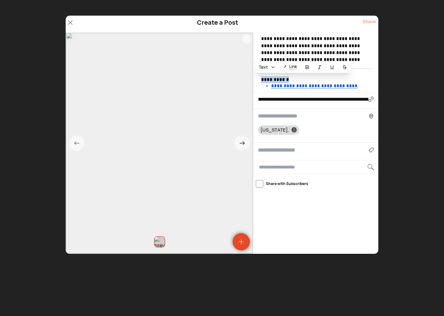
scroll to position [398, 0]
click at [280, 151] on input at bounding box center [313, 150] width 111 height 8
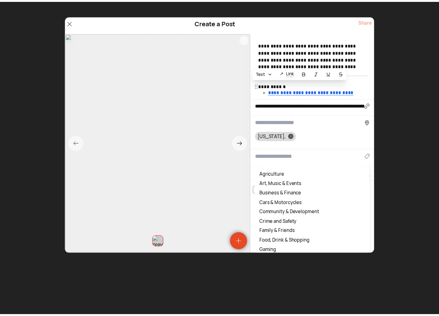
scroll to position [391, 0]
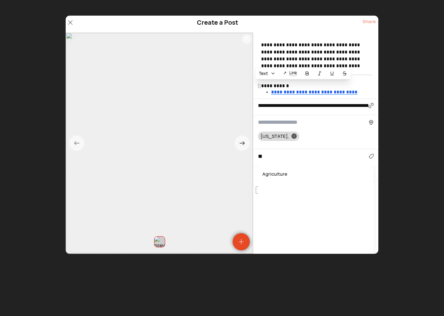
click at [273, 174] on div "Agriculture" at bounding box center [315, 174] width 109 height 10
type input "**********"
click at [372, 22] on div "Share" at bounding box center [368, 24] width 13 height 12
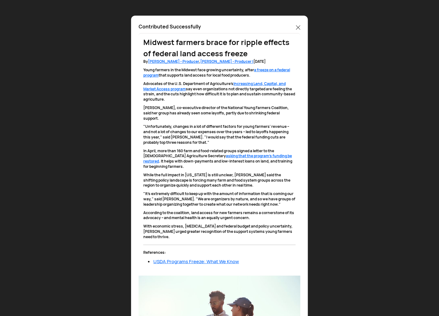
click at [298, 27] on icon at bounding box center [298, 27] width 4 height 4
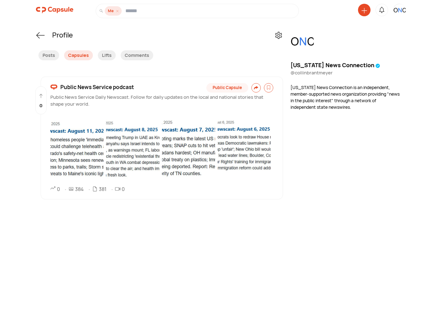
click at [397, 9] on img at bounding box center [399, 10] width 13 height 13
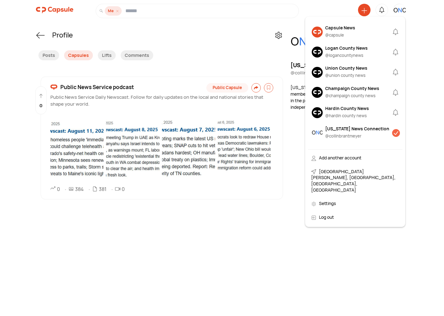
click at [315, 35] on img at bounding box center [317, 32] width 11 height 11
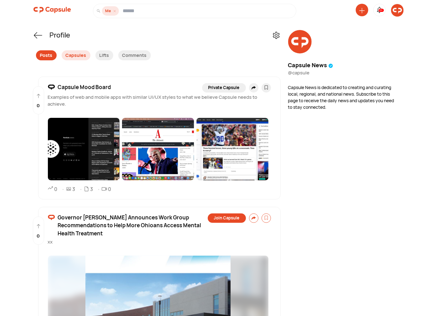
click at [50, 54] on div "Posts" at bounding box center [46, 55] width 21 height 10
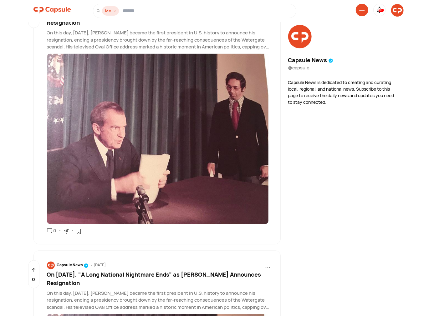
scroll to position [463, 0]
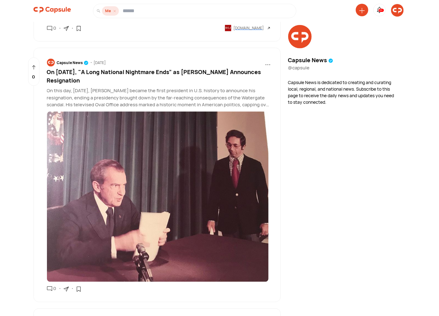
click at [118, 70] on span "On August 8th, 1974, "A Long National Nightmare Ends” as Nixon Announces Resign…" at bounding box center [154, 76] width 214 height 16
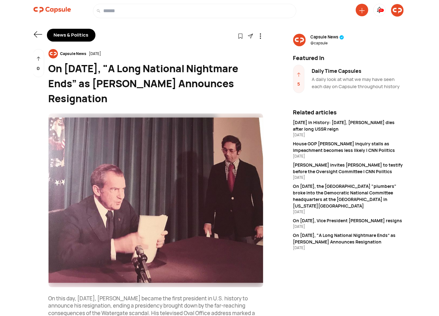
click at [340, 70] on div "Daily Time Capsules" at bounding box center [359, 71] width 94 height 8
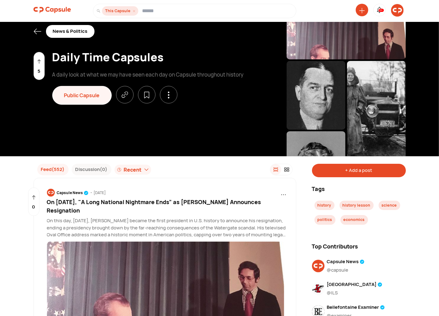
click at [346, 169] on div "+ Add a post" at bounding box center [359, 170] width 94 height 13
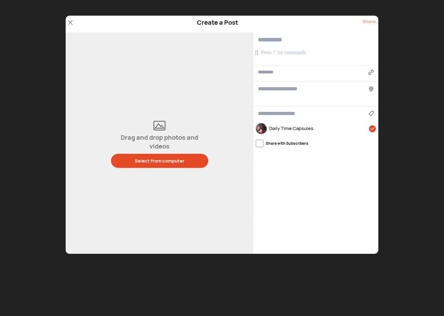
click at [281, 53] on p at bounding box center [316, 52] width 111 height 7
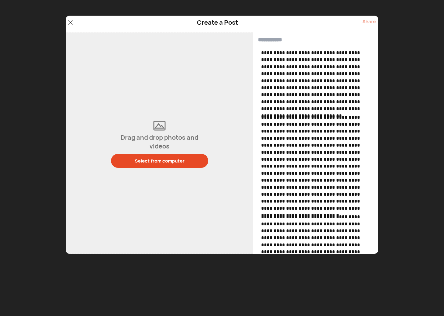
scroll to position [97, 0]
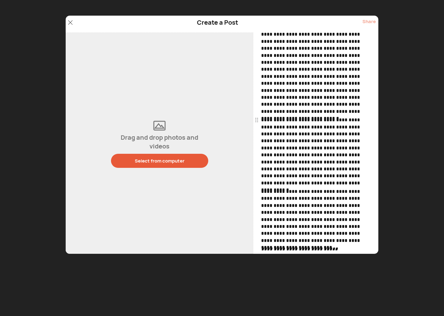
click at [155, 164] on div "Select from computer" at bounding box center [160, 161] width 50 height 7
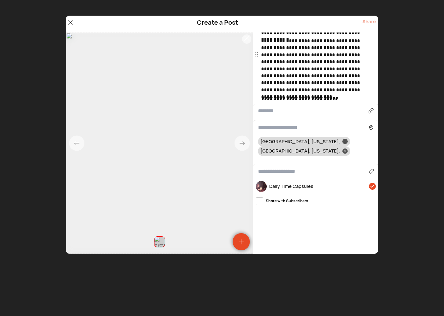
scroll to position [259, 0]
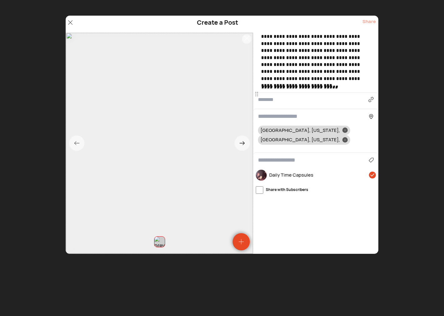
click at [270, 153] on div "Agriculture Art, Music & Events Business & Finance Cars & Motorcycles Community…" at bounding box center [315, 160] width 125 height 15
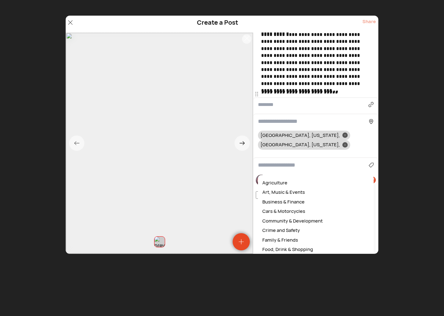
scroll to position [253, 0]
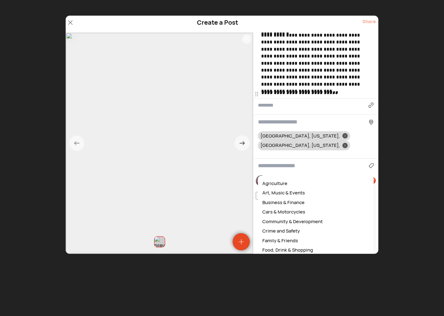
type input "*"
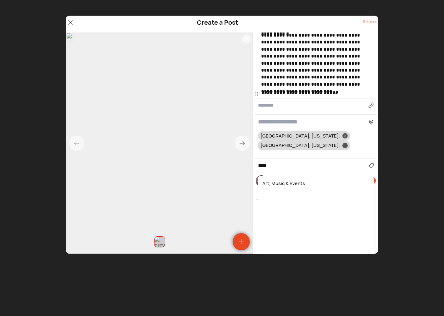
click at [281, 179] on div "Art, Music & Events" at bounding box center [315, 184] width 109 height 10
type input "**********"
click at [295, 123] on input at bounding box center [313, 122] width 111 height 8
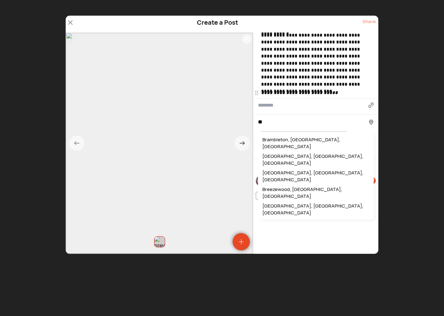
type input "*"
click at [280, 140] on div "New York, NY, USA" at bounding box center [315, 143] width 109 height 17
type input "**********"
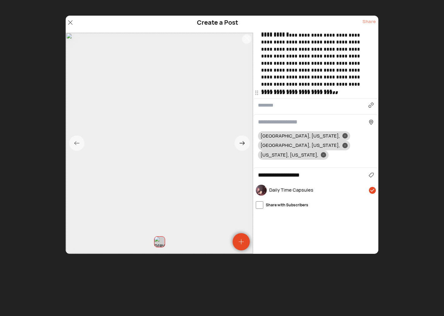
click at [344, 135] on icon at bounding box center [345, 136] width 2 height 2
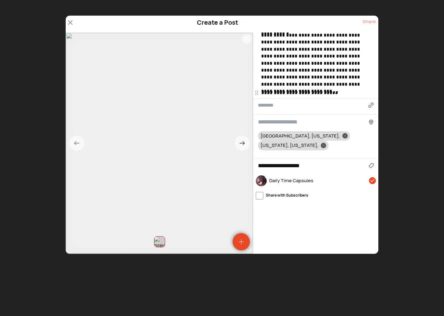
drag, startPoint x: 298, startPoint y: 135, endPoint x: 275, endPoint y: 127, distance: 23.8
click at [344, 135] on icon at bounding box center [345, 136] width 2 height 2
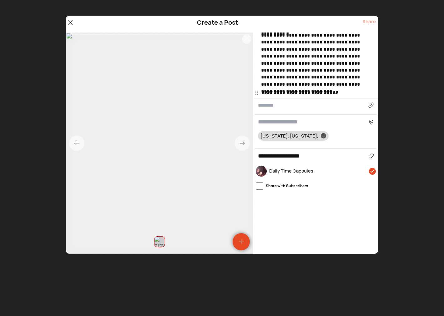
click at [274, 121] on input at bounding box center [313, 122] width 111 height 8
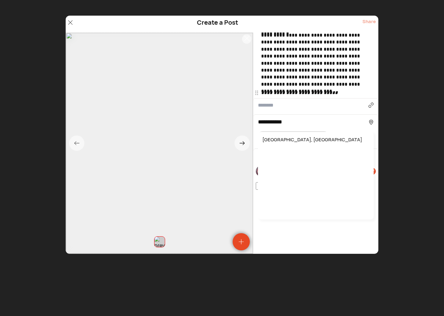
click at [288, 138] on div "Kingston, Jamaica" at bounding box center [315, 140] width 109 height 10
type input "**********"
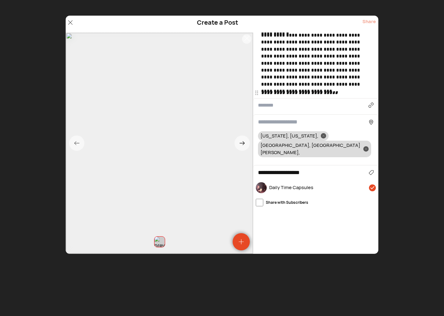
click at [280, 123] on input at bounding box center [313, 122] width 111 height 8
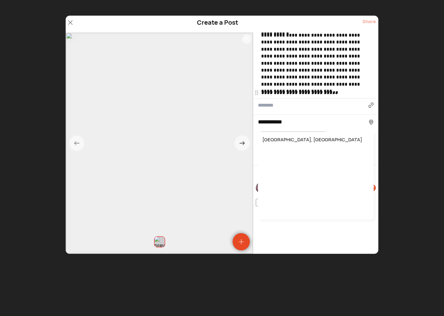
click at [284, 140] on div "Kingston, Jamaica" at bounding box center [315, 140] width 109 height 10
type input "**********"
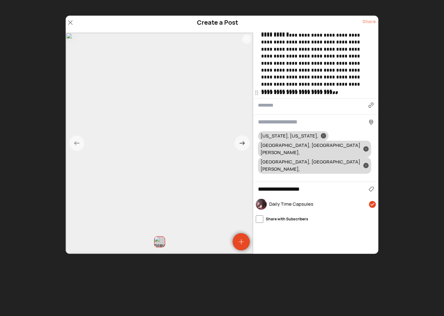
click at [365, 164] on icon at bounding box center [366, 165] width 2 height 2
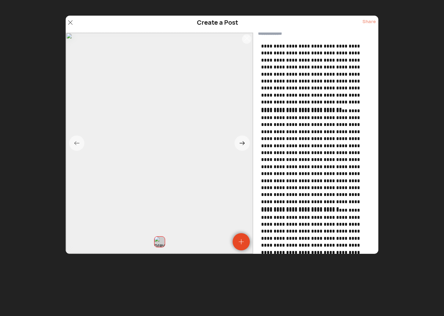
scroll to position [0, 0]
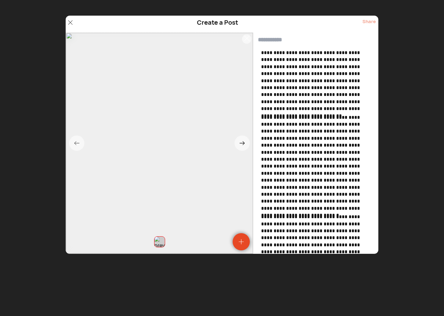
click at [283, 41] on input "text" at bounding box center [315, 40] width 125 height 15
paste input "**********"
click at [359, 39] on input "**********" at bounding box center [315, 40] width 125 height 15
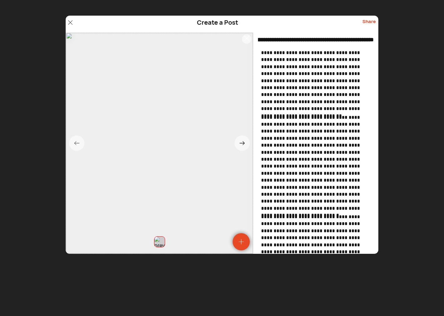
type input "**********"
click at [369, 22] on div "Share" at bounding box center [368, 24] width 13 height 12
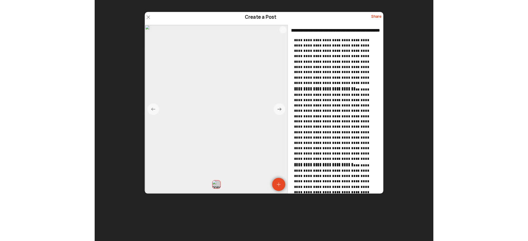
scroll to position [0, 0]
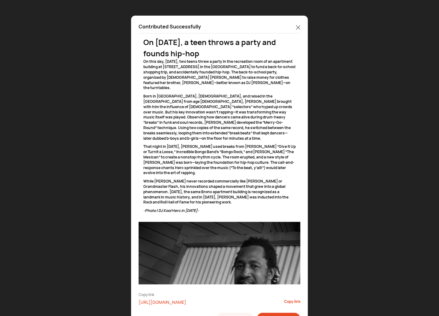
click at [298, 27] on icon at bounding box center [298, 27] width 4 height 4
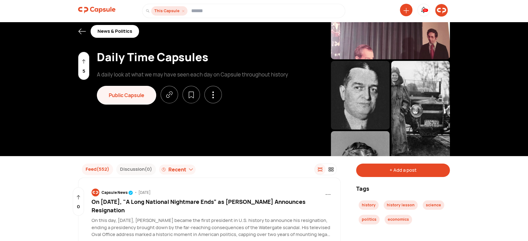
click at [441, 10] on img at bounding box center [442, 10] width 13 height 13
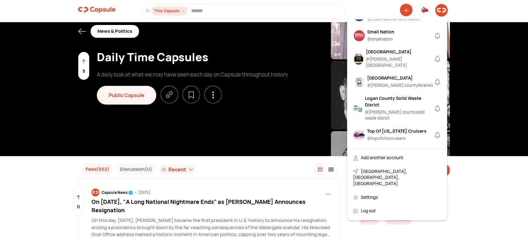
scroll to position [463, 0]
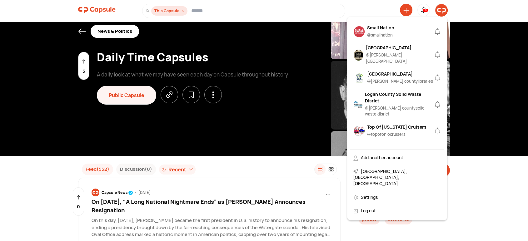
click at [383, 144] on div "Jamison Thornton" at bounding box center [385, 147] width 37 height 7
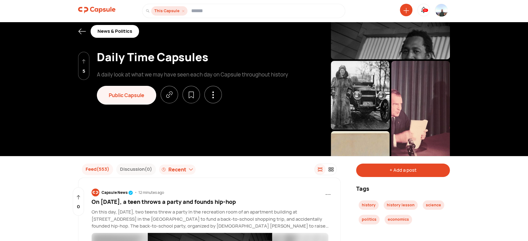
click at [103, 10] on img at bounding box center [97, 10] width 38 height 13
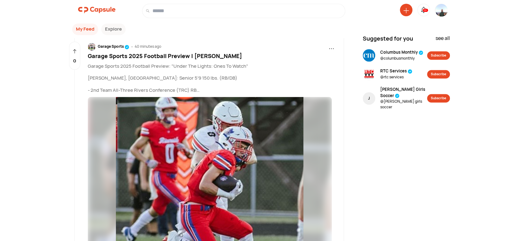
scroll to position [993, 0]
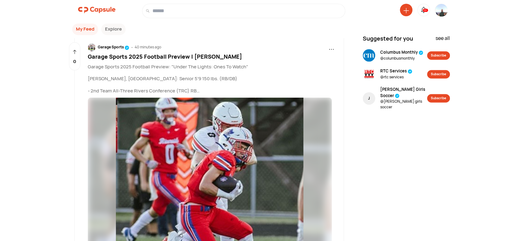
click at [143, 54] on span "Garage Sports 2025 Football Preview | [PERSON_NAME]" at bounding box center [165, 57] width 154 height 8
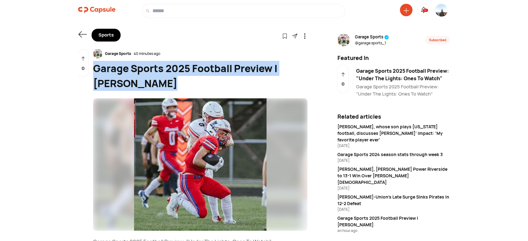
drag, startPoint x: 144, startPoint y: 82, endPoint x: 93, endPoint y: 71, distance: 51.8
click at [93, 71] on div "Garage Sports 2025 Football Preview | [PERSON_NAME]" at bounding box center [200, 76] width 215 height 30
copy div "Garage Sports 2025 Football Preview | [PERSON_NAME]"
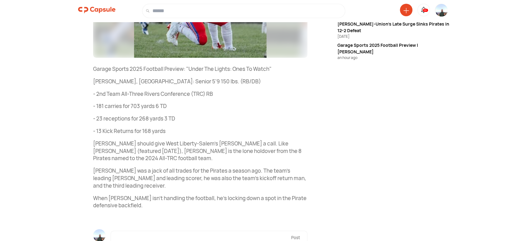
scroll to position [174, 0]
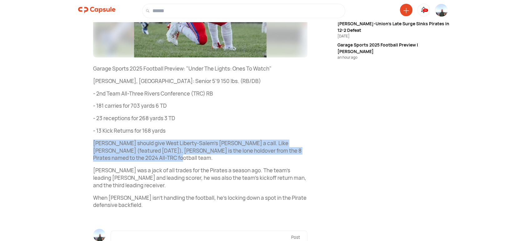
drag, startPoint x: 92, startPoint y: 143, endPoint x: 176, endPoint y: 151, distance: 84.5
click at [177, 157] on div "Shared in 1 Capsule(s) Garage Sports 40 minutes ago Garage Sports 2025 Football…" at bounding box center [193, 74] width 230 height 397
copy p "[PERSON_NAME] should give West Liberty-Salem's [PERSON_NAME] a call. Like [PERS…"
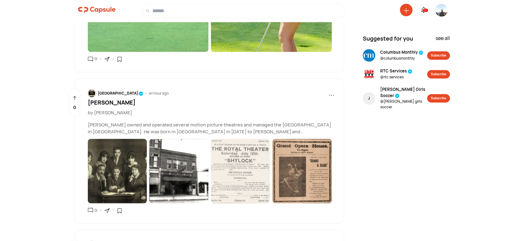
scroll to position [3404, 0]
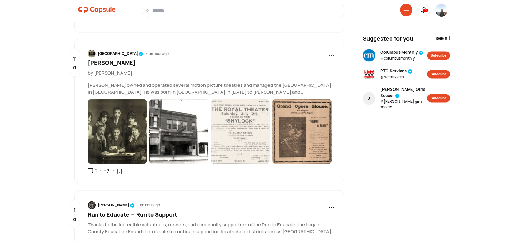
click at [123, 57] on div "[GEOGRAPHIC_DATA]" at bounding box center [121, 54] width 46 height 6
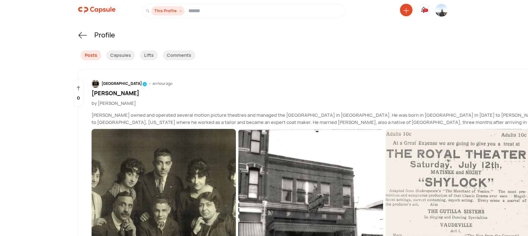
drag, startPoint x: 113, startPoint y: 95, endPoint x: 92, endPoint y: 95, distance: 20.3
click at [92, 95] on div "[PERSON_NAME]" at bounding box center [386, 93] width 588 height 8
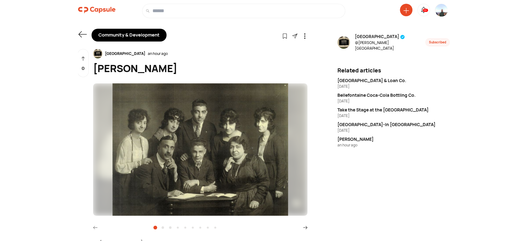
drag, startPoint x: 163, startPoint y: 67, endPoint x: 93, endPoint y: 73, distance: 70.0
click at [93, 73] on div "[PERSON_NAME]" at bounding box center [200, 68] width 215 height 15
copy div "[PERSON_NAME]"
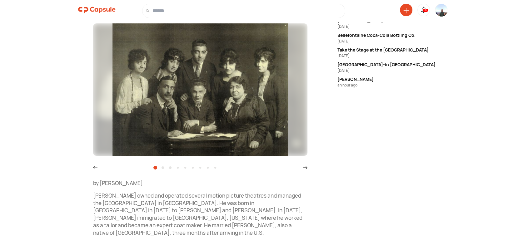
scroll to position [116, 0]
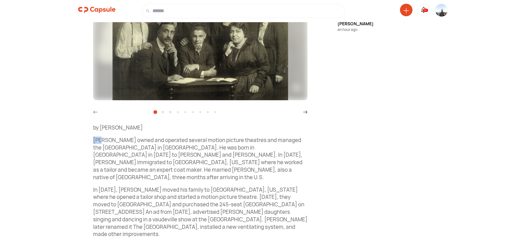
drag, startPoint x: 93, startPoint y: 139, endPoint x: 98, endPoint y: 138, distance: 5.5
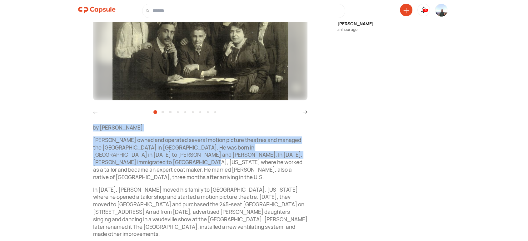
drag, startPoint x: 93, startPoint y: 126, endPoint x: 296, endPoint y: 155, distance: 204.6
copy div "by [PERSON_NAME] [PERSON_NAME] owned and operated several motion picture theatr…"
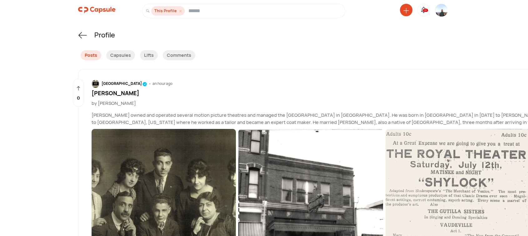
click at [80, 34] on icon at bounding box center [82, 35] width 9 height 9
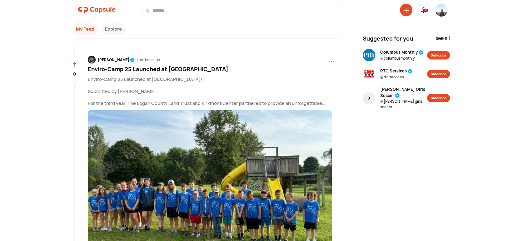
scroll to position [3714, 0]
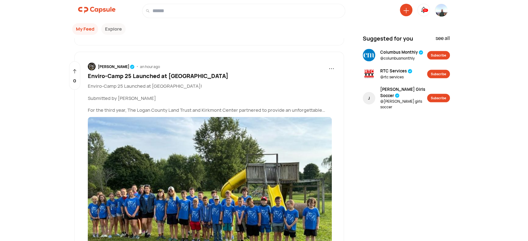
click at [127, 79] on span "Enviro-Camp 25 Launched at [GEOGRAPHIC_DATA]" at bounding box center [158, 76] width 141 height 8
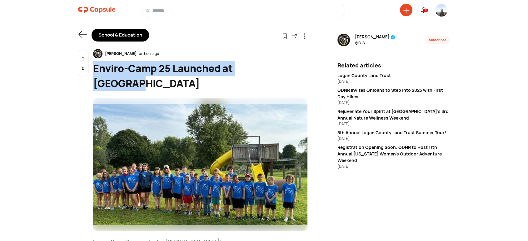
drag, startPoint x: 288, startPoint y: 69, endPoint x: 95, endPoint y: 69, distance: 192.3
click at [95, 69] on div "Enviro-Camp 25 Launched at [GEOGRAPHIC_DATA]" at bounding box center [200, 76] width 215 height 30
copy div "Enviro-Camp 25 Launched at [GEOGRAPHIC_DATA]"
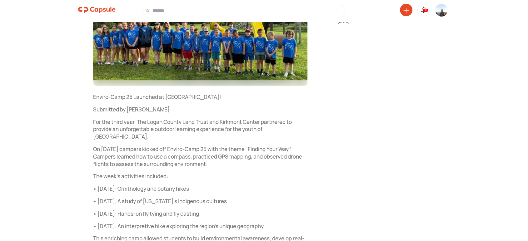
scroll to position [174, 0]
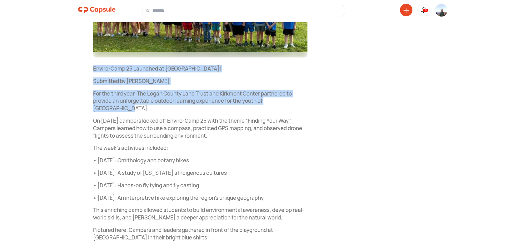
drag, startPoint x: 92, startPoint y: 55, endPoint x: 313, endPoint y: 84, distance: 223.3
click at [313, 84] on div "School & Education Follow Visit link [PERSON_NAME] an hour ago Enviro-Camp 25 L…" at bounding box center [264, 91] width 391 height 501
copy div "Enviro-Camp 25 Launched at [GEOGRAPHIC_DATA]! Submitted by [PERSON_NAME] For th…"
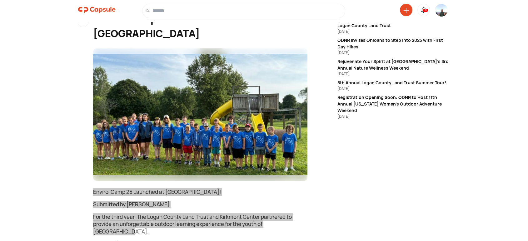
scroll to position [0, 0]
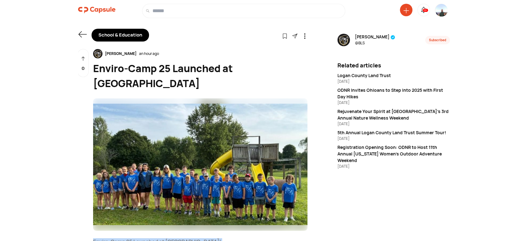
click at [209, 170] on img at bounding box center [200, 164] width 215 height 133
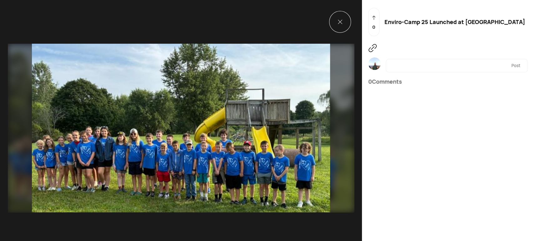
click at [338, 21] on icon at bounding box center [340, 22] width 4 height 4
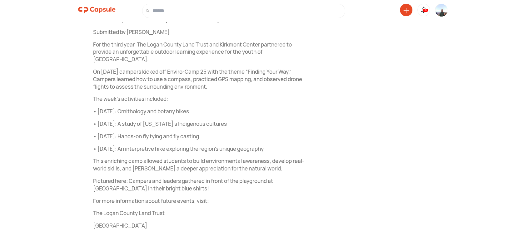
scroll to position [231, 0]
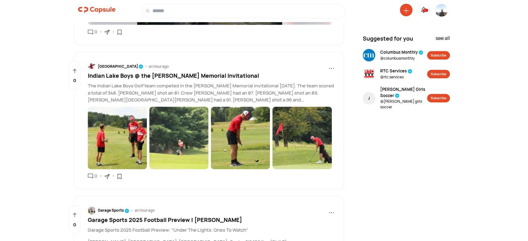
scroll to position [2003, 0]
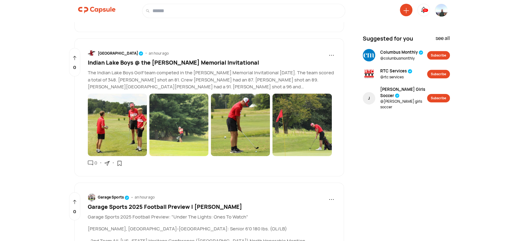
click at [200, 61] on span "Indian Lake Boys @ the [PERSON_NAME] Memorial Invitational" at bounding box center [173, 63] width 171 height 8
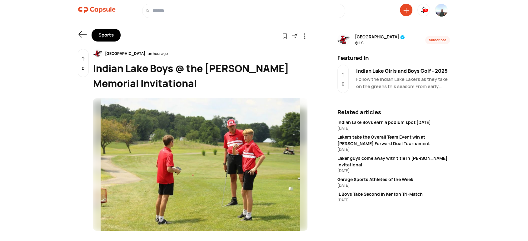
click at [80, 34] on icon at bounding box center [82, 34] width 9 height 9
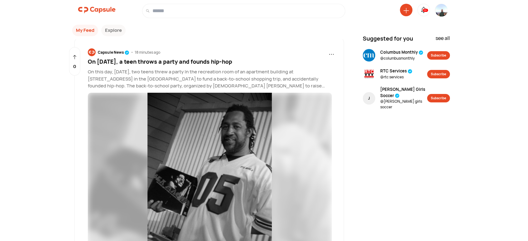
click at [143, 62] on span "On [DATE], a teen throws a party and founds hip-hop" at bounding box center [160, 62] width 144 height 8
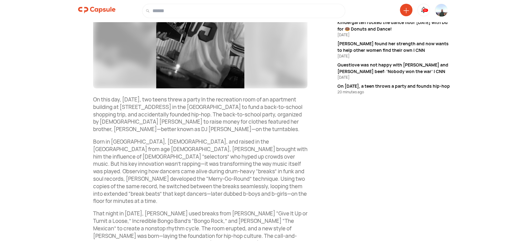
scroll to position [174, 0]
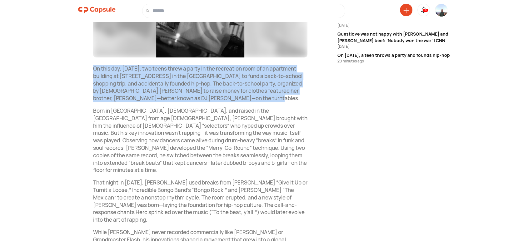
drag, startPoint x: 91, startPoint y: 70, endPoint x: 253, endPoint y: 98, distance: 165.1
click at [253, 98] on div "Shared in 1 Capsule(s) Capsule News 20 minutes ago On [DATE], a teen throws a p…" at bounding box center [193, 109] width 230 height 467
copy p "On this day, [DATE], two teens threw a party In the recreation room of an apart…"
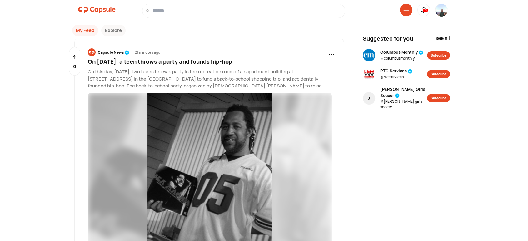
click at [442, 13] on img at bounding box center [442, 15] width 13 height 23
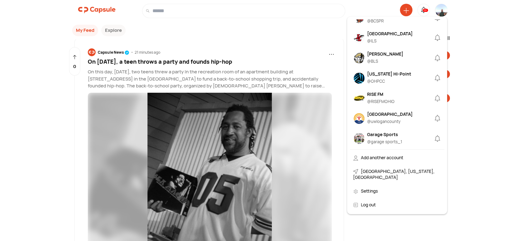
scroll to position [347, 0]
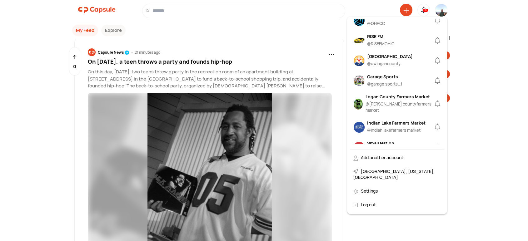
click at [378, 87] on div "@ garage sports_1" at bounding box center [384, 84] width 35 height 6
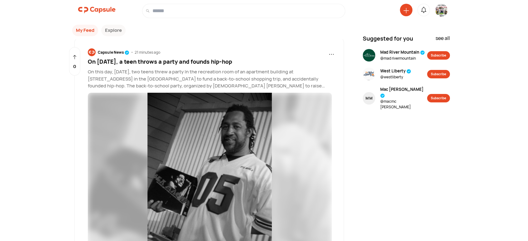
click at [443, 13] on img at bounding box center [442, 12] width 13 height 16
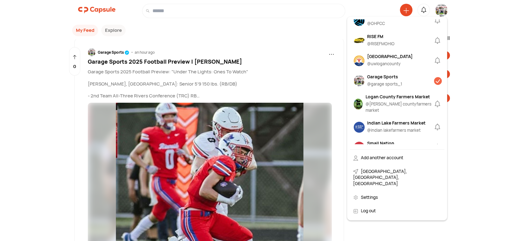
click at [388, 80] on div "Garage Sports" at bounding box center [384, 76] width 35 height 7
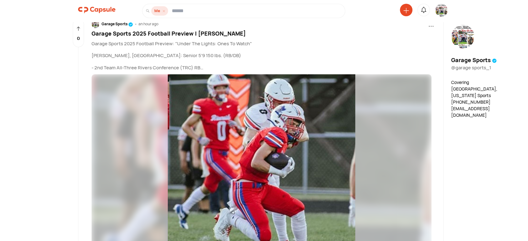
scroll to position [116, 0]
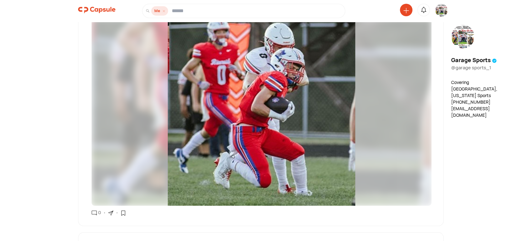
click at [111, 212] on icon at bounding box center [110, 213] width 5 height 5
click at [122, 231] on div "Copy link" at bounding box center [138, 229] width 53 height 14
click at [441, 10] on img at bounding box center [442, 12] width 13 height 16
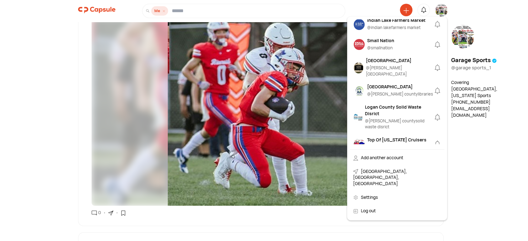
scroll to position [463, 0]
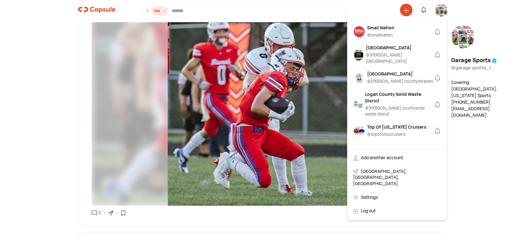
click at [387, 46] on div "[GEOGRAPHIC_DATA]" at bounding box center [399, 47] width 67 height 7
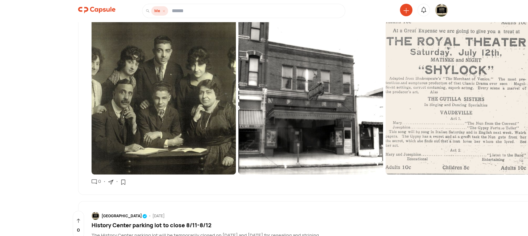
scroll to position [116, 0]
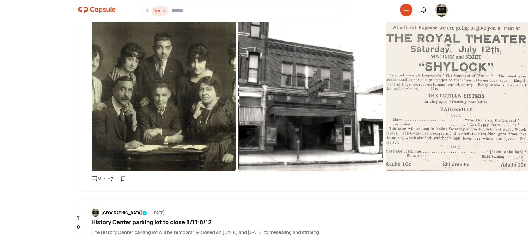
click at [111, 181] on icon at bounding box center [110, 179] width 5 height 5
click at [118, 199] on div "Copy link" at bounding box center [138, 195] width 53 height 14
drag, startPoint x: 440, startPoint y: 11, endPoint x: 436, endPoint y: 15, distance: 5.7
click at [440, 11] on img at bounding box center [442, 10] width 13 height 13
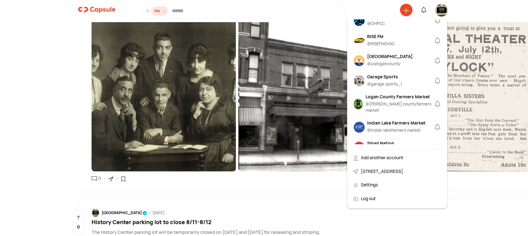
scroll to position [290, 0]
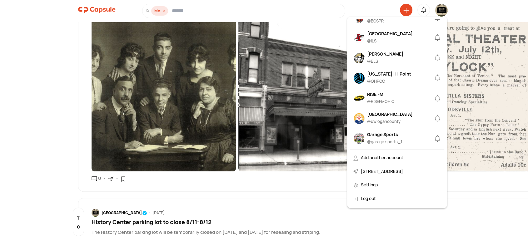
click at [356, 63] on img at bounding box center [359, 58] width 11 height 11
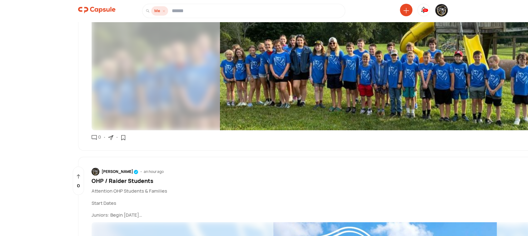
scroll to position [984, 0]
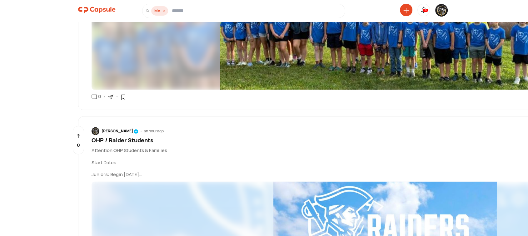
click at [110, 95] on icon at bounding box center [110, 96] width 5 height 5
click at [120, 111] on div "Copy link" at bounding box center [138, 113] width 53 height 14
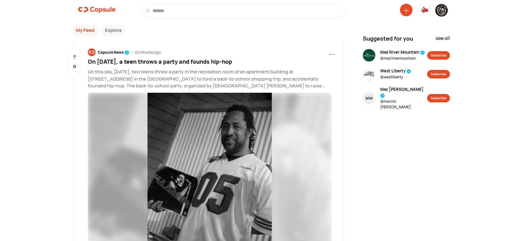
click at [439, 12] on img at bounding box center [442, 10] width 13 height 13
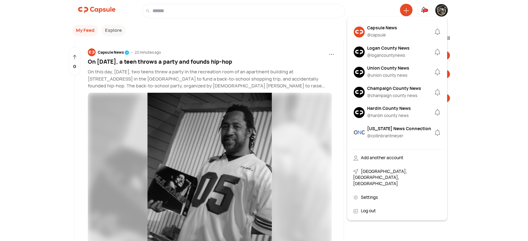
click at [382, 49] on div "Logan County News" at bounding box center [388, 48] width 43 height 7
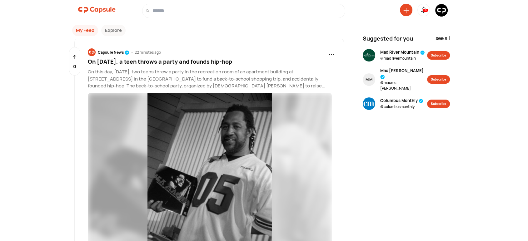
click at [441, 13] on img at bounding box center [442, 10] width 13 height 13
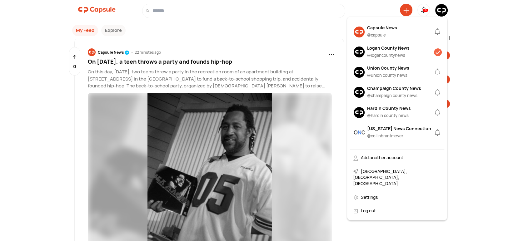
click at [385, 55] on div "@ logancountynews" at bounding box center [388, 56] width 43 height 6
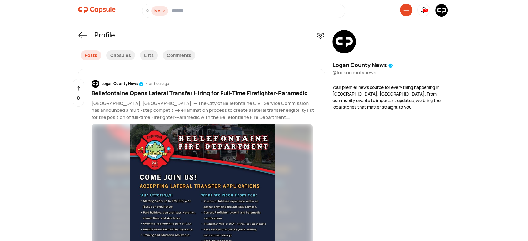
click at [195, 93] on span "Bellefontaine Opens Lateral Transfer Hiring for Full-Time Firefighter-Paramedic" at bounding box center [200, 93] width 216 height 8
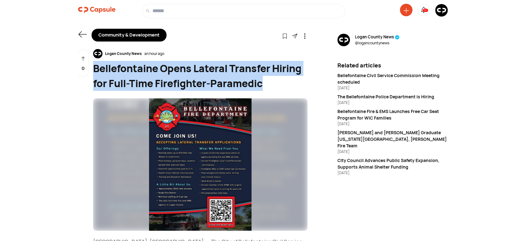
drag, startPoint x: 264, startPoint y: 83, endPoint x: 94, endPoint y: 70, distance: 170.9
click at [94, 70] on div "Bellefontaine Opens Lateral Transfer Hiring for Full-Time Firefighter-Paramedic" at bounding box center [200, 76] width 215 height 30
copy div "Bellefontaine Opens Lateral Transfer Hiring for Full-Time Firefighter-Paramedic"
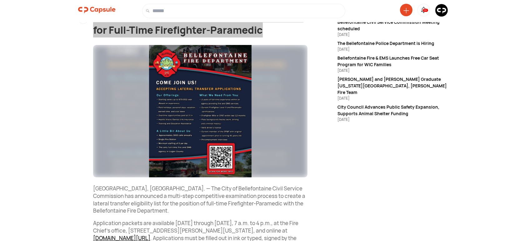
scroll to position [116, 0]
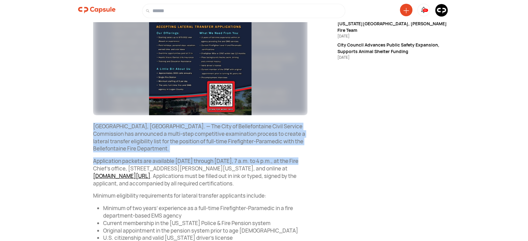
drag, startPoint x: 94, startPoint y: 122, endPoint x: 301, endPoint y: 163, distance: 211.4
click at [301, 163] on div "Logan County News an hour ago Bellefontaine Opens Lateral Transfer Hiring for F…" at bounding box center [200, 143] width 215 height 421
copy div "[GEOGRAPHIC_DATA], [GEOGRAPHIC_DATA]. — The City of Bellefontaine Civil Service…"
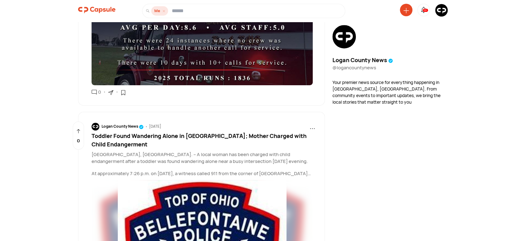
scroll to position [521, 0]
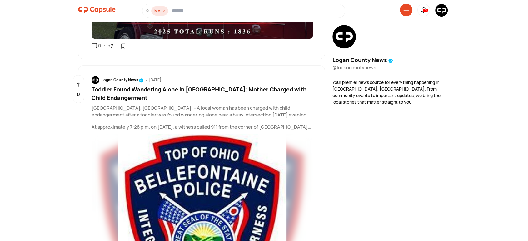
click at [130, 99] on span "Toddler Found Wandering Alone in [GEOGRAPHIC_DATA]; Mother Charged with Child E…" at bounding box center [199, 94] width 215 height 16
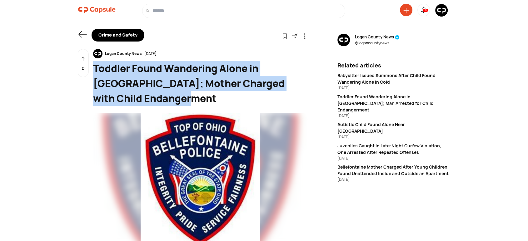
drag, startPoint x: 170, startPoint y: 96, endPoint x: 92, endPoint y: 71, distance: 81.9
copy div "Toddler Found Wandering Alone in [GEOGRAPHIC_DATA]; Mother Charged with Child E…"
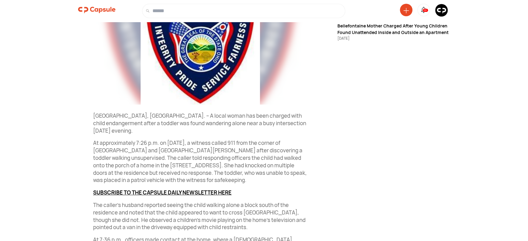
scroll to position [116, 0]
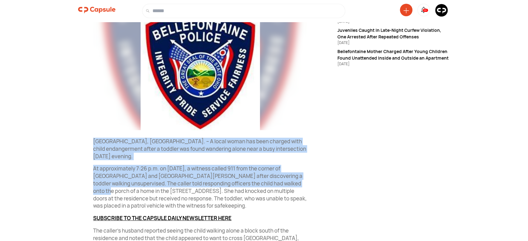
drag, startPoint x: 93, startPoint y: 141, endPoint x: 297, endPoint y: 174, distance: 207.1
click at [310, 174] on div "Crime and Safety Follow Visit link [GEOGRAPHIC_DATA] News [DATE] Toddler Found …" at bounding box center [264, 140] width 391 height 483
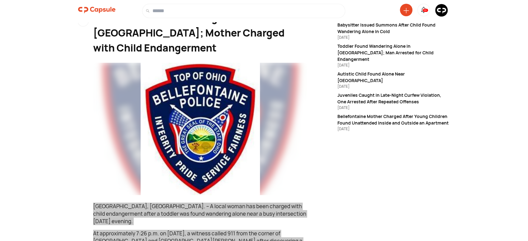
scroll to position [0, 0]
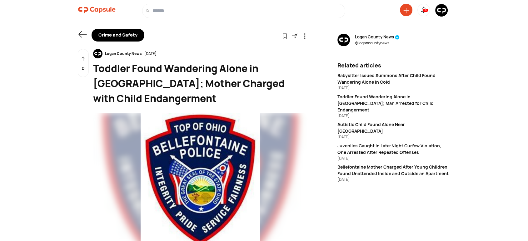
click at [81, 34] on icon at bounding box center [82, 34] width 9 height 9
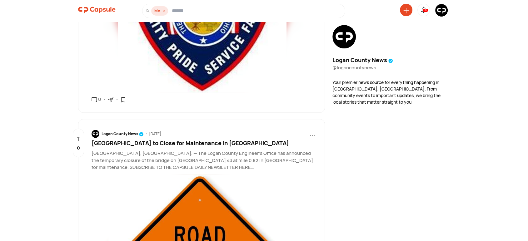
scroll to position [808, 0]
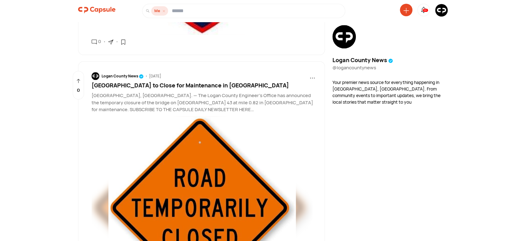
click at [184, 86] on span "Township Road 43 Bridge to Close for Maintenance in Pleasant Township" at bounding box center [191, 86] width 198 height 8
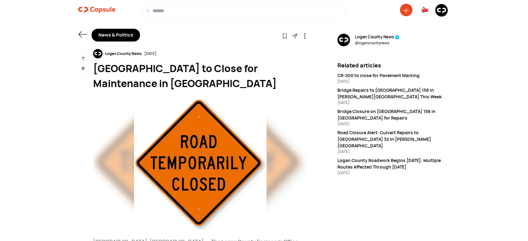
drag, startPoint x: 264, startPoint y: 80, endPoint x: 102, endPoint y: 70, distance: 162.0
click at [94, 69] on div "Township Road 43 Bridge to Close for Maintenance in Pleasant Township" at bounding box center [200, 76] width 215 height 30
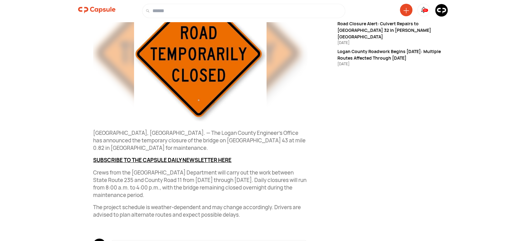
scroll to position [116, 0]
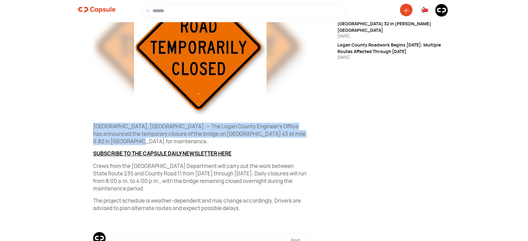
drag, startPoint x: 92, startPoint y: 124, endPoint x: 173, endPoint y: 133, distance: 81.5
click at [169, 140] on div "Logan County News 3 days ago Township Road 43 Bridge to Close for Maintenance i…" at bounding box center [193, 104] width 230 height 343
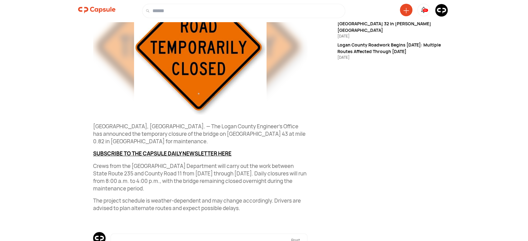
click at [93, 166] on div "Logan County News 3 days ago Township Road 43 Bridge to Close for Maintenance i…" at bounding box center [193, 104] width 230 height 343
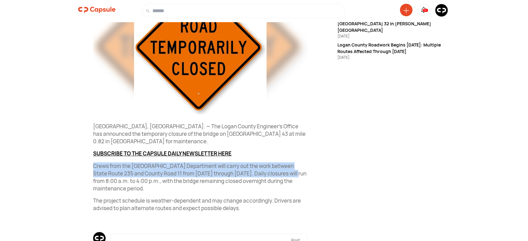
drag, startPoint x: 93, startPoint y: 165, endPoint x: 311, endPoint y: 173, distance: 218.7
click at [311, 173] on div "News & Politics Follow Visit link Logan County News 3 days ago Township Road 43…" at bounding box center [264, 87] width 391 height 376
click at [444, 11] on img at bounding box center [442, 10] width 13 height 13
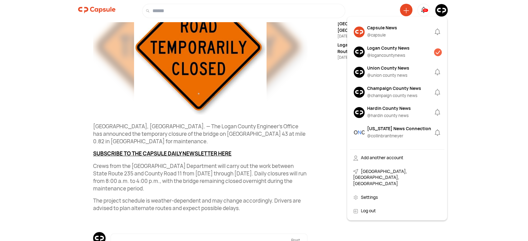
click at [380, 29] on div "Capsule News" at bounding box center [382, 27] width 30 height 7
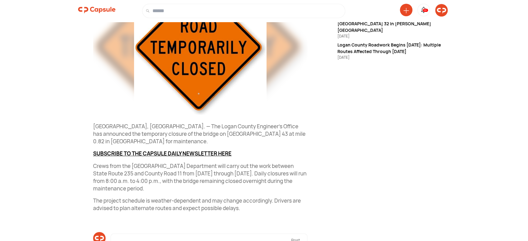
click at [442, 8] on img at bounding box center [442, 10] width 13 height 13
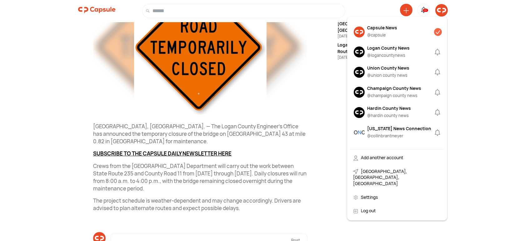
click at [368, 29] on div "Capsule News" at bounding box center [382, 27] width 30 height 7
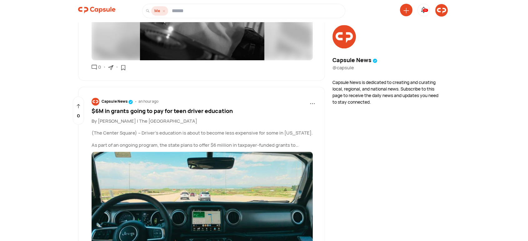
scroll to position [579, 0]
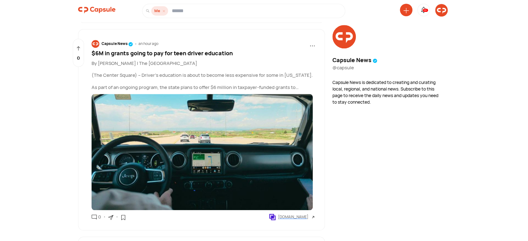
click at [184, 52] on span "$6M in grants going to pay for teen driver education" at bounding box center [162, 53] width 141 height 8
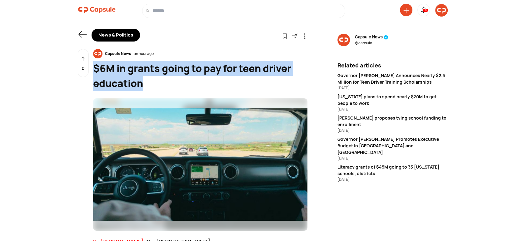
drag, startPoint x: 152, startPoint y: 82, endPoint x: 94, endPoint y: 72, distance: 58.0
click at [94, 72] on div "$6M in grants going to pay for teen driver education" at bounding box center [200, 76] width 215 height 30
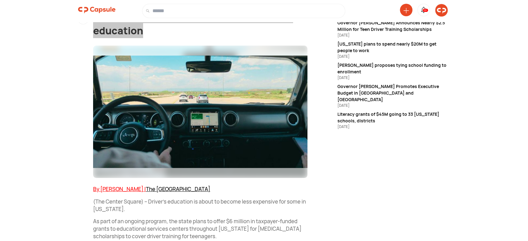
scroll to position [116, 0]
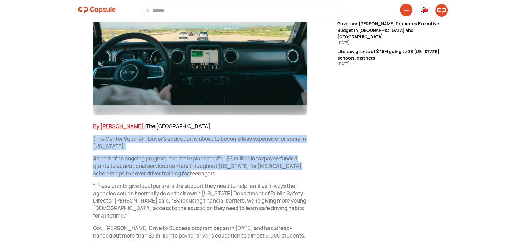
drag, startPoint x: 91, startPoint y: 139, endPoint x: 189, endPoint y: 174, distance: 104.2
click at [189, 174] on div "Capsule News an hour ago $6M in grants going to pay for teen driver education C…" at bounding box center [193, 193] width 230 height 520
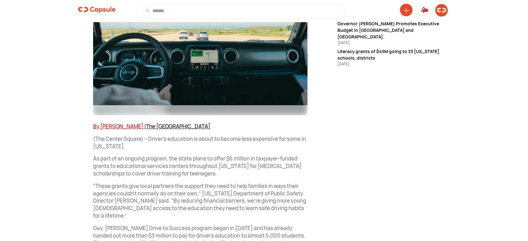
click at [218, 187] on p "“These grants give local partners the support they need to help families in way…" at bounding box center [200, 201] width 215 height 37
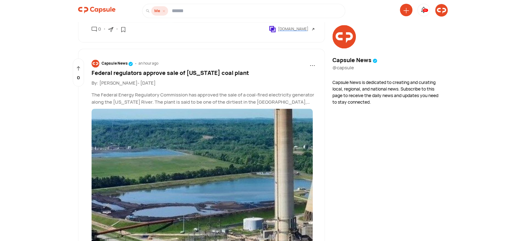
scroll to position [713, 0]
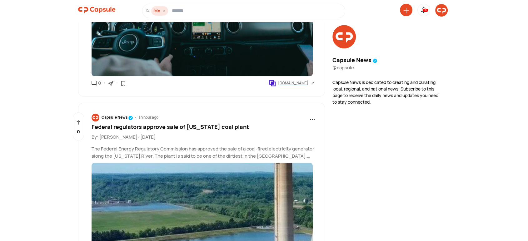
click at [186, 125] on span "Federal regulators approve sale of Ohio coal plant" at bounding box center [171, 127] width 158 height 8
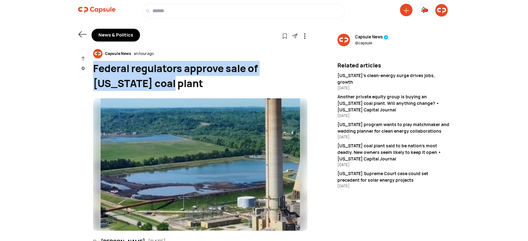
drag, startPoint x: 122, startPoint y: 88, endPoint x: 94, endPoint y: 76, distance: 30.5
click at [94, 76] on div "Federal regulators approve sale of Ohio coal plant" at bounding box center [200, 76] width 215 height 30
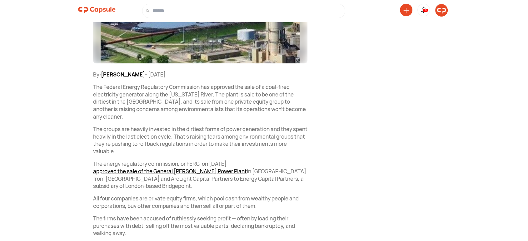
scroll to position [174, 0]
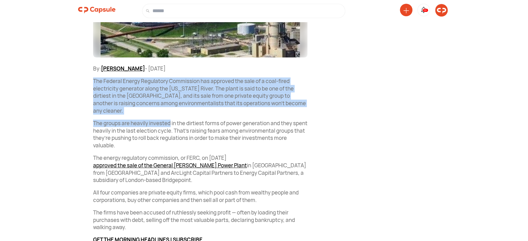
drag, startPoint x: 91, startPoint y: 80, endPoint x: 169, endPoint y: 114, distance: 85.3
